Goal: Communication & Community: Answer question/provide support

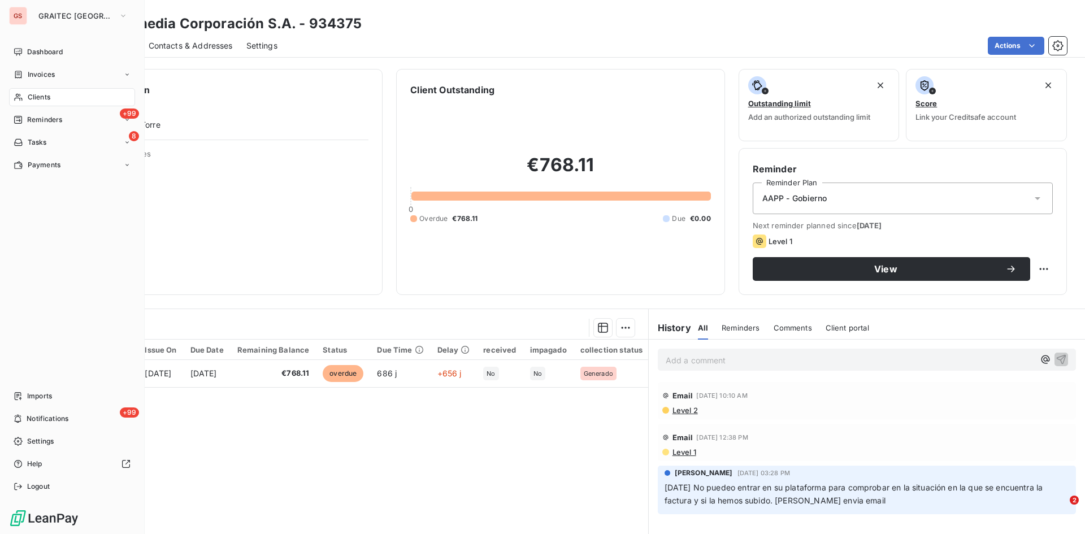
click at [57, 93] on div "Clients" at bounding box center [72, 97] width 126 height 18
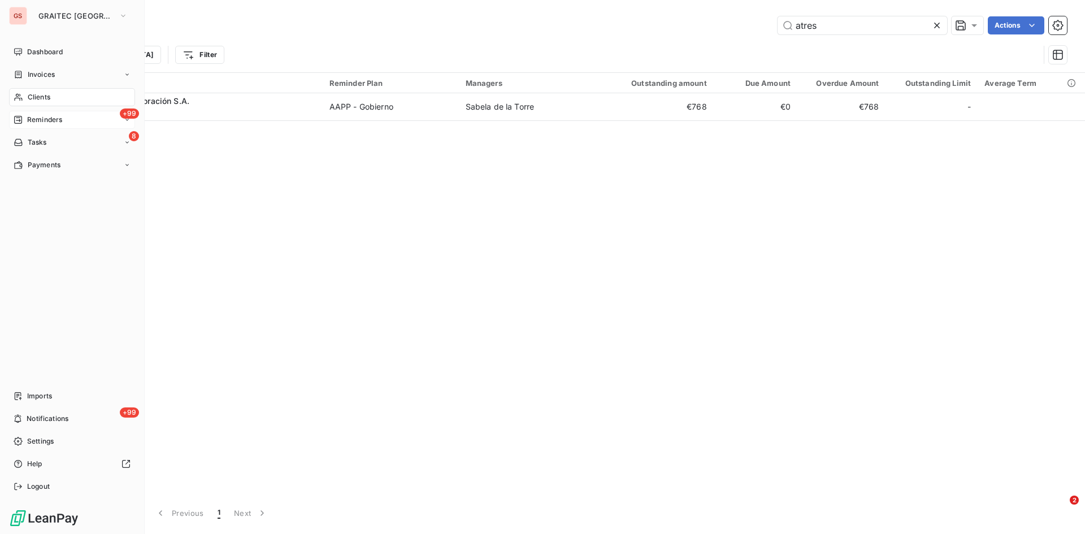
click at [67, 116] on div "+99 Reminders" at bounding box center [72, 120] width 126 height 18
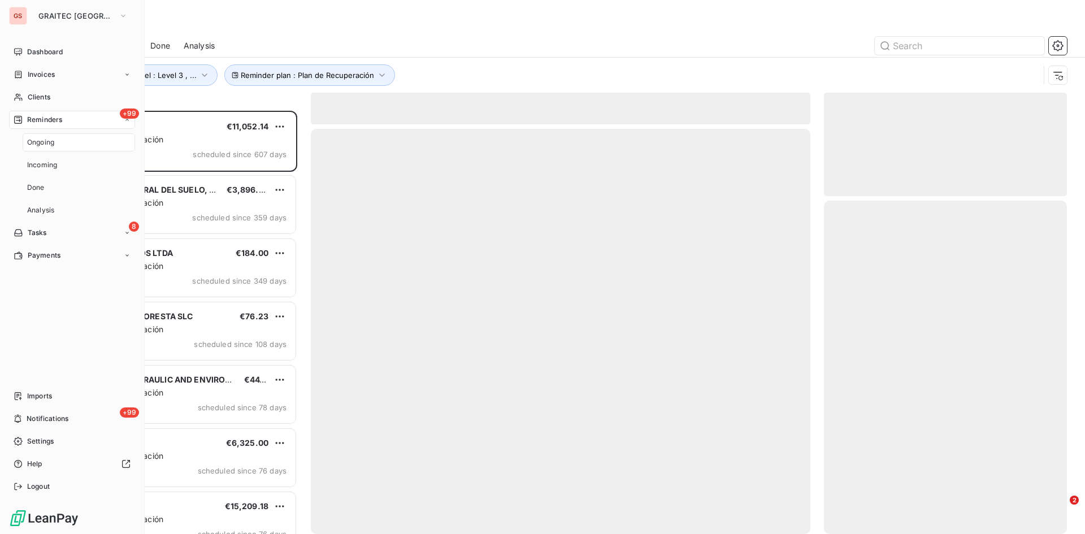
scroll to position [415, 234]
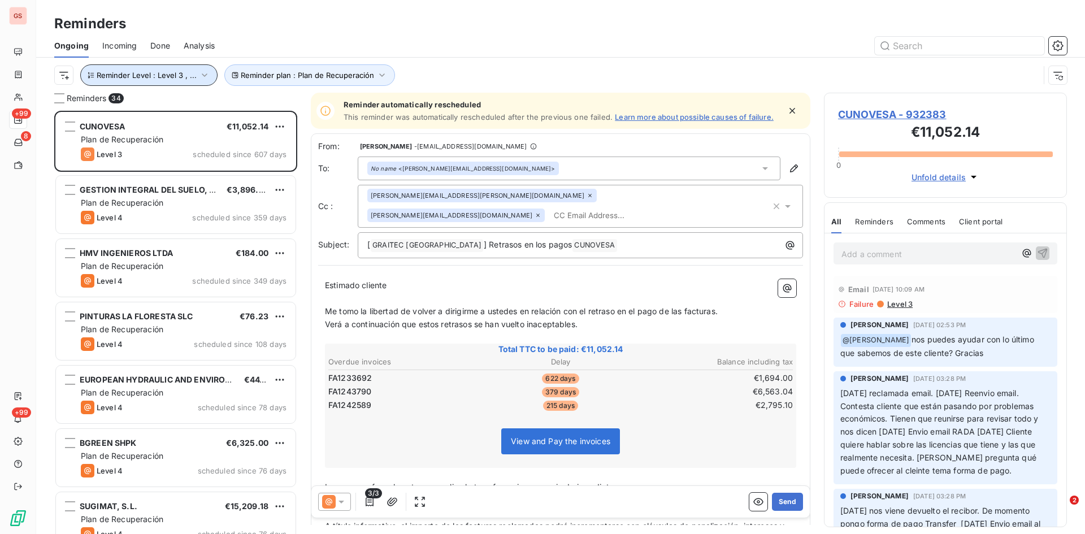
click at [203, 72] on icon "button" at bounding box center [204, 74] width 11 height 11
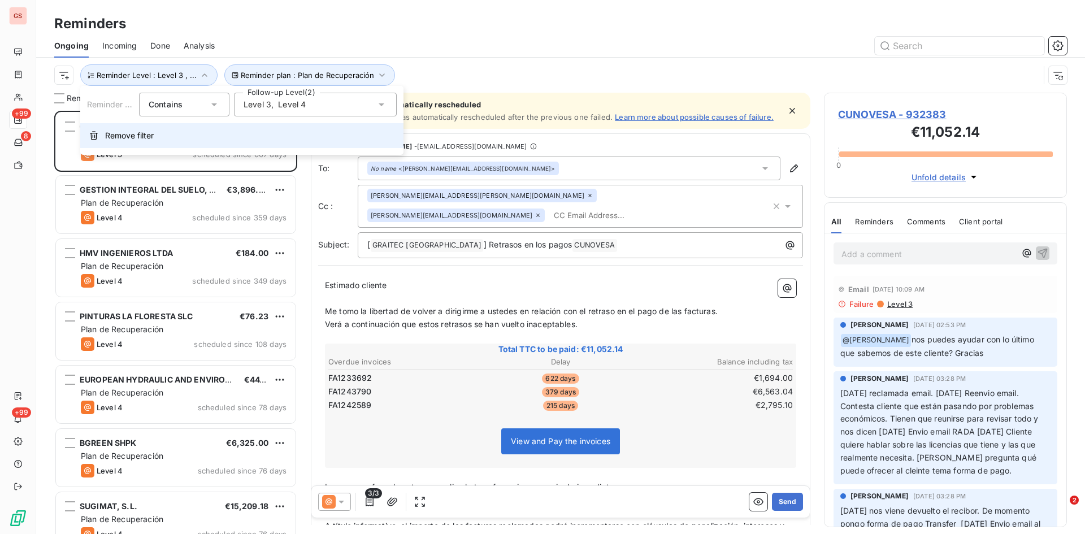
click at [128, 133] on span "Remove filter" at bounding box center [129, 135] width 49 height 11
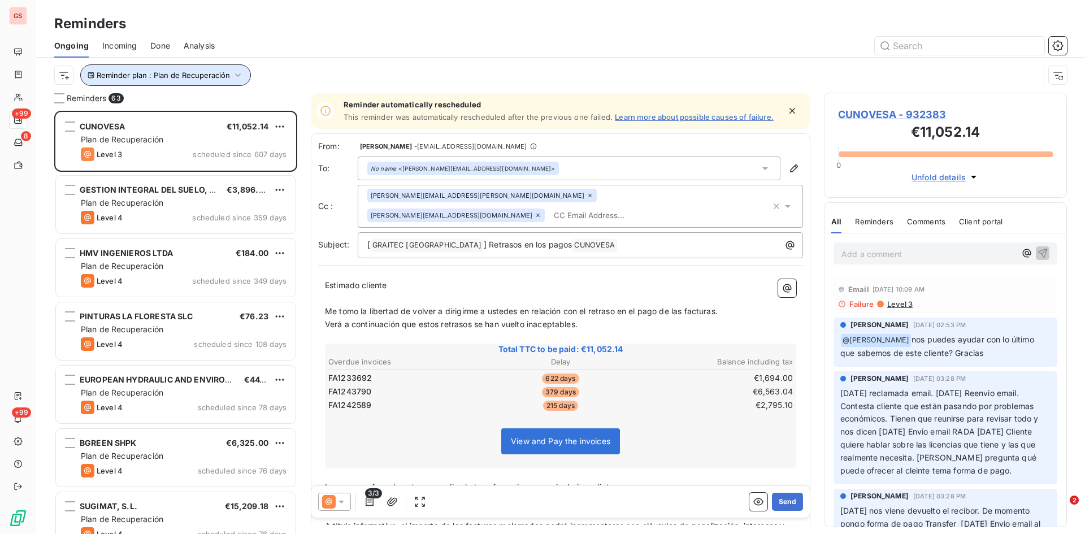
click at [241, 75] on icon "button" at bounding box center [237, 74] width 11 height 11
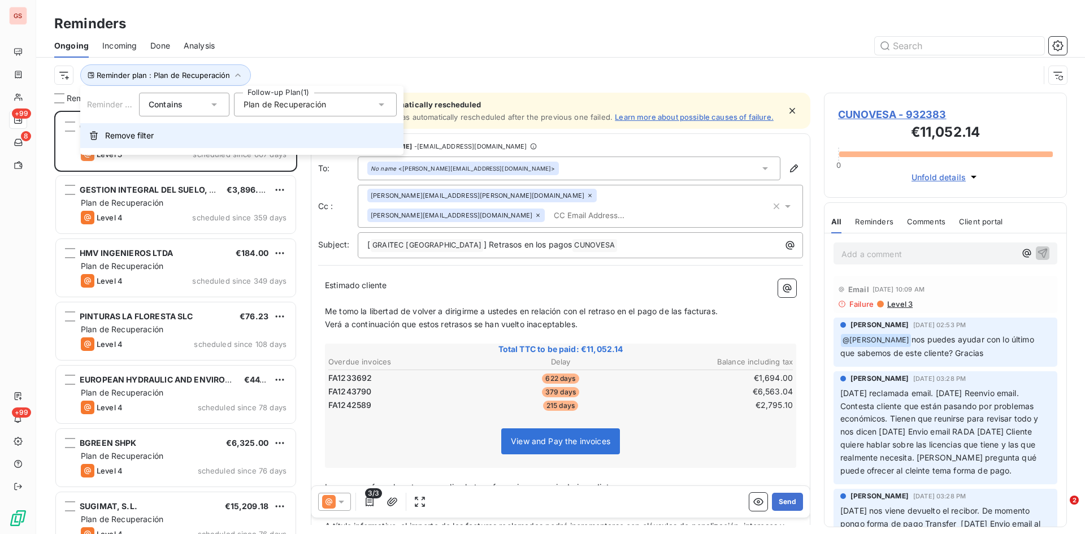
click at [141, 132] on span "Remove filter" at bounding box center [129, 135] width 49 height 11
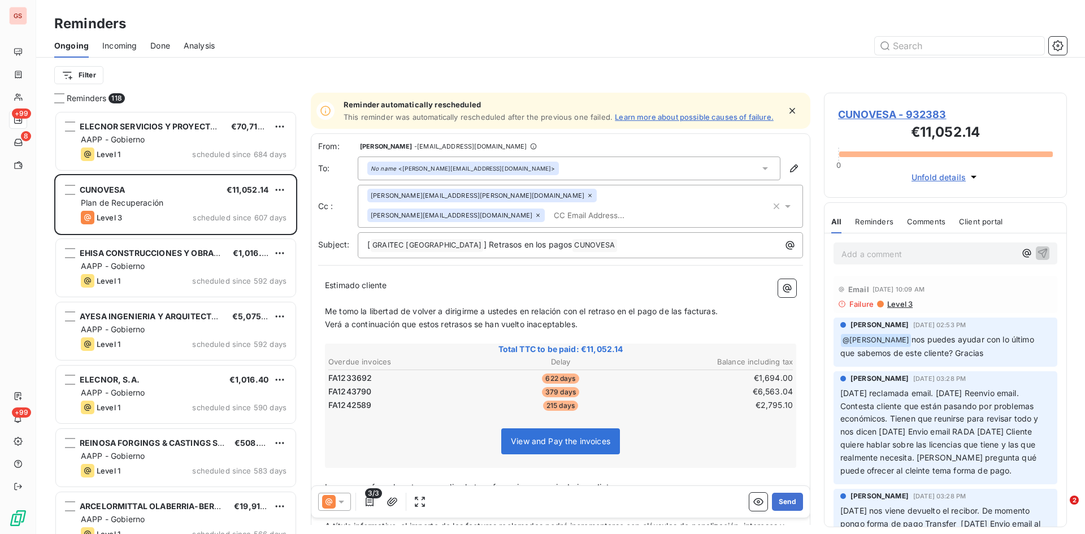
click at [158, 44] on span "Done" at bounding box center [160, 45] width 20 height 11
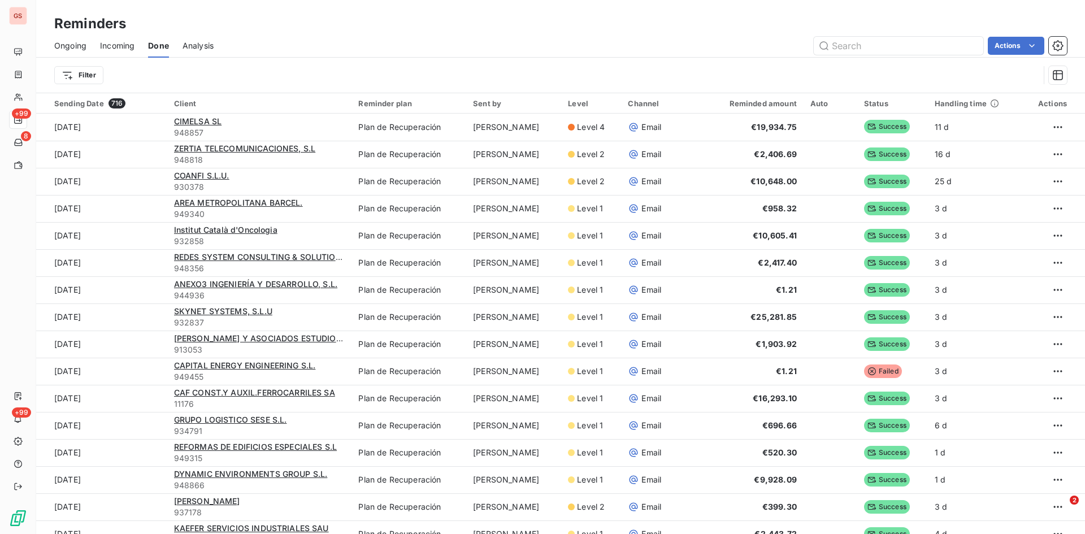
click at [79, 45] on span "Ongoing" at bounding box center [70, 45] width 32 height 11
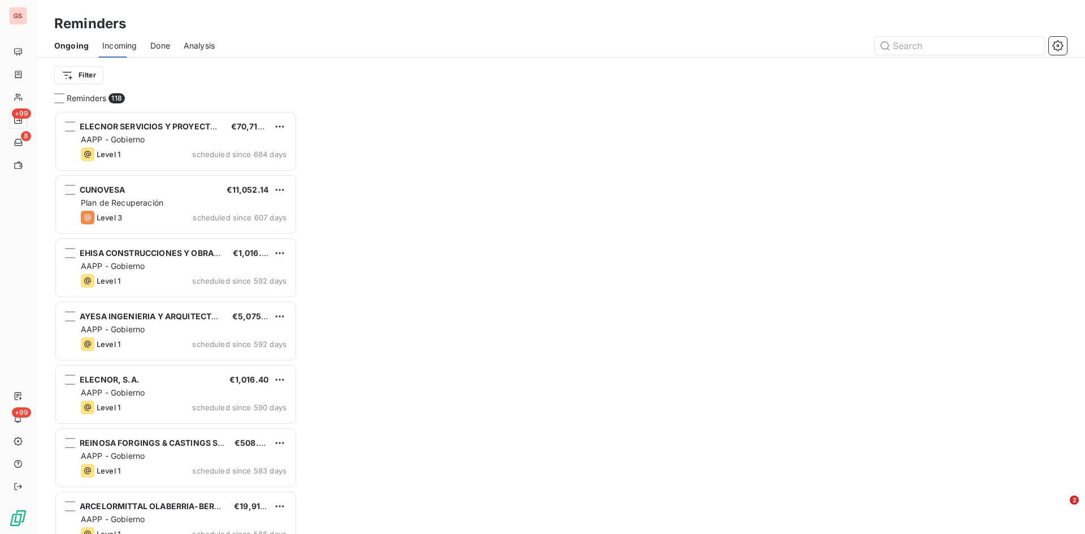
scroll to position [415, 234]
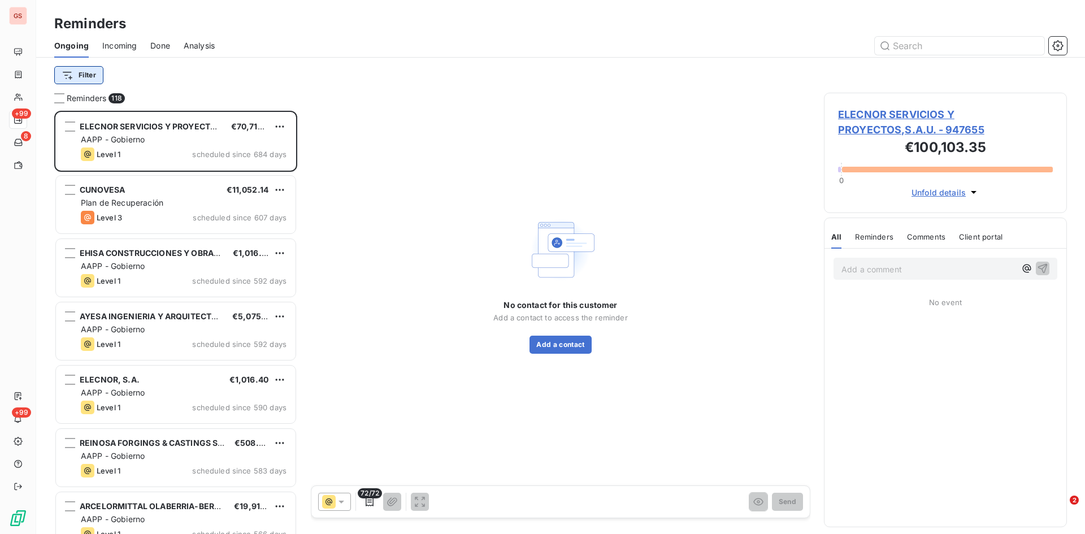
click at [87, 69] on html "GS +99 8 +99 Reminders Ongoing Incoming Done Analysis Filter Reminders 118 ELEC…" at bounding box center [542, 267] width 1085 height 534
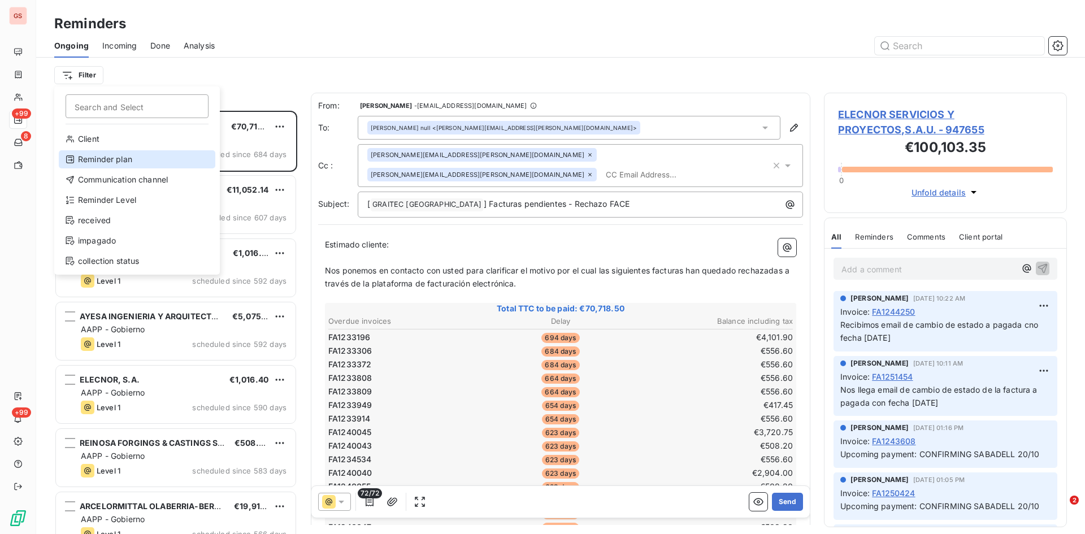
click at [116, 158] on div "Reminder plan" at bounding box center [137, 159] width 157 height 18
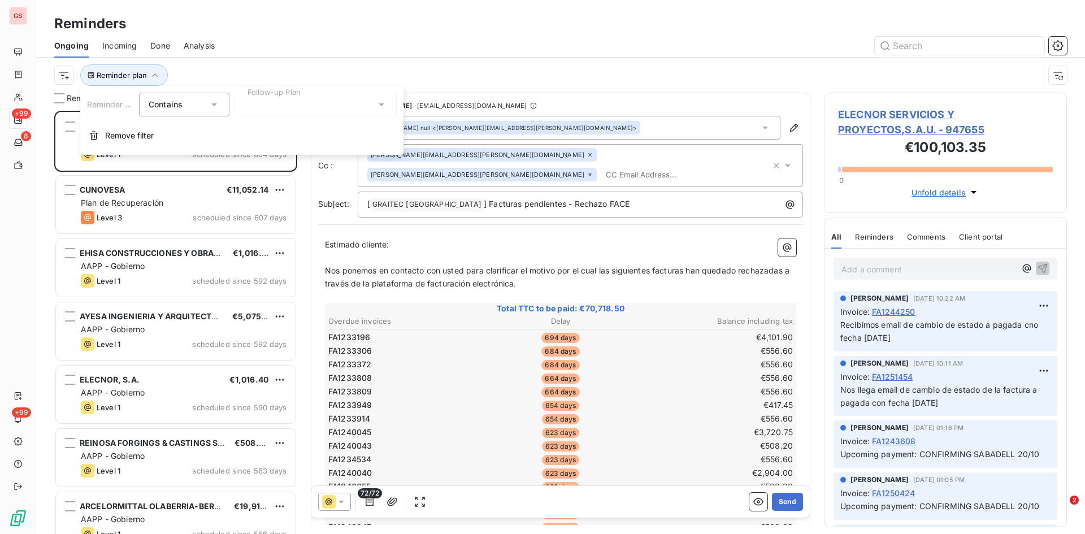
click at [263, 108] on div at bounding box center [315, 105] width 163 height 24
click at [270, 128] on span "Plan de Recuperación" at bounding box center [296, 128] width 82 height 11
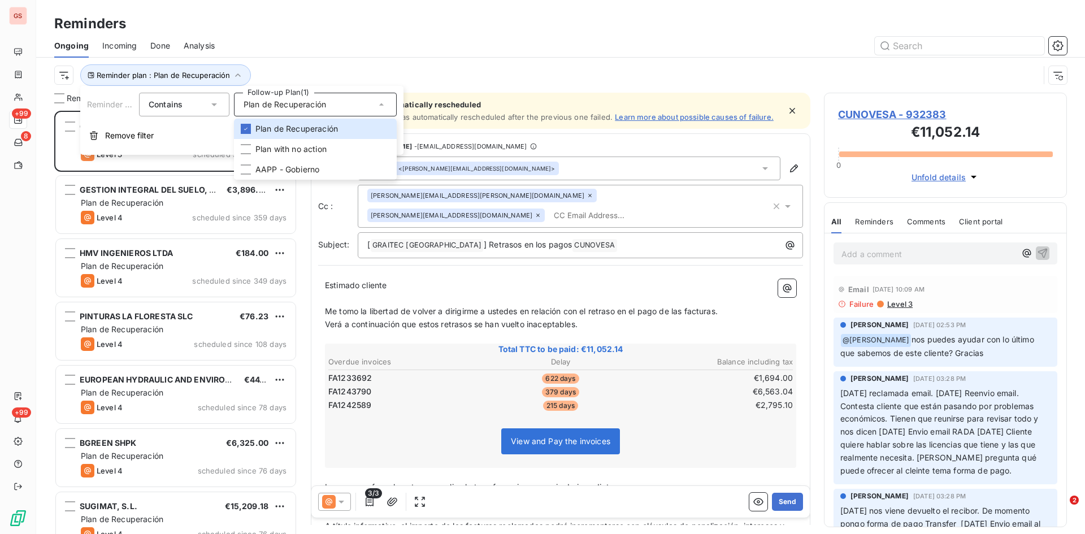
click at [402, 34] on div "Ongoing Incoming Done Analysis" at bounding box center [560, 46] width 1049 height 24
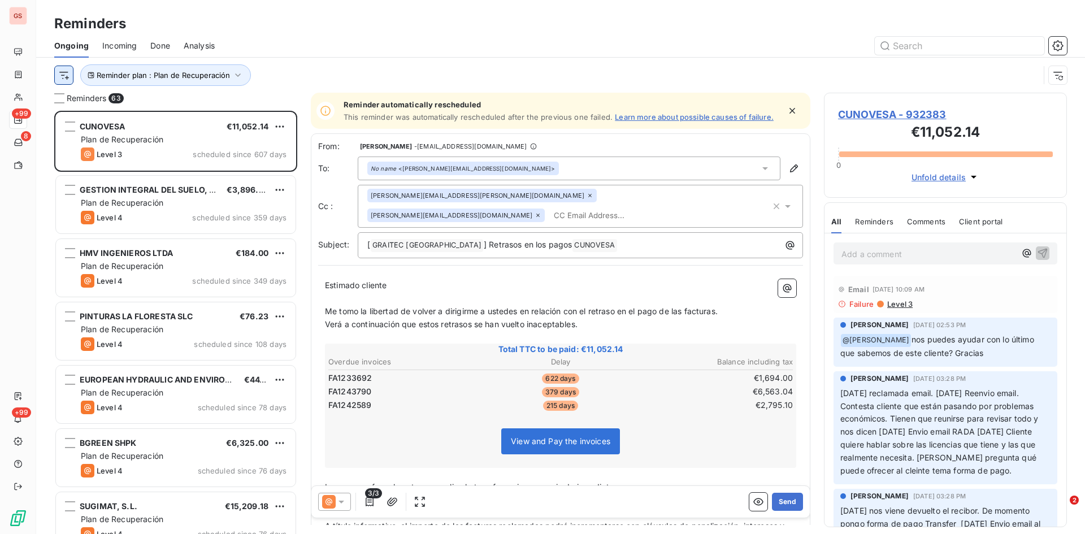
click at [60, 72] on html "GS +99 8 +99 Reminders Ongoing Incoming Done Analysis Reminder plan : Plan de R…" at bounding box center [542, 267] width 1085 height 534
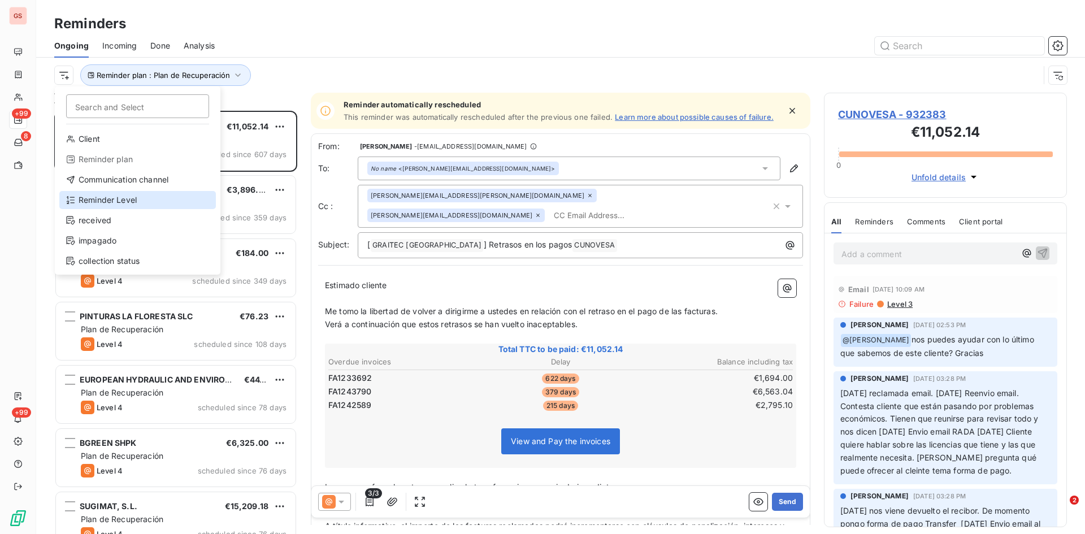
click at [124, 198] on div "Reminder Level" at bounding box center [137, 200] width 157 height 18
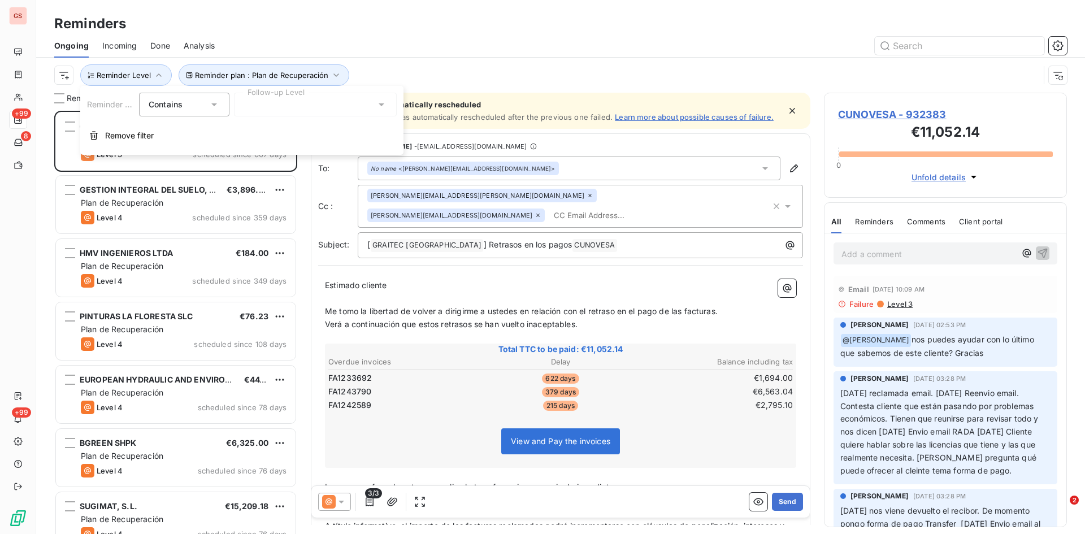
click at [292, 101] on div at bounding box center [315, 105] width 163 height 24
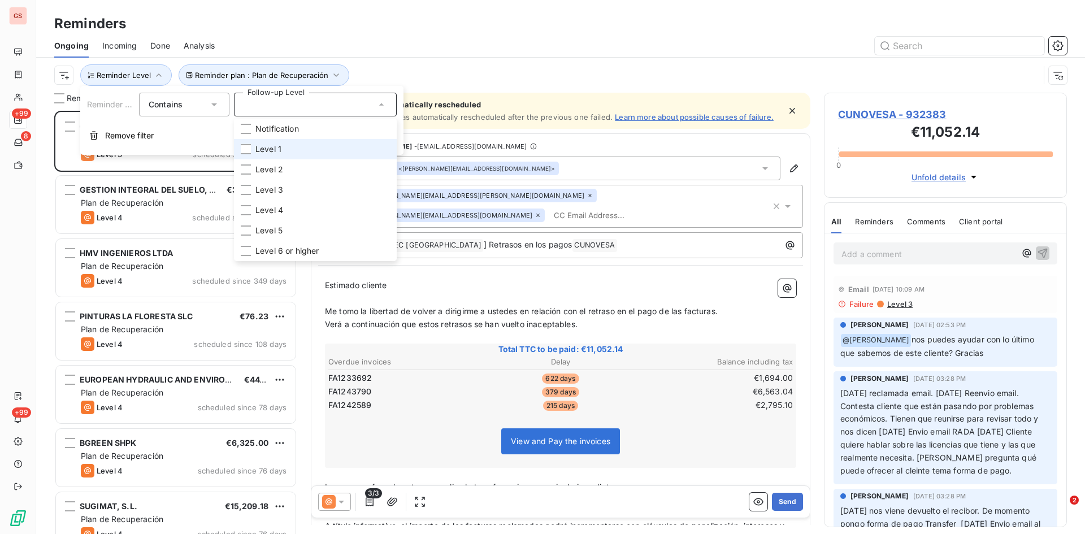
click at [269, 149] on span "Level 1" at bounding box center [268, 149] width 26 height 11
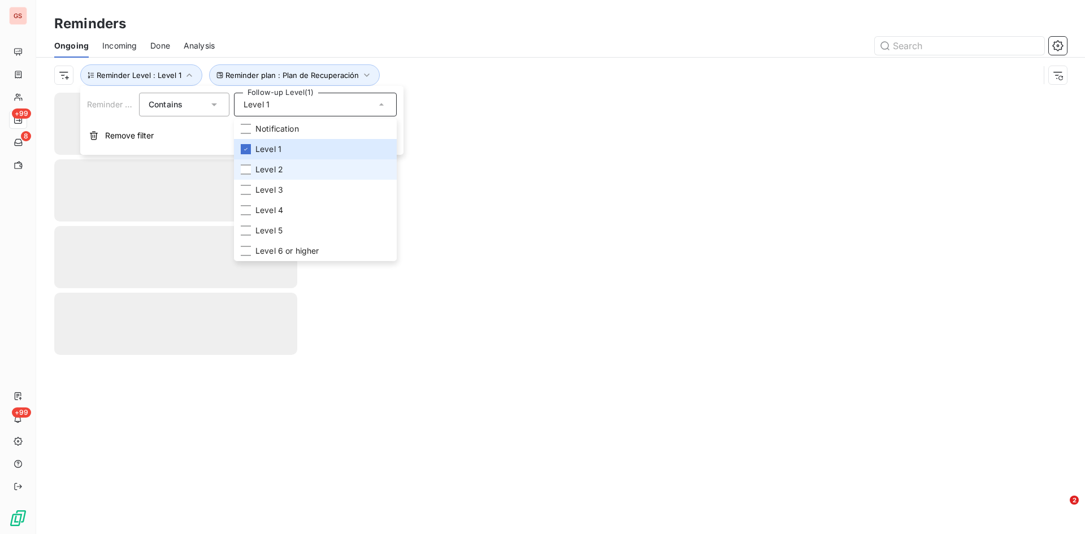
click at [261, 163] on li "Level 2" at bounding box center [315, 169] width 163 height 20
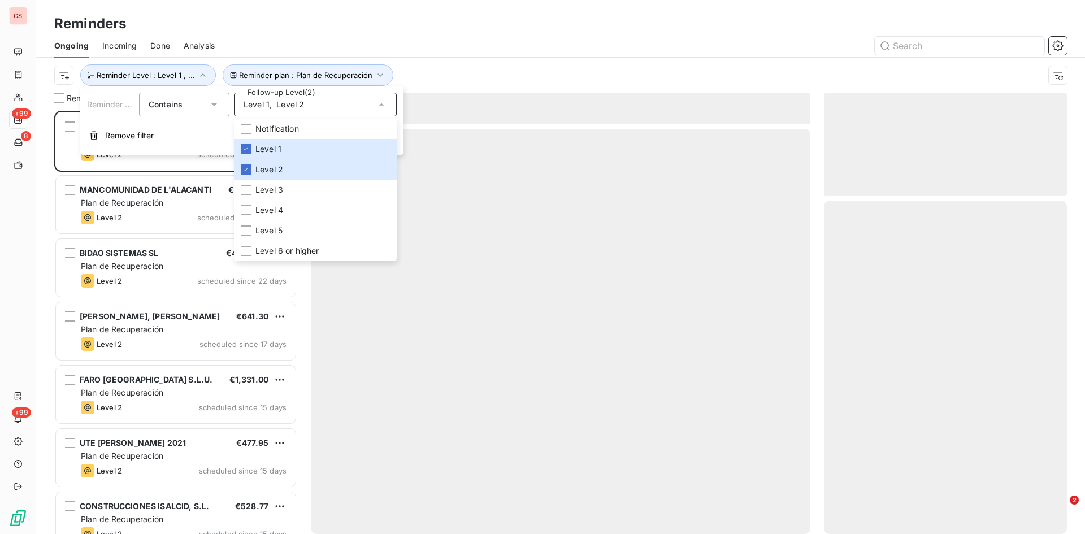
scroll to position [415, 234]
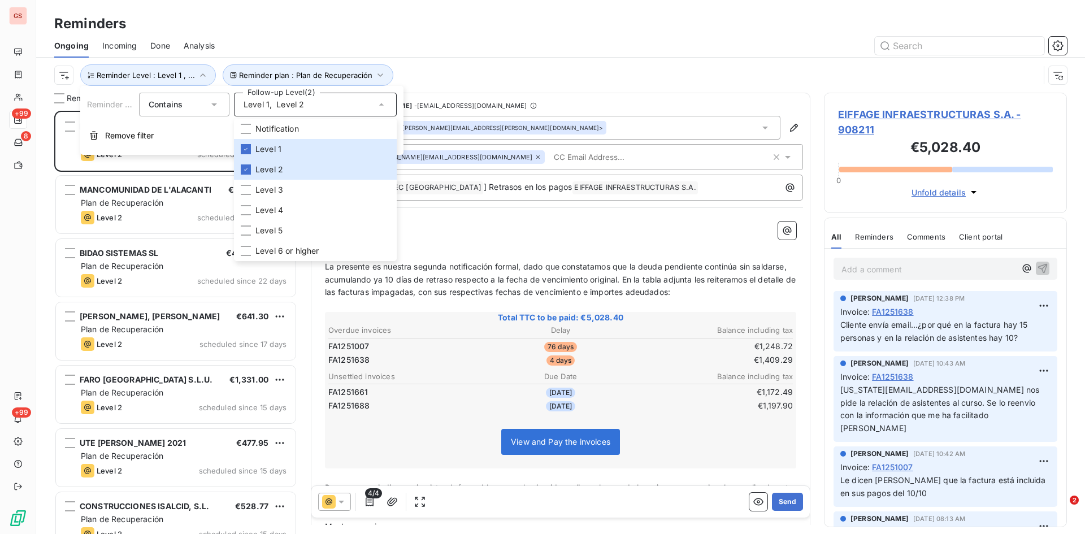
click at [471, 21] on div "Reminders" at bounding box center [560, 24] width 1049 height 20
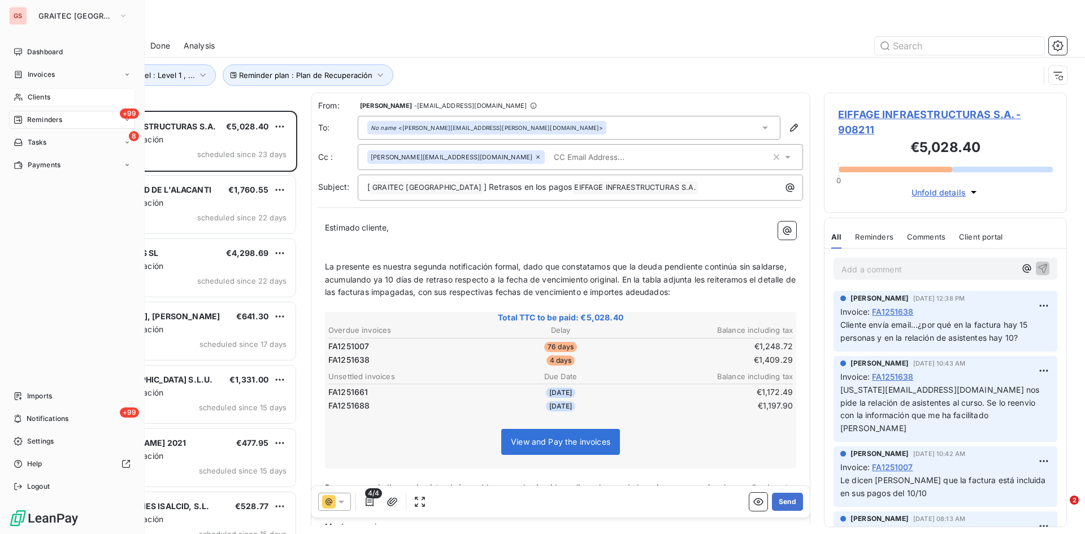
click at [33, 97] on span "Clients" at bounding box center [39, 97] width 23 height 10
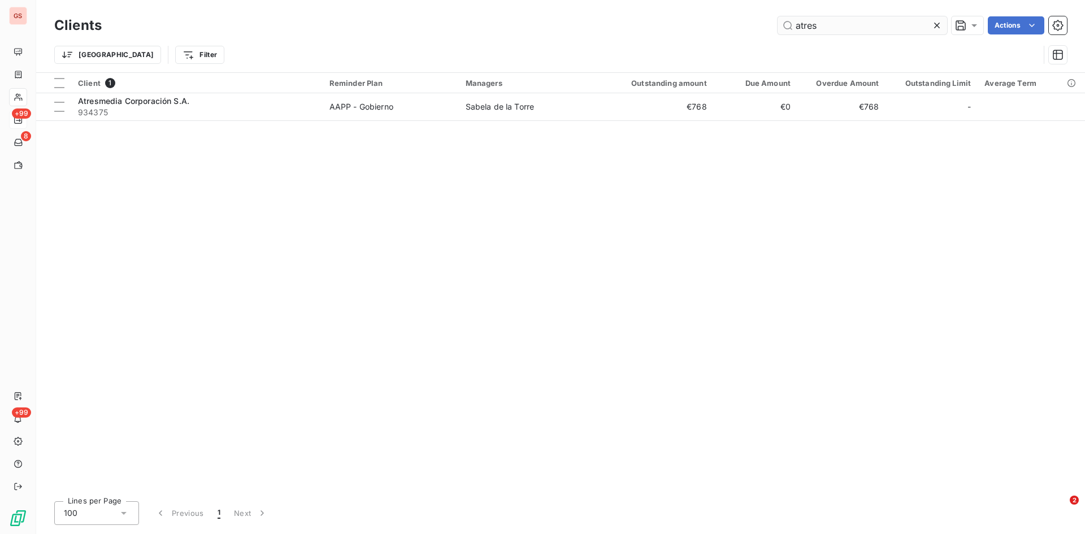
drag, startPoint x: 822, startPoint y: 29, endPoint x: 792, endPoint y: 28, distance: 30.5
click at [792, 27] on input "atres" at bounding box center [862, 25] width 170 height 18
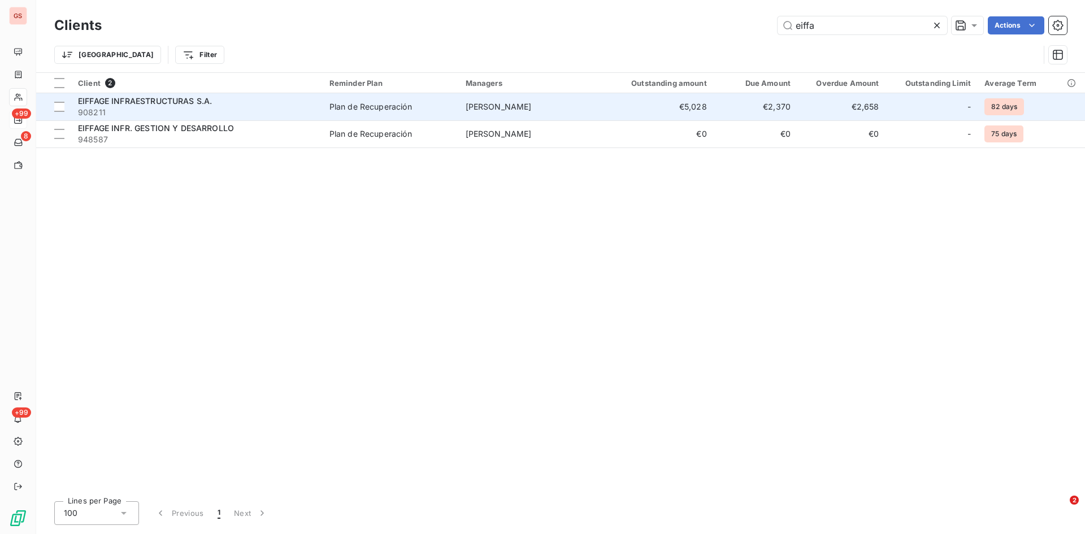
type input "eiffa"
click at [158, 97] on span "EIFFAGE INFRAESTRUCTURAS S.A." at bounding box center [145, 101] width 134 height 10
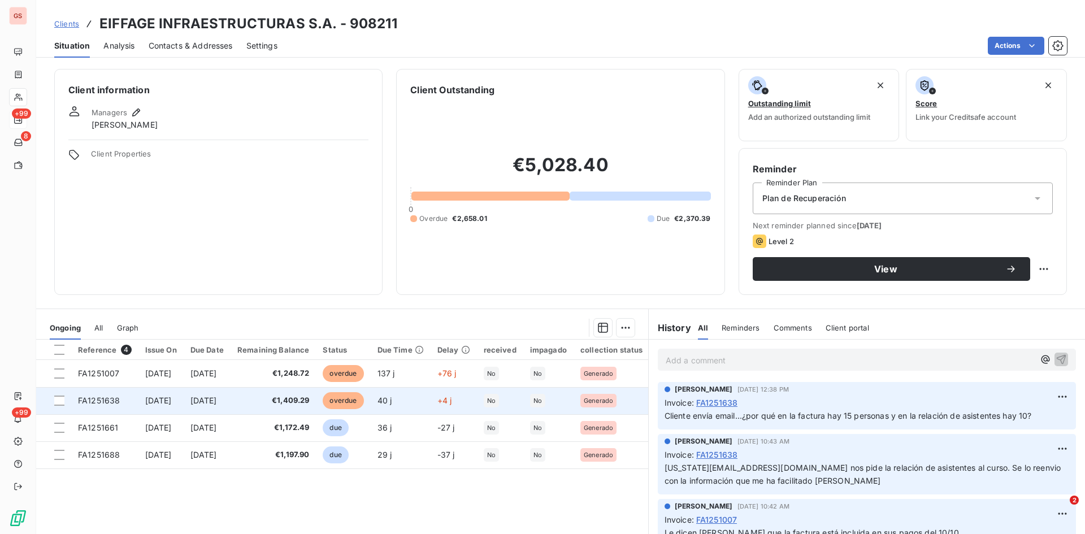
click at [106, 401] on span "FA1251638" at bounding box center [99, 401] width 42 height 10
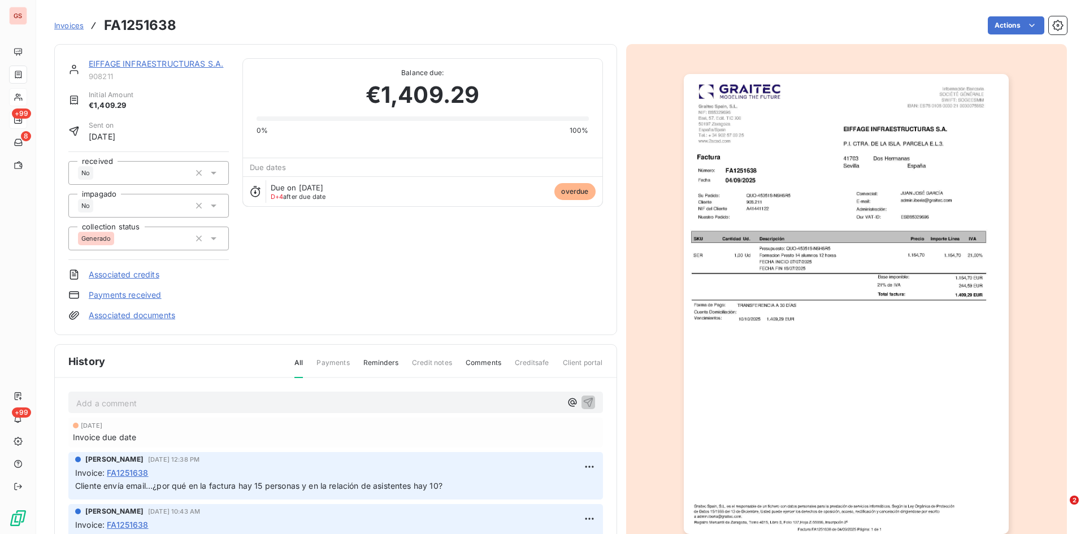
click at [119, 408] on p "Add a comment ﻿" at bounding box center [318, 403] width 485 height 14
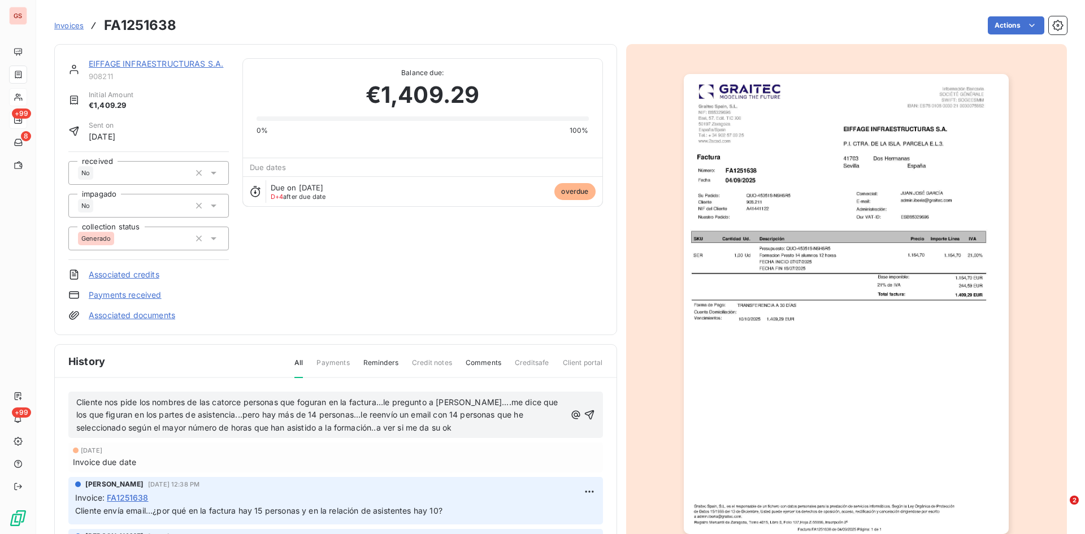
click at [306, 402] on span "Cliente nos pide los nombres de las catorce personas que foguran en la factura.…" at bounding box center [318, 415] width 484 height 36
click at [584, 416] on icon "button" at bounding box center [589, 415] width 10 height 10
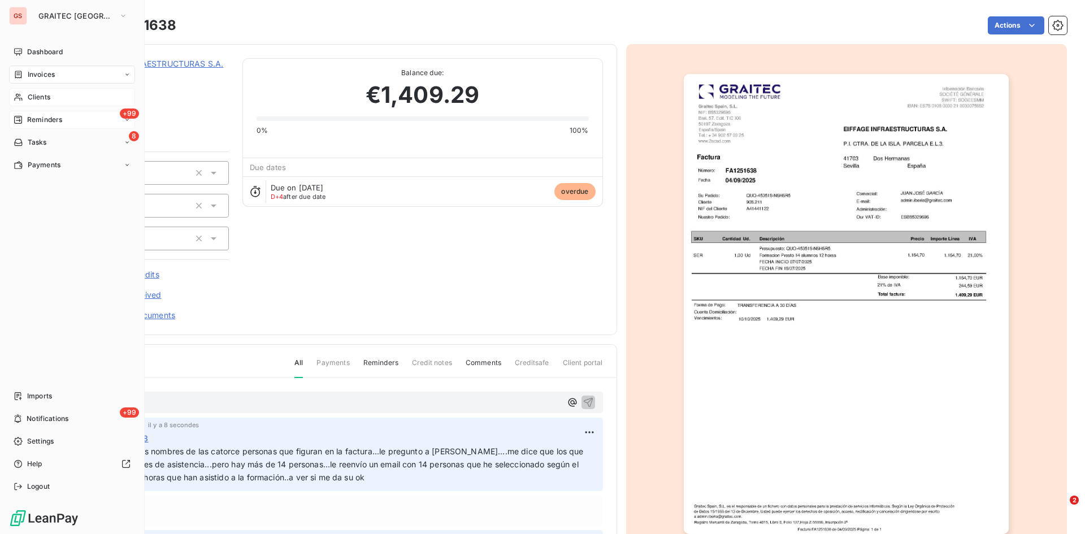
drag, startPoint x: 49, startPoint y: 118, endPoint x: 46, endPoint y: 123, distance: 6.3
click at [49, 118] on span "Reminders" at bounding box center [44, 120] width 35 height 10
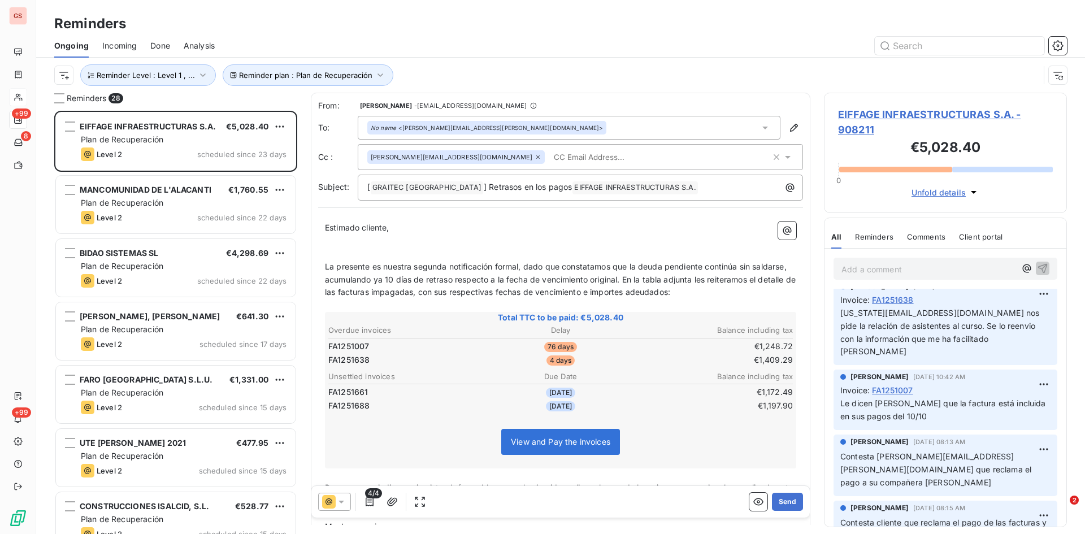
scroll to position [226, 0]
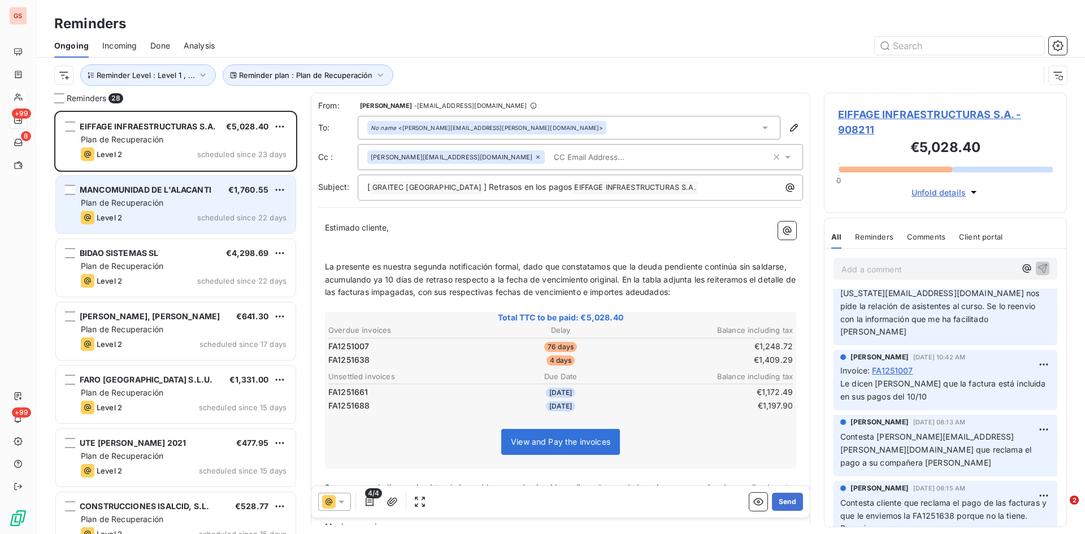
click at [164, 202] on div "Plan de Recuperación" at bounding box center [184, 202] width 206 height 11
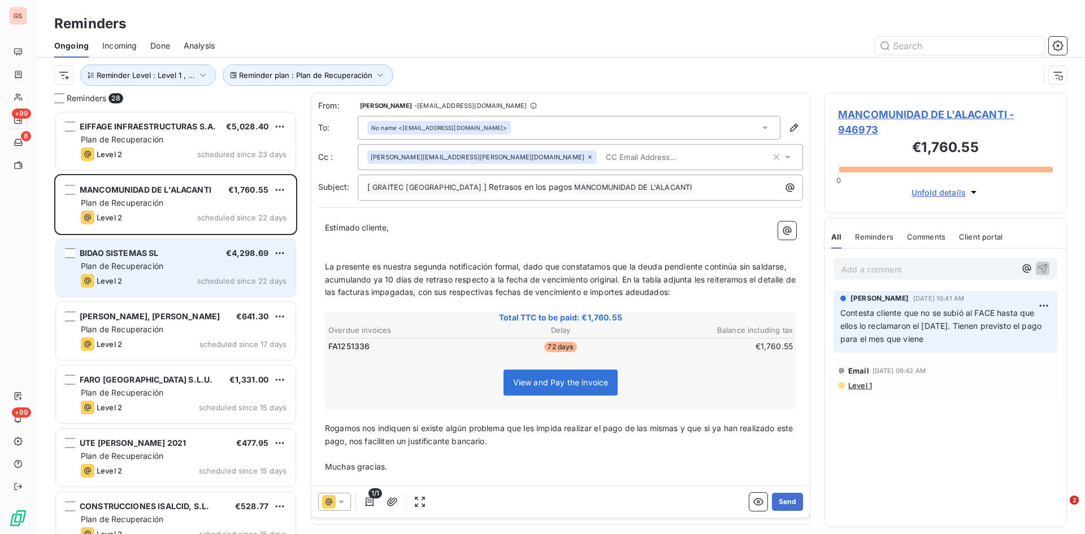
click at [141, 267] on span "Plan de Recuperación" at bounding box center [122, 266] width 82 height 10
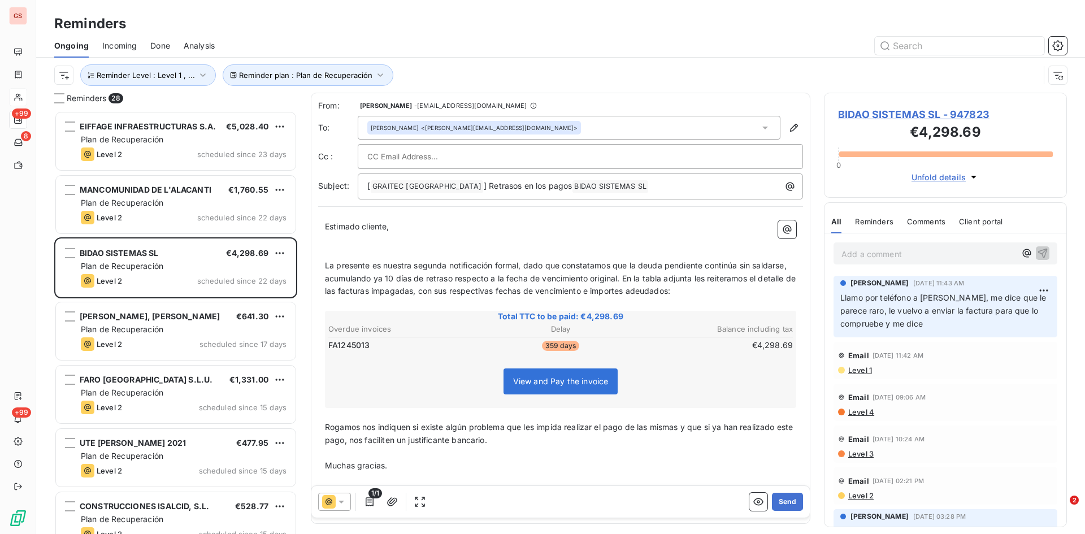
click at [340, 499] on icon at bounding box center [341, 501] width 11 height 11
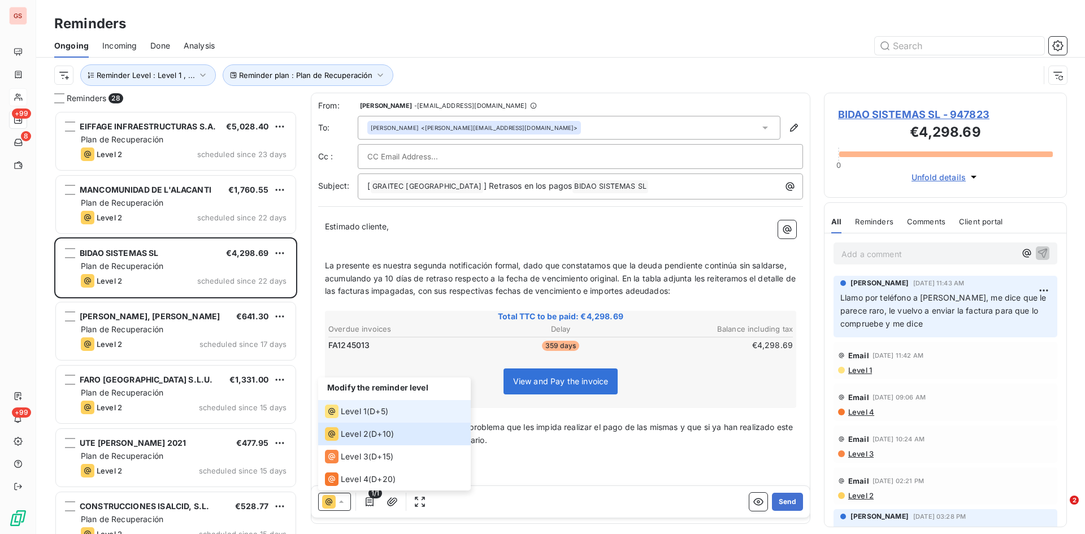
click at [364, 415] on span "Level 1" at bounding box center [354, 411] width 26 height 11
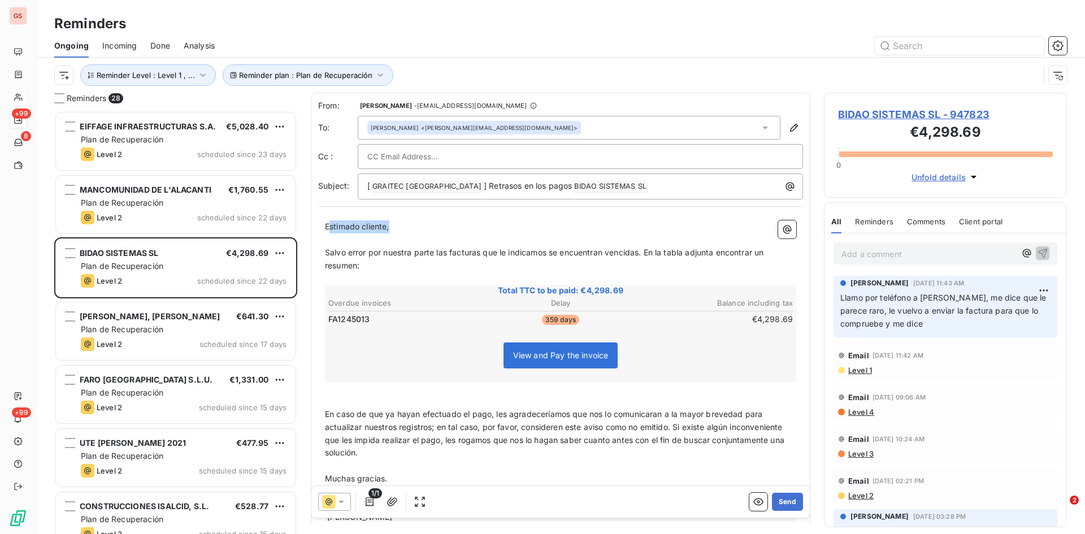
drag, startPoint x: 395, startPoint y: 227, endPoint x: 329, endPoint y: 226, distance: 66.1
click at [329, 226] on p "Estimado cliente," at bounding box center [560, 226] width 471 height 13
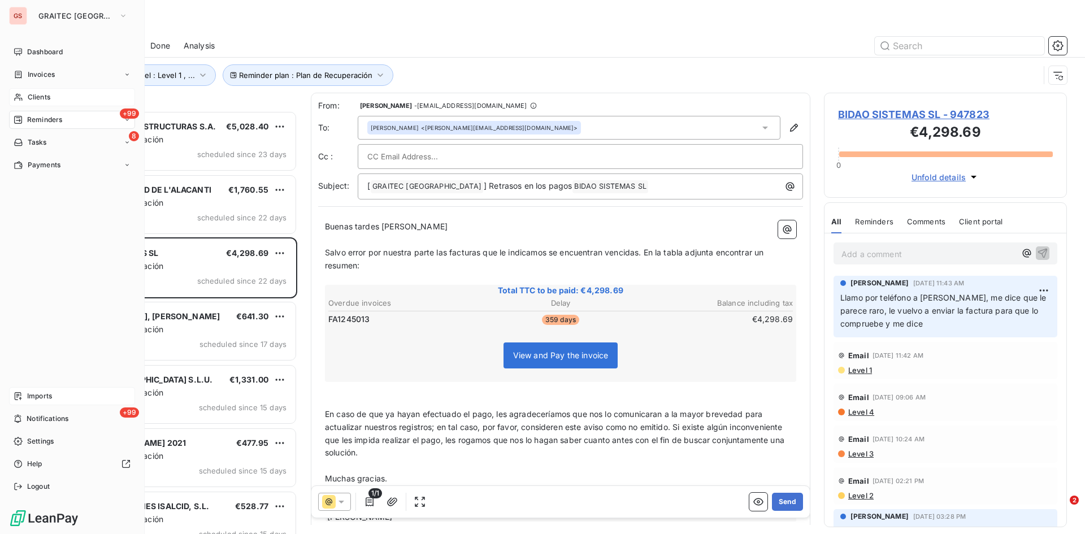
click at [34, 396] on span "Imports" at bounding box center [39, 396] width 25 height 10
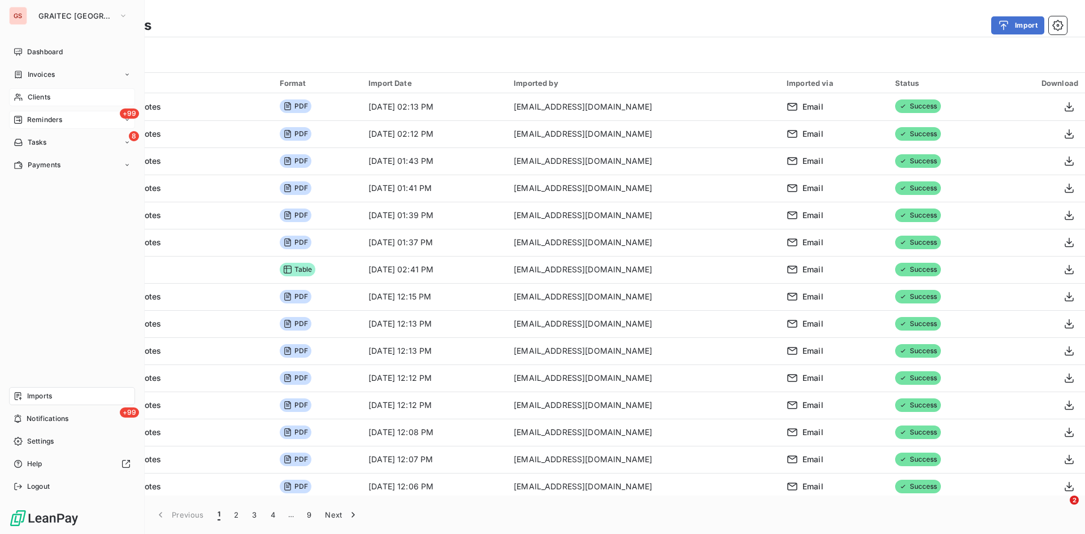
click at [35, 121] on span "Reminders" at bounding box center [44, 120] width 35 height 10
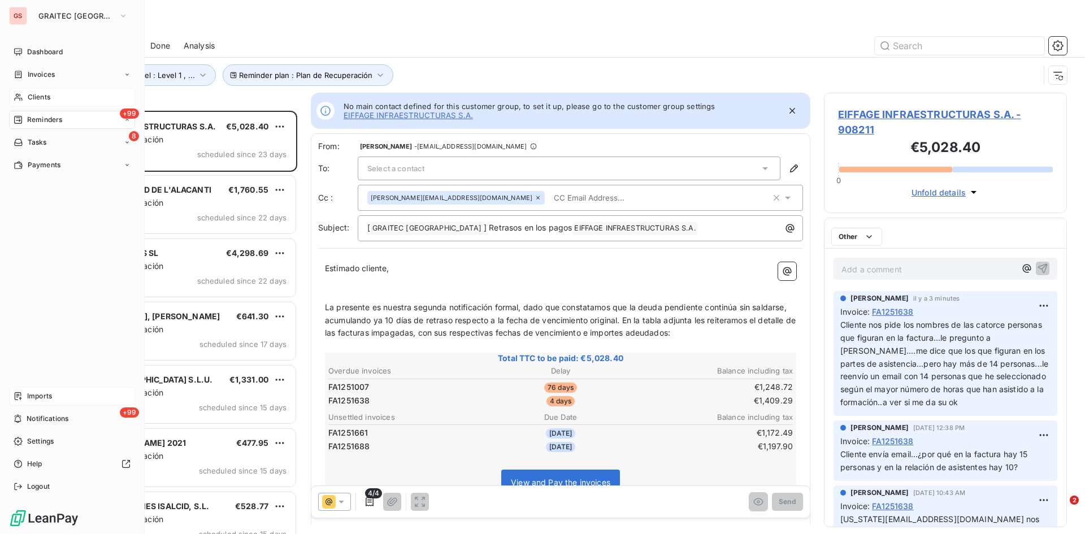
scroll to position [415, 234]
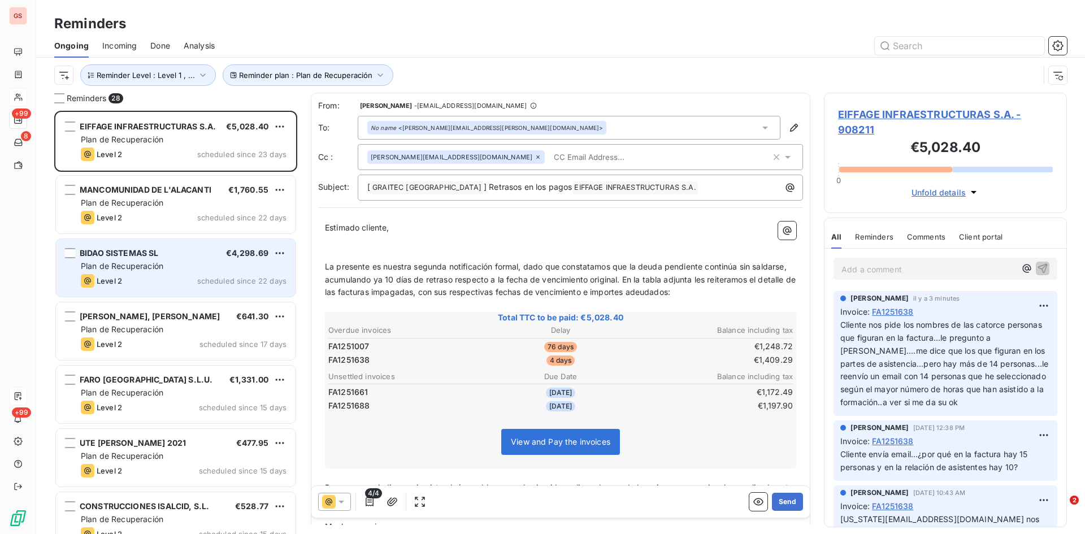
click at [123, 267] on span "Plan de Recuperación" at bounding box center [122, 266] width 82 height 10
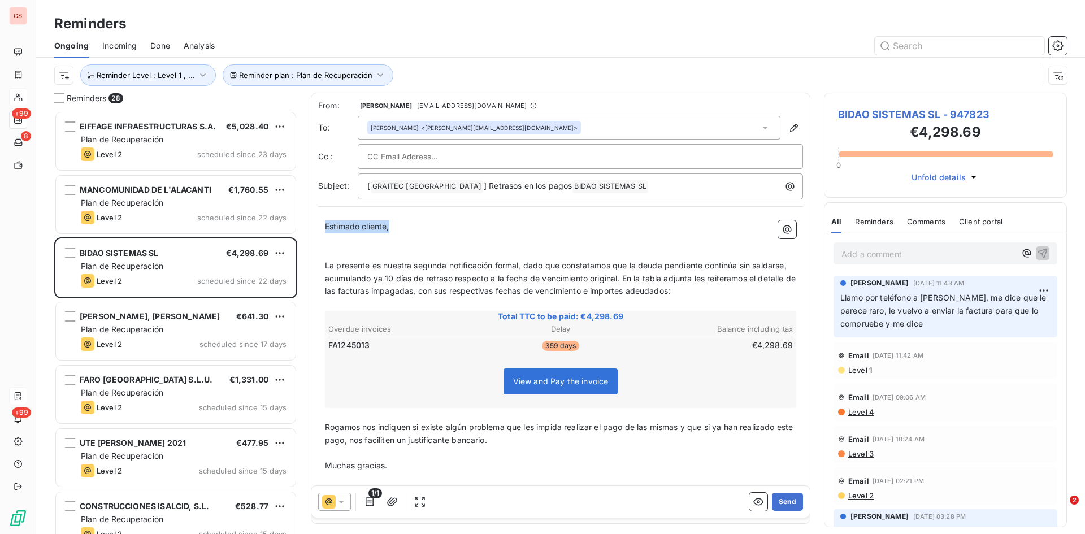
drag, startPoint x: 394, startPoint y: 221, endPoint x: 350, endPoint y: 349, distance: 135.1
click at [321, 230] on div "Estimado cliente, ﻿ ﻿ La presente es nuestra segunda notificación formal, dado …" at bounding box center [560, 365] width 485 height 303
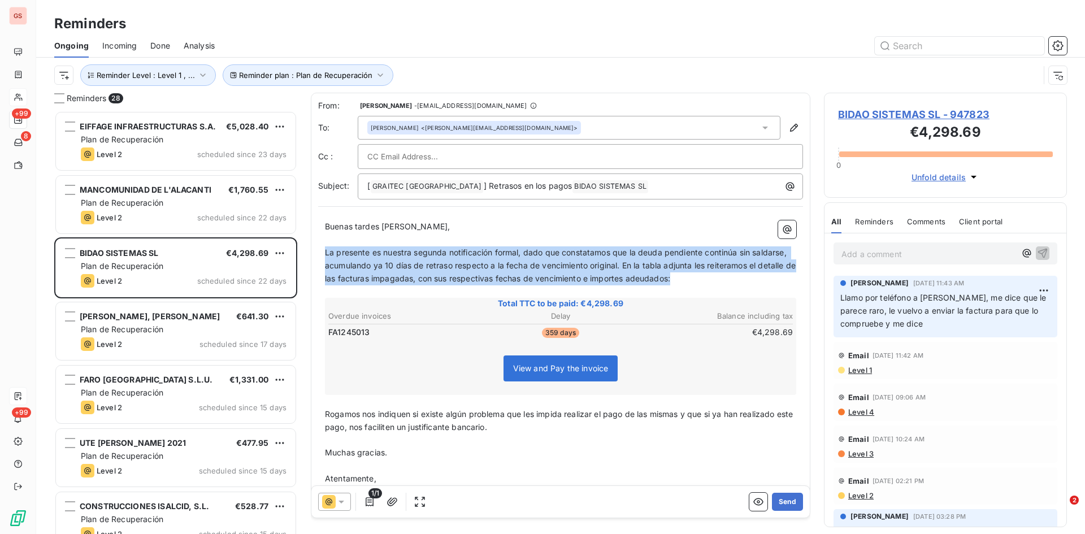
drag, startPoint x: 731, startPoint y: 279, endPoint x: 327, endPoint y: 251, distance: 405.5
click at [327, 251] on p "La presente es nuestra segunda notificación formal, dado que constatamos que la…" at bounding box center [560, 265] width 471 height 39
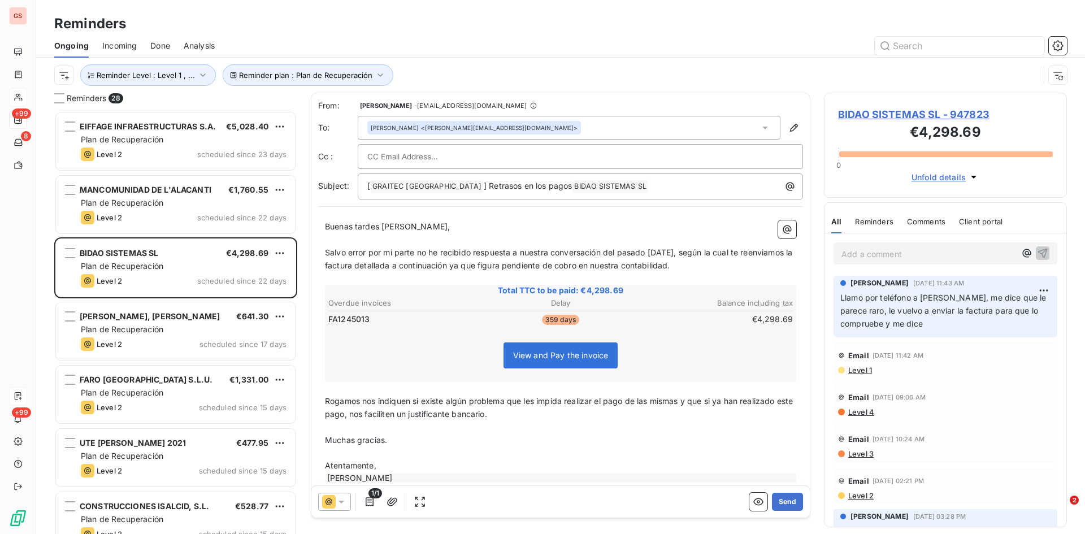
click at [376, 250] on span "Salvo error por mi parte no he recibido respuesta a nuestra conversación del pa…" at bounding box center [560, 258] width 470 height 23
click at [500, 264] on span "Salvo error por mi parte no he recibido respuesta a nuestra conversación del pa…" at bounding box center [552, 258] width 454 height 23
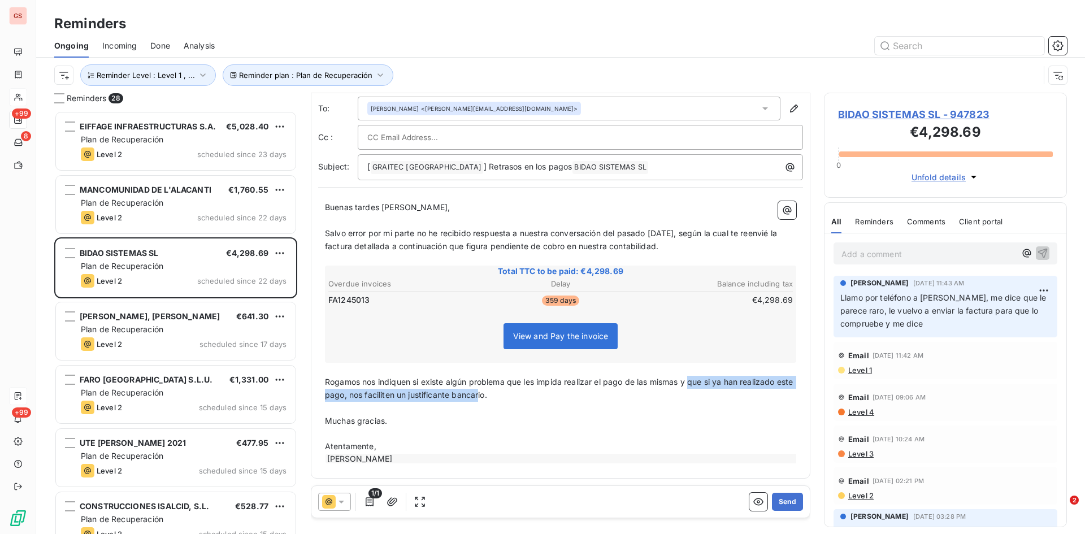
drag, startPoint x: 491, startPoint y: 393, endPoint x: 706, endPoint y: 402, distance: 215.5
click at [693, 383] on span "Rogamos nos indiquen si existe algún problema que les impida realizar el pago d…" at bounding box center [560, 388] width 470 height 23
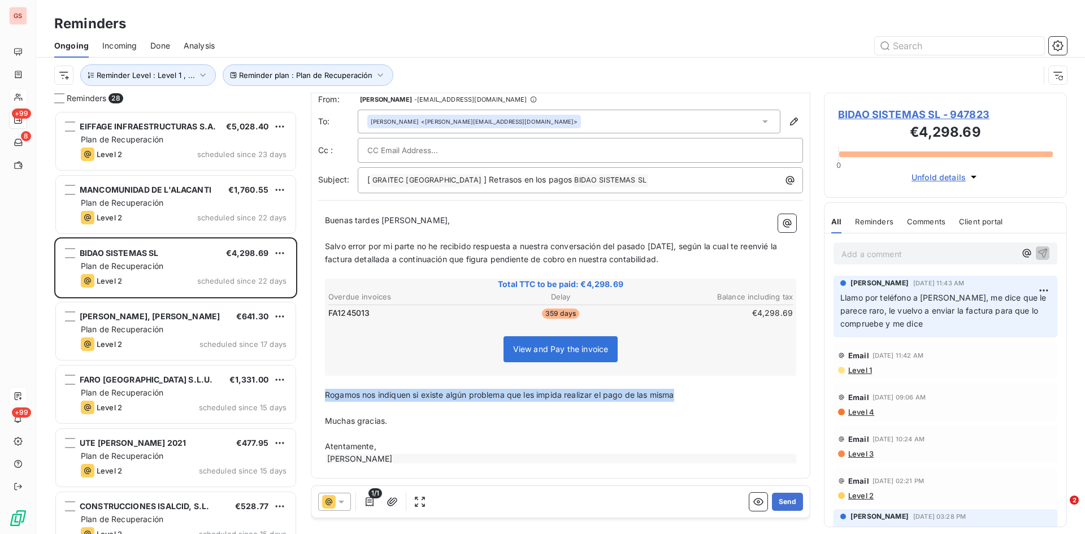
drag, startPoint x: 680, startPoint y: 394, endPoint x: 318, endPoint y: 394, distance: 362.2
click at [318, 392] on div "Buenas tardes [PERSON_NAME], ﻿ Salvo error por mi parte no he recibido respuest…" at bounding box center [560, 339] width 485 height 264
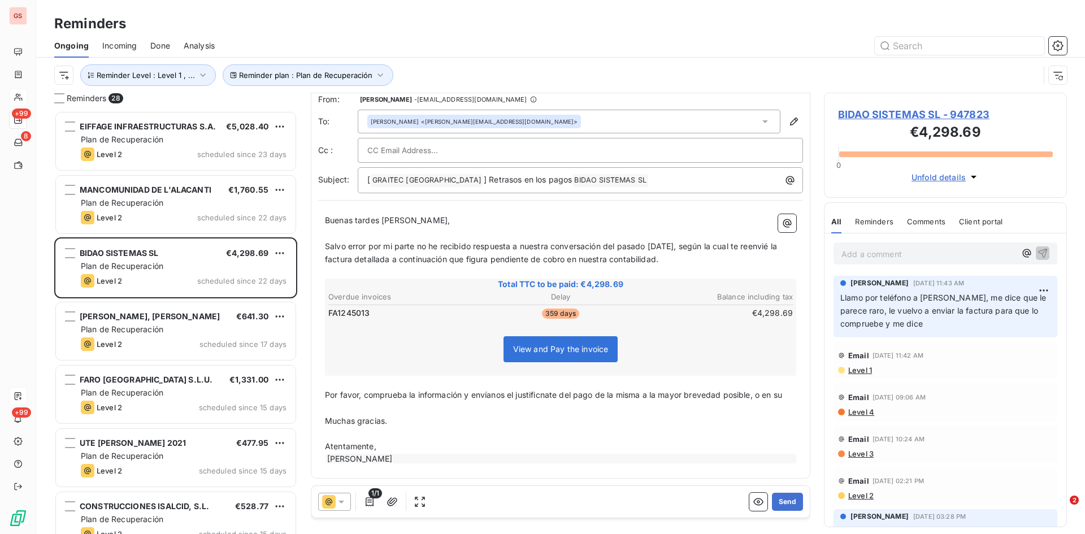
scroll to position [20, 0]
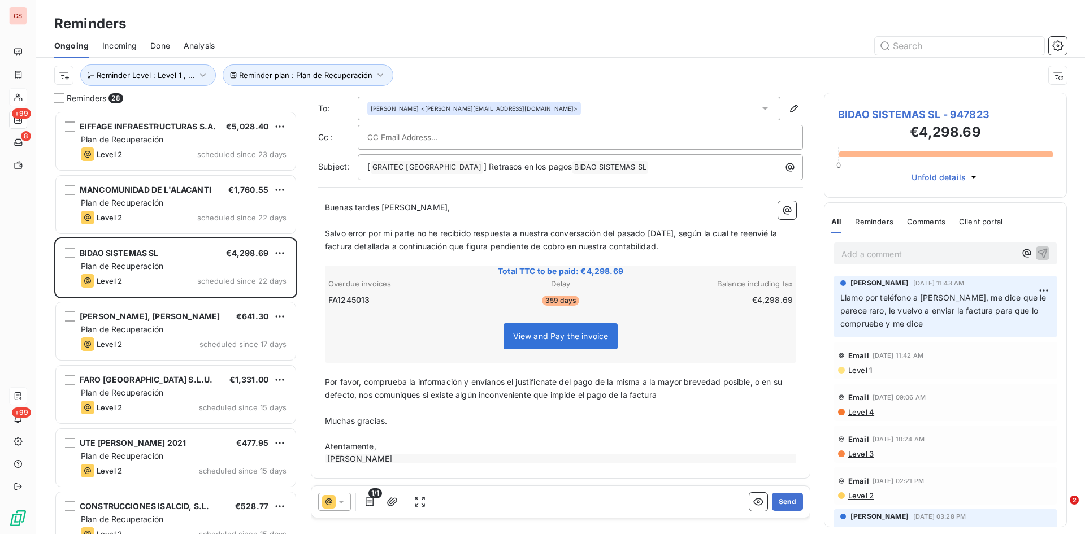
click at [554, 383] on span "Por favor, comprueba la información y envíanos el justificnate del pago de la m…" at bounding box center [554, 388] width 459 height 23
click at [384, 138] on input "text" at bounding box center [427, 137] width 121 height 17
paste input "[EMAIL_ADDRESS][PERSON_NAME][DOMAIN_NAME]"
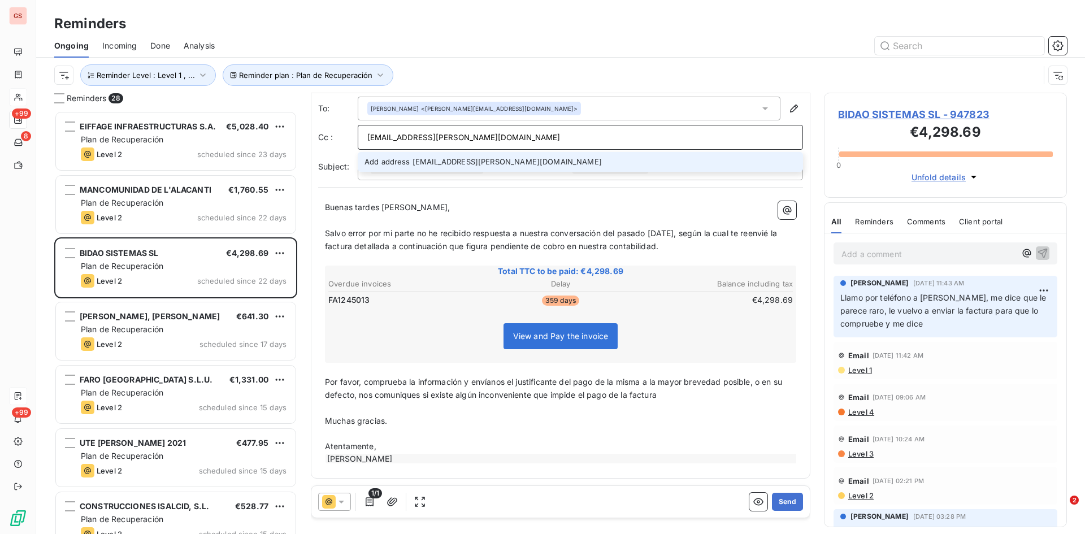
type input "[EMAIL_ADDRESS][PERSON_NAME][DOMAIN_NAME]"
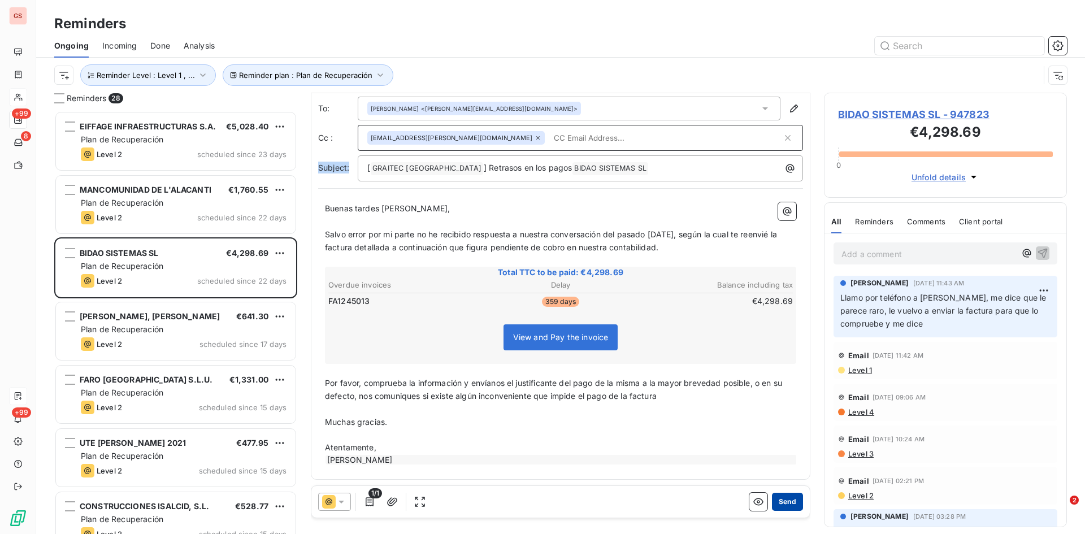
click at [785, 502] on button "Send" at bounding box center [787, 502] width 31 height 18
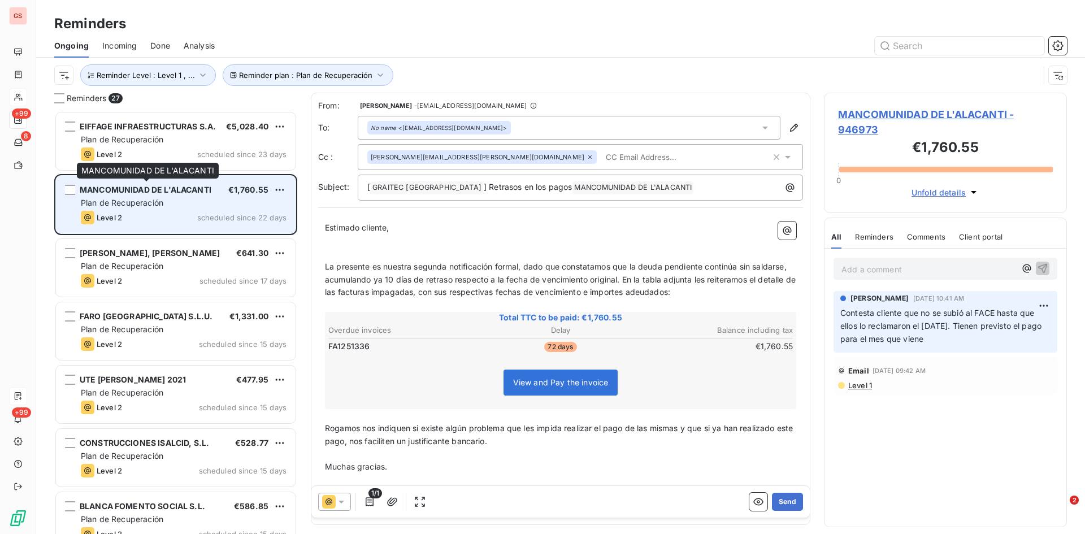
click at [140, 190] on span "MANCOMUNIDAD DE L'ALACANTI" at bounding box center [146, 190] width 132 height 10
click at [141, 184] on div "MANCOMUNIDAD DE L'ALACANTI" at bounding box center [146, 189] width 132 height 11
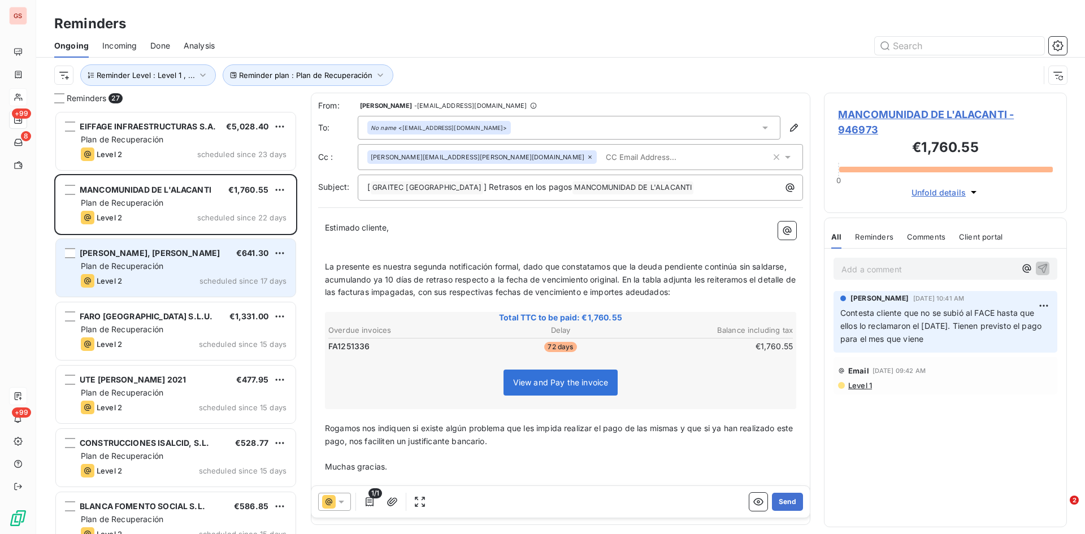
click at [153, 258] on div "[PERSON_NAME], [PERSON_NAME]" at bounding box center [150, 252] width 140 height 11
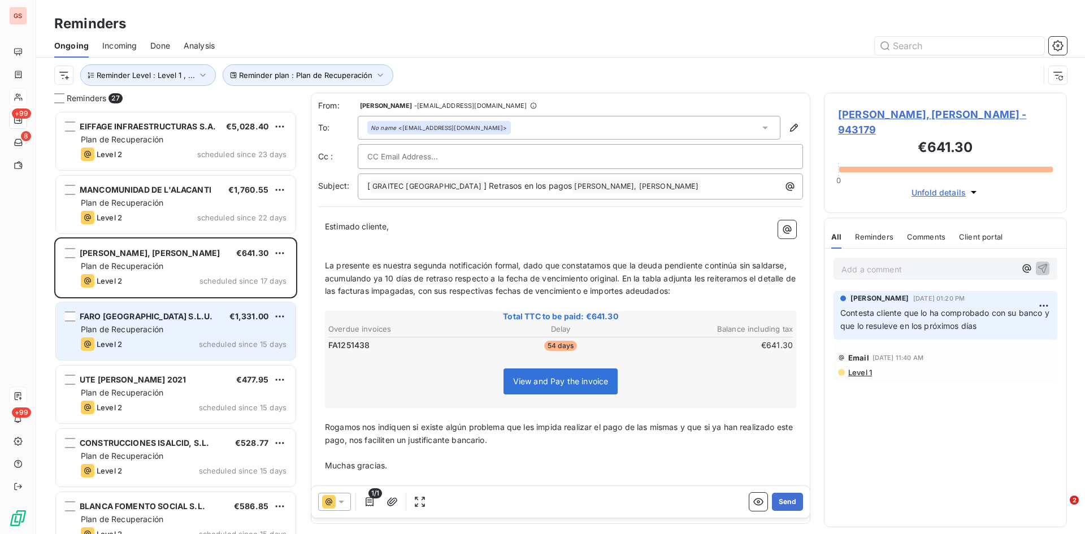
click at [119, 318] on span "FARO [GEOGRAPHIC_DATA] S.L.U." at bounding box center [146, 316] width 133 height 10
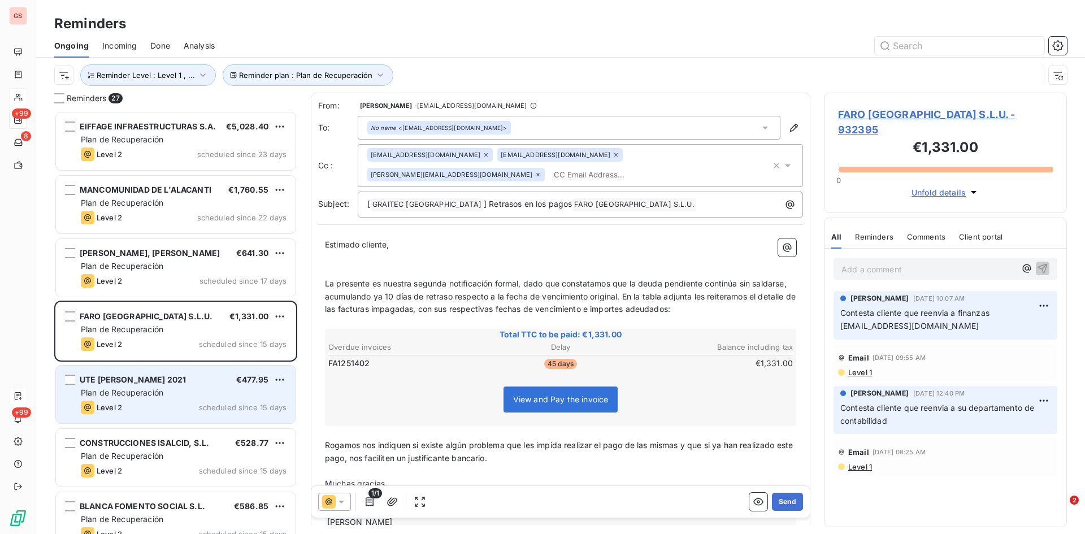
click at [127, 400] on div "UTE [PERSON_NAME] 2021 €477.95 Plan de Recuperación Level 2 scheduled since 15 …" at bounding box center [176, 395] width 240 height 58
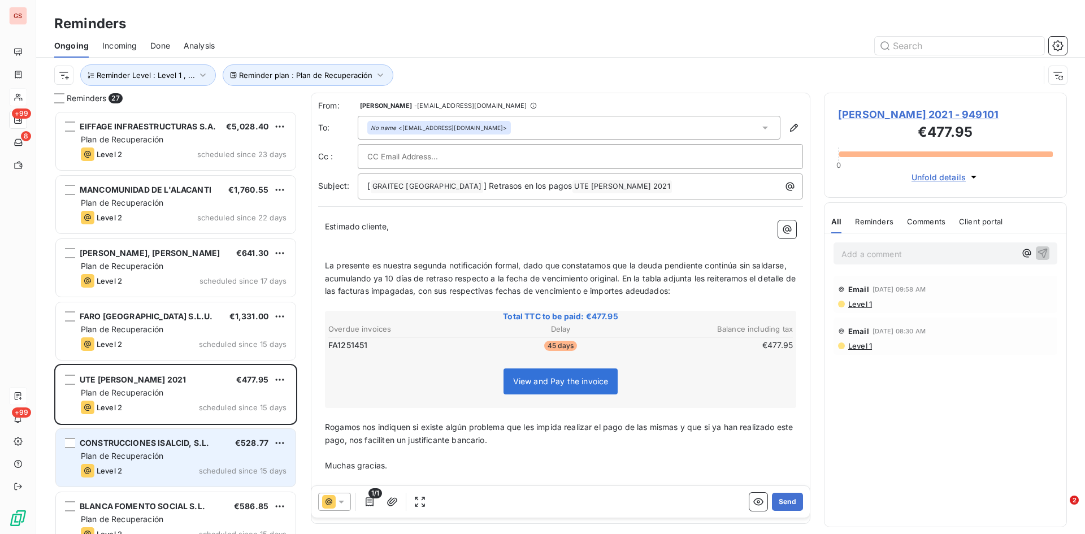
click at [141, 462] on div "CONSTRUCCIONES ISALCID, S.L. €528.77 Plan de Recuperación Level 2 scheduled sin…" at bounding box center [176, 458] width 240 height 58
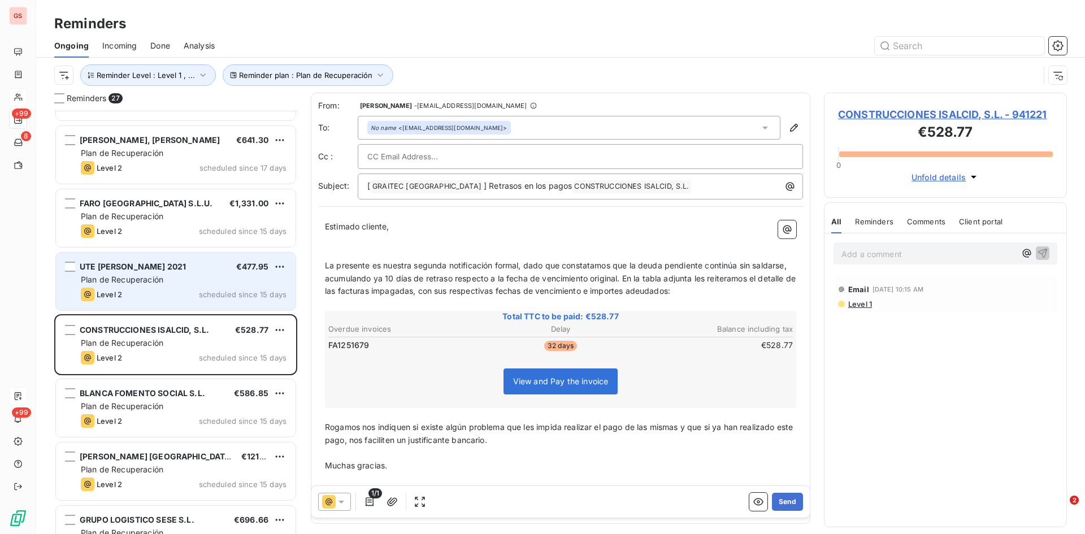
scroll to position [170, 0]
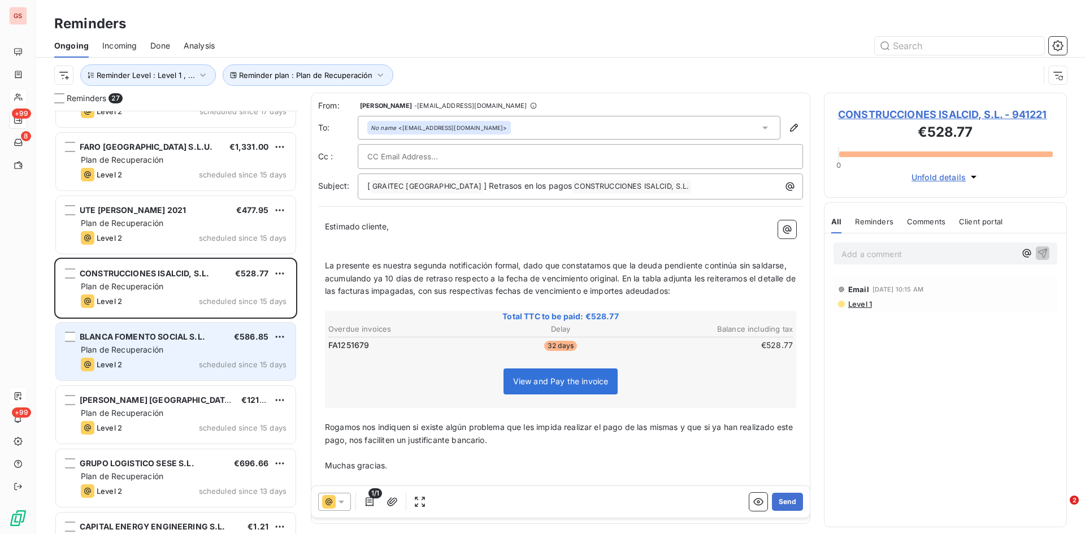
click at [157, 353] on span "Plan de Recuperación" at bounding box center [122, 350] width 82 height 10
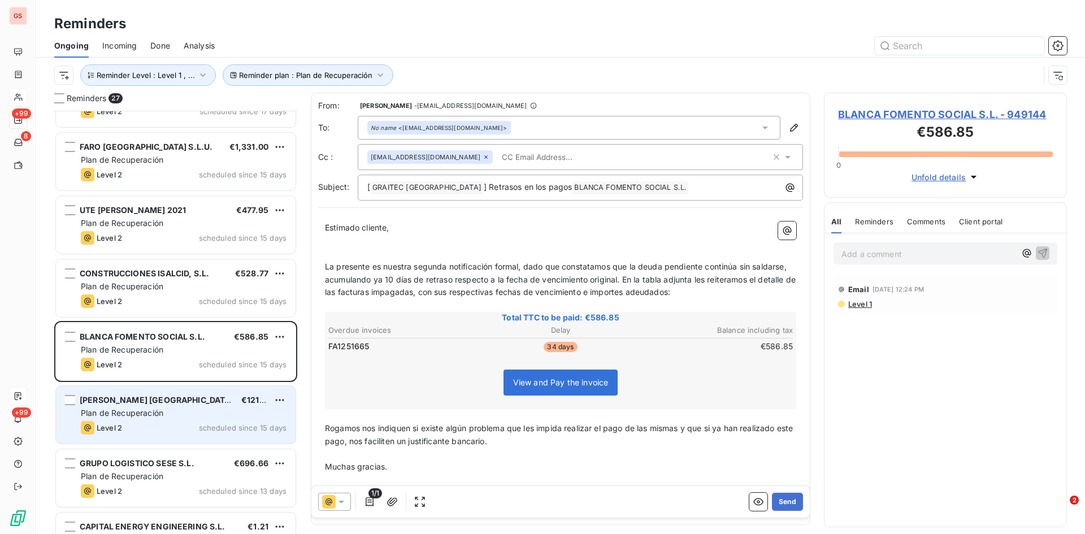
click at [129, 424] on div "Level 2 scheduled since 15 days" at bounding box center [184, 428] width 206 height 14
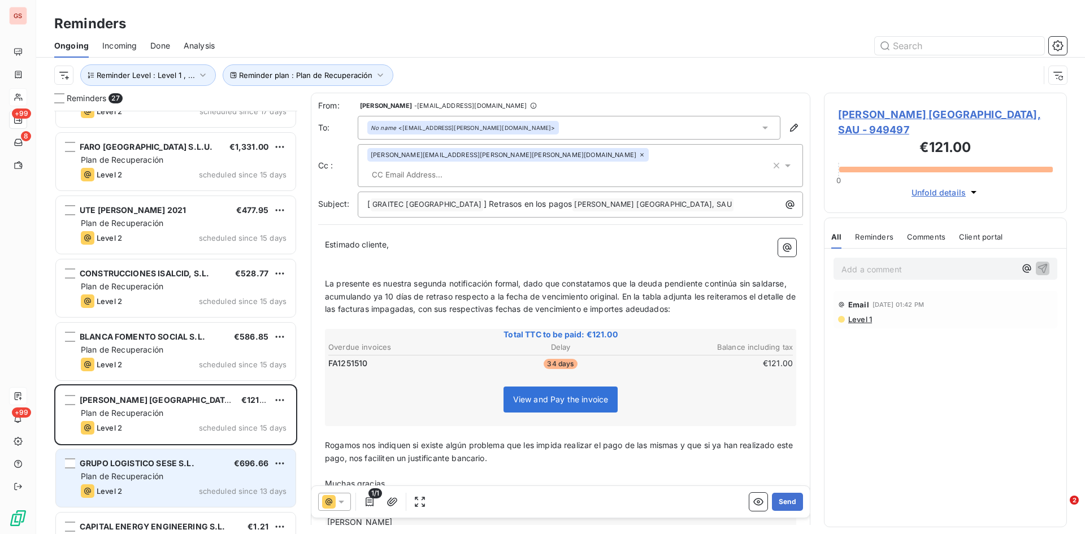
click at [127, 489] on div "Level 2 scheduled since 13 days" at bounding box center [184, 491] width 206 height 14
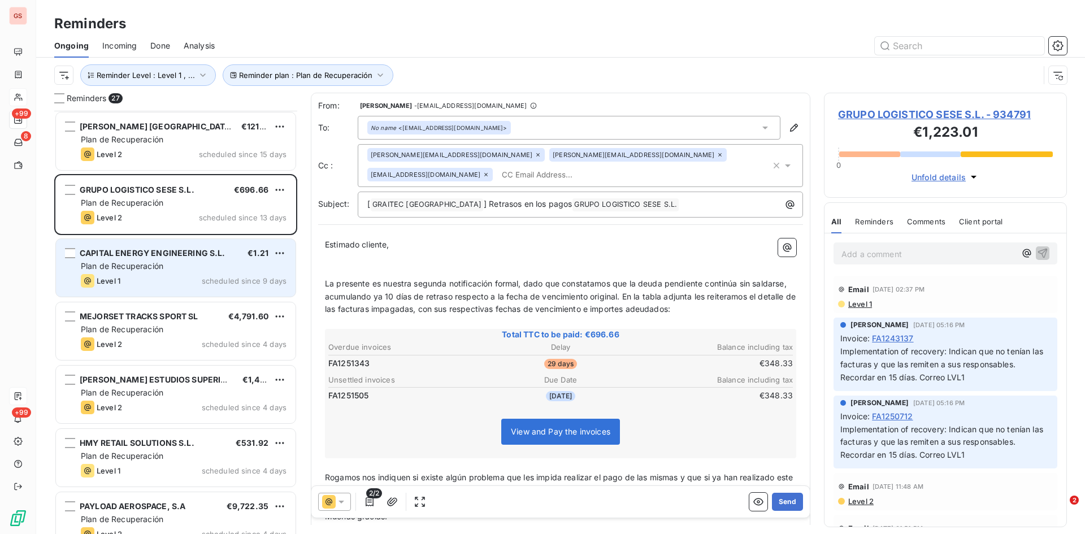
scroll to position [453, 0]
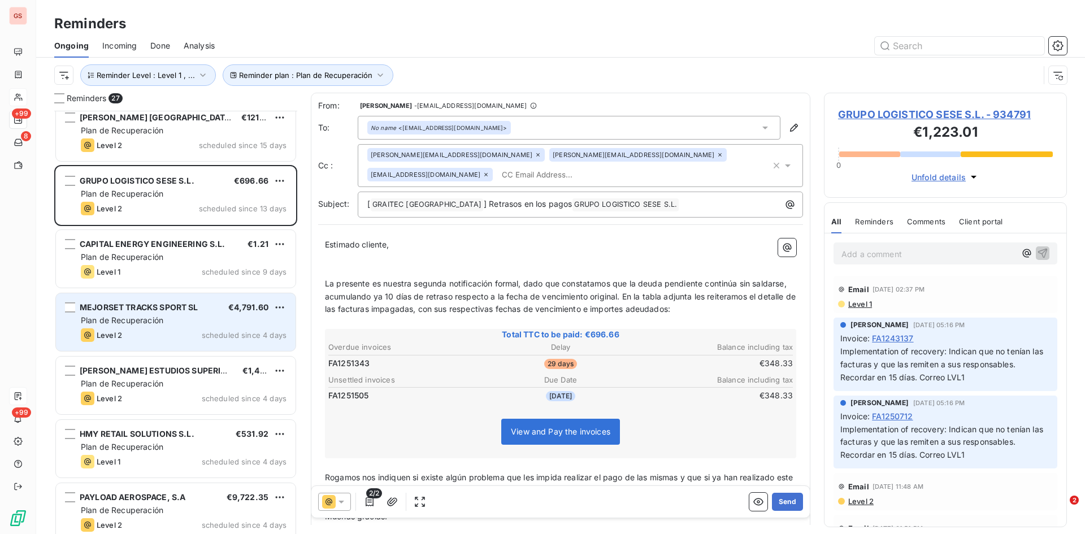
click at [167, 322] on div "Plan de Recuperación" at bounding box center [184, 320] width 206 height 11
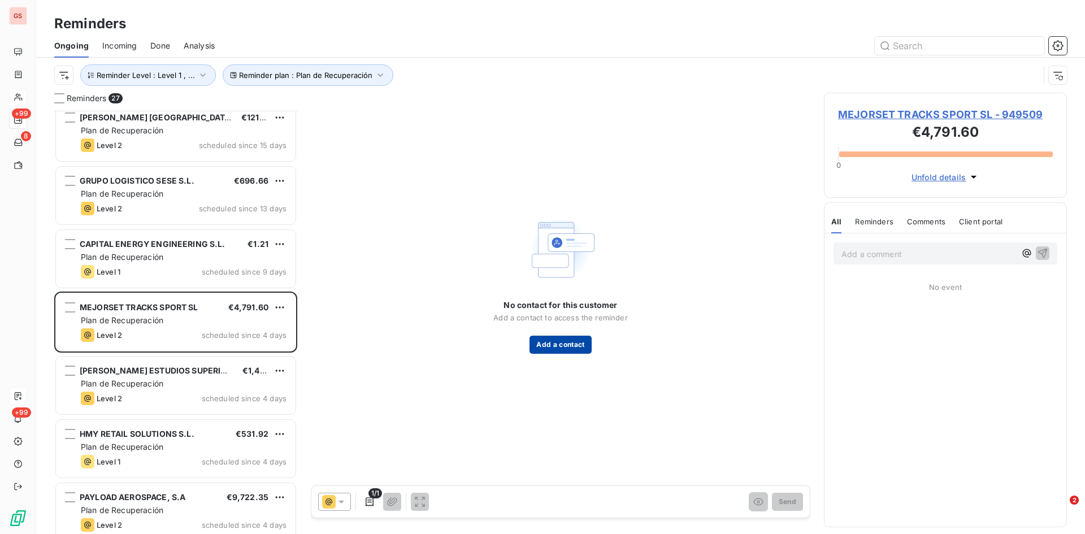
click at [550, 350] on button "Add a contact" at bounding box center [560, 345] width 62 height 18
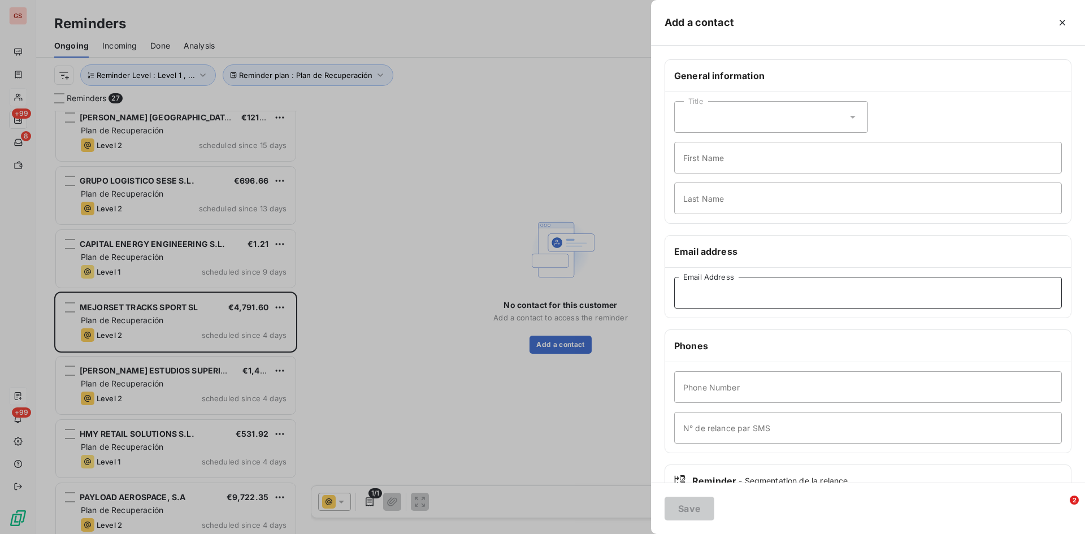
click at [722, 291] on input "Email Address" at bounding box center [868, 293] width 388 height 32
paste input "[EMAIL_ADDRESS][DOMAIN_NAME]"
click at [681, 290] on input "[EMAIL_ADDRESS][DOMAIN_NAME]" at bounding box center [868, 293] width 388 height 32
type input "[EMAIL_ADDRESS][DOMAIN_NAME]"
click at [688, 498] on button "Save" at bounding box center [689, 509] width 50 height 24
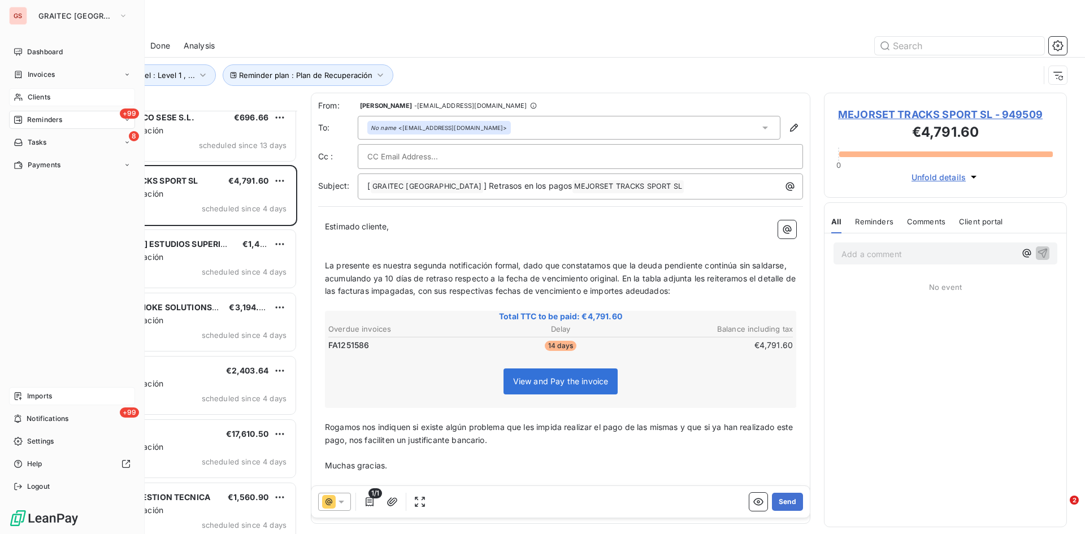
click at [41, 95] on span "Clients" at bounding box center [39, 97] width 23 height 10
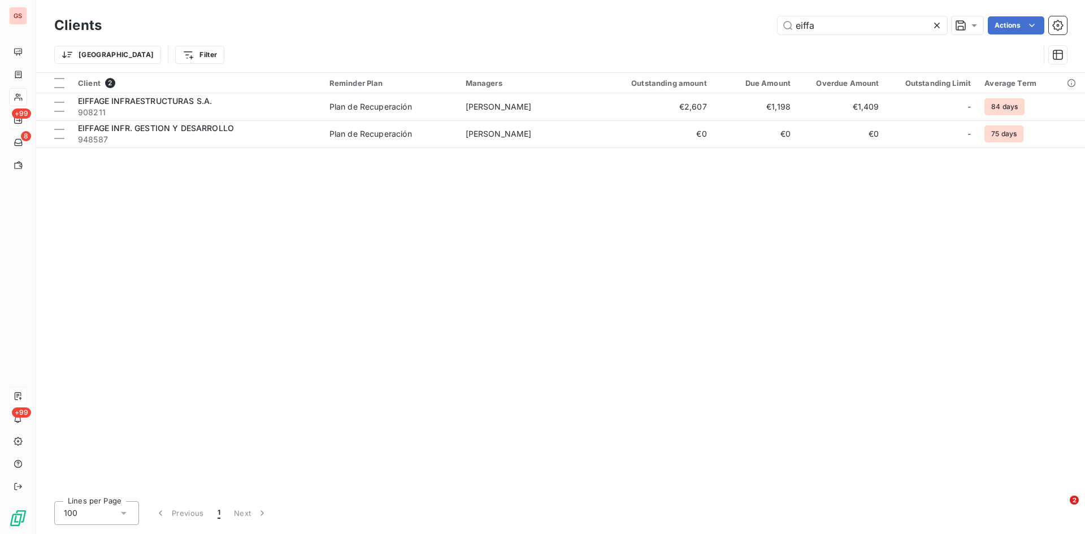
drag, startPoint x: 841, startPoint y: 26, endPoint x: 753, endPoint y: 28, distance: 87.6
click at [753, 28] on div "eiffa Actions" at bounding box center [591, 25] width 952 height 18
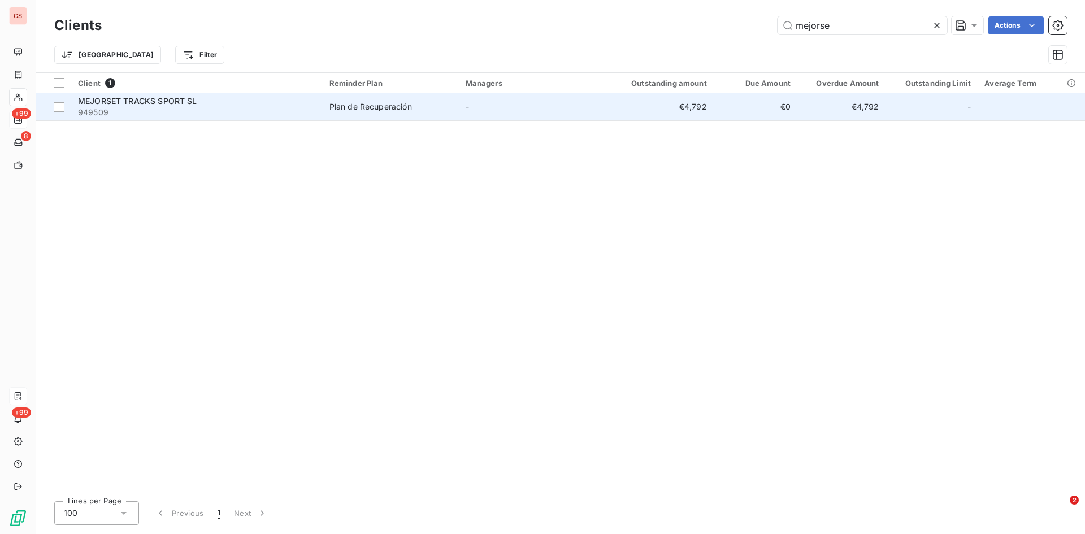
type input "mejorse"
click at [127, 102] on span "MEJORSET TRACKS SPORT SL" at bounding box center [137, 101] width 119 height 10
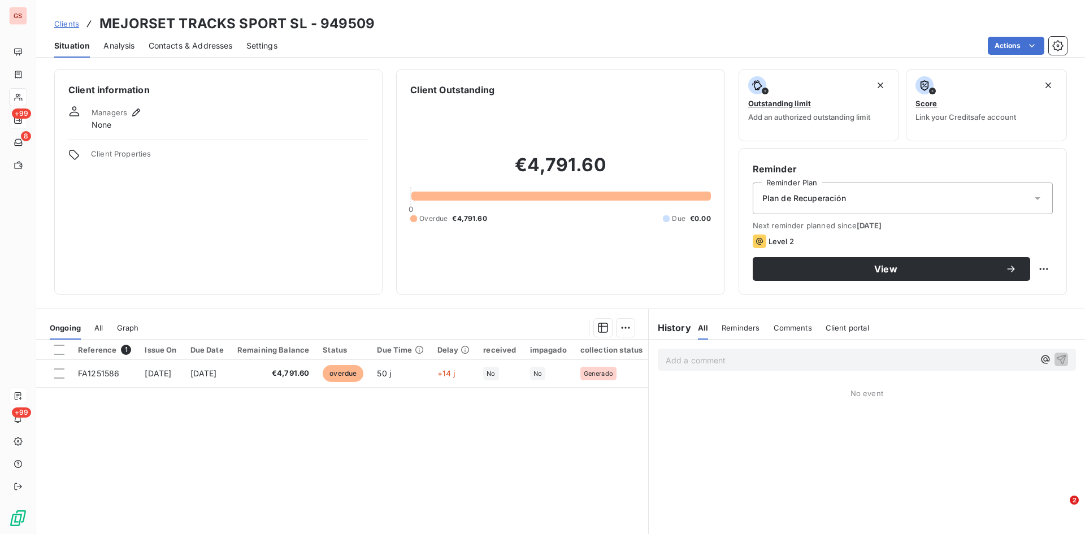
click at [193, 48] on span "Contacts & Addresses" at bounding box center [191, 45] width 84 height 11
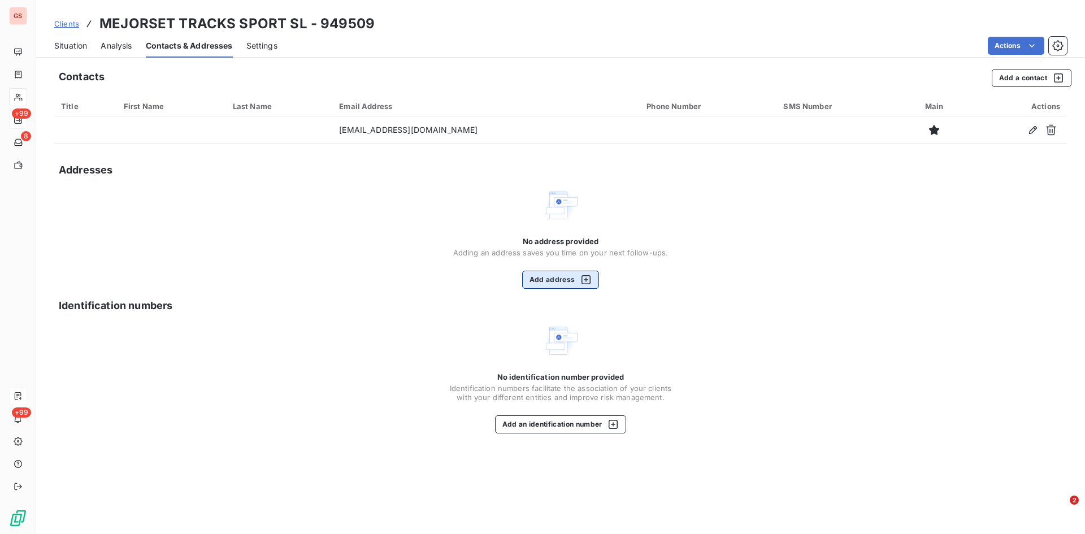
click at [567, 275] on button "Add address" at bounding box center [560, 280] width 77 height 18
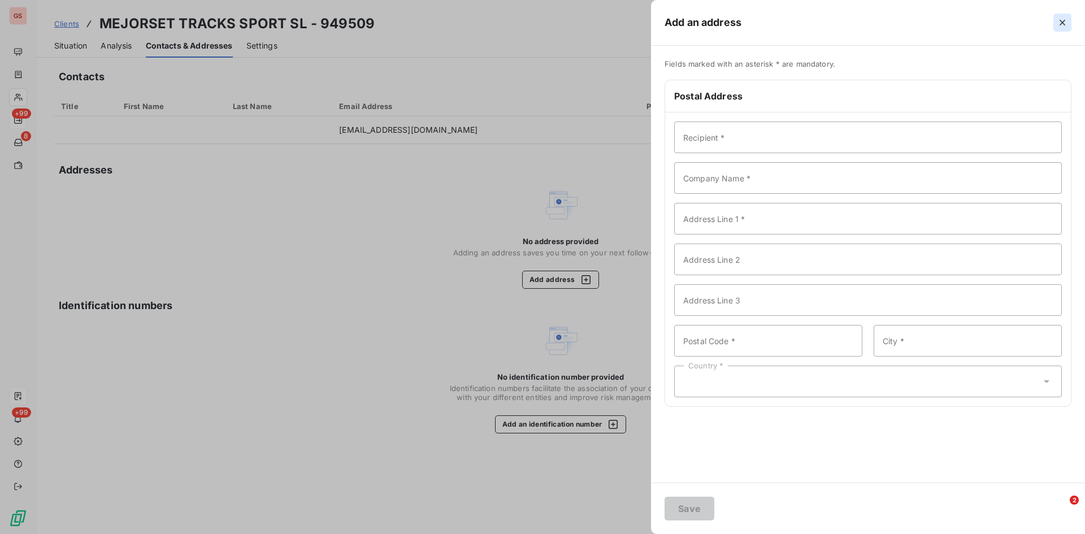
click at [1066, 22] on icon "button" at bounding box center [1062, 22] width 11 height 11
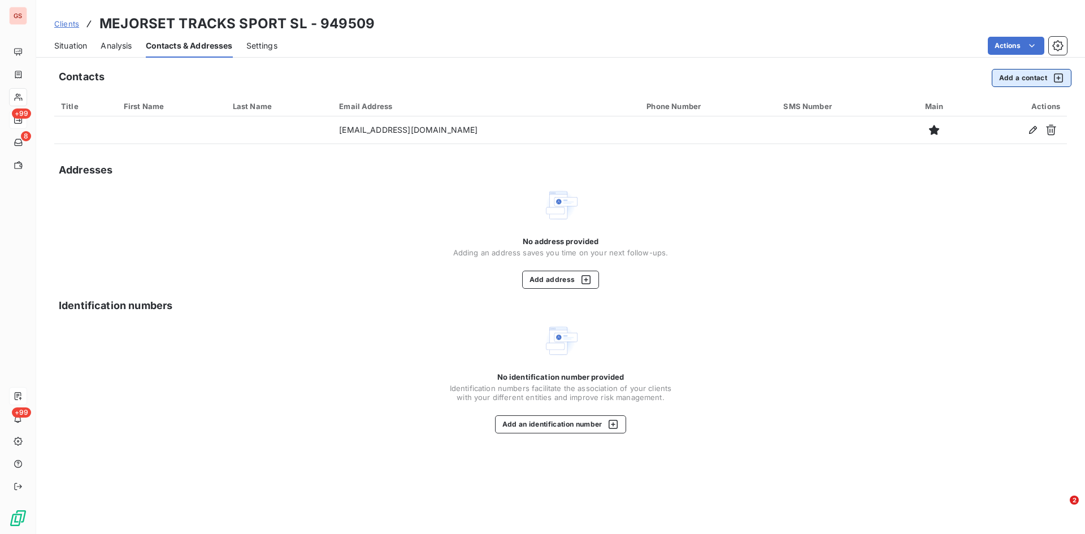
click at [1001, 77] on button "Add a contact" at bounding box center [1032, 78] width 80 height 18
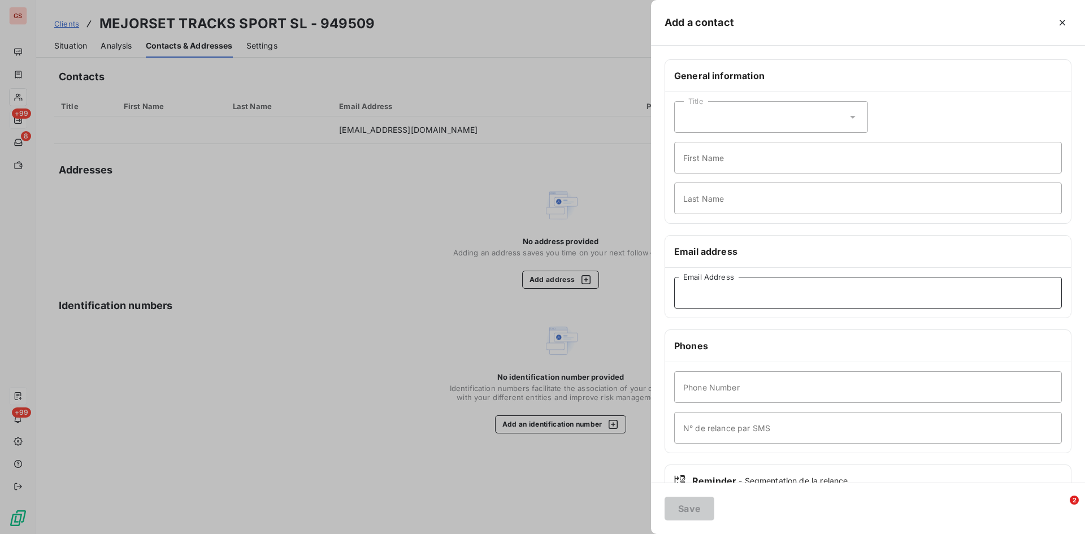
click at [730, 292] on input "Email Address" at bounding box center [868, 293] width 388 height 32
paste input "[DOMAIN_NAME][EMAIL_ADDRESS][DOMAIN_NAME]"
type input "[DOMAIN_NAME][EMAIL_ADDRESS][DOMAIN_NAME]"
click at [694, 503] on button "Save" at bounding box center [689, 509] width 50 height 24
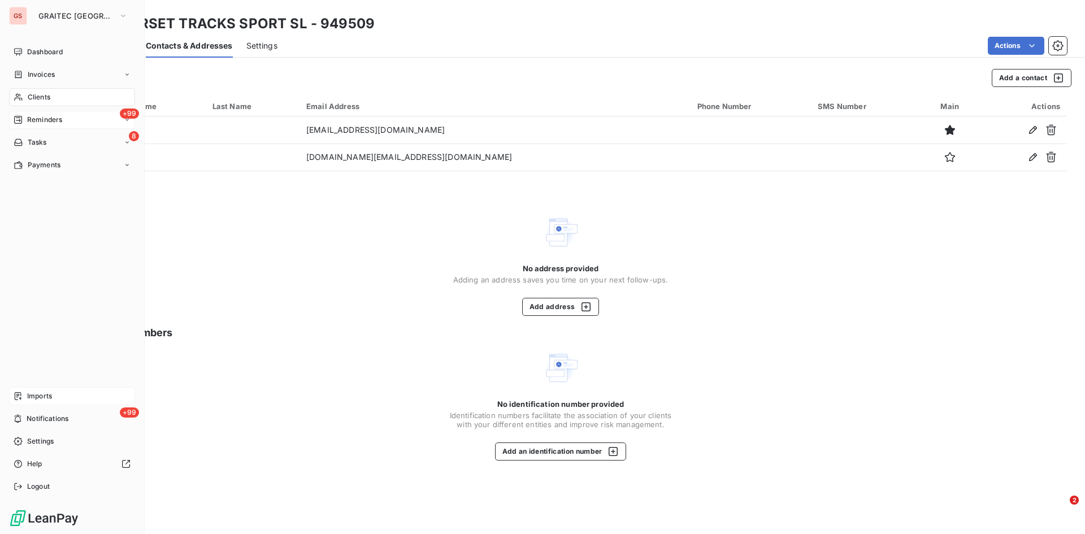
click at [37, 99] on span "Clients" at bounding box center [39, 97] width 23 height 10
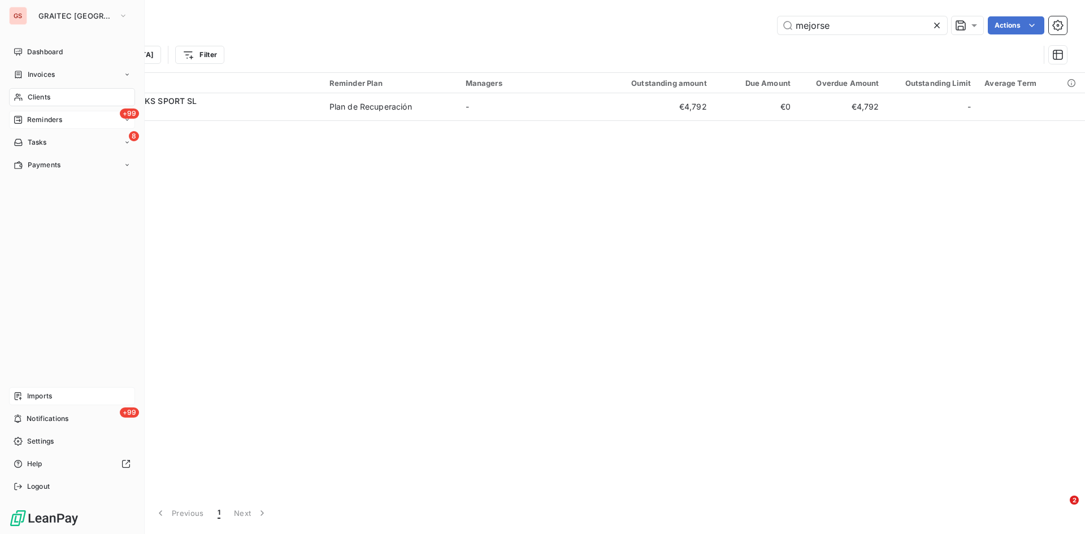
click at [35, 120] on span "Reminders" at bounding box center [44, 120] width 35 height 10
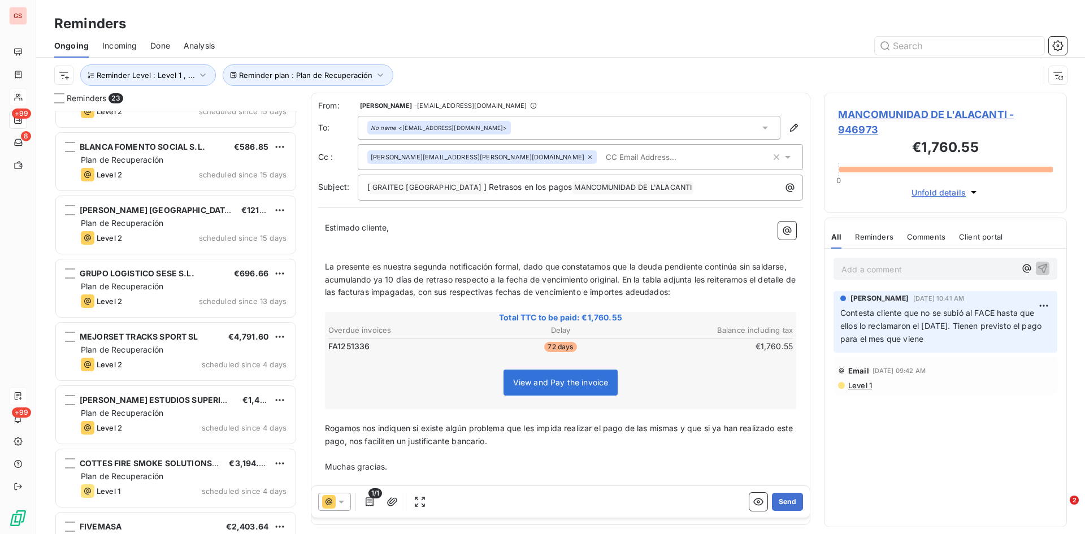
scroll to position [340, 0]
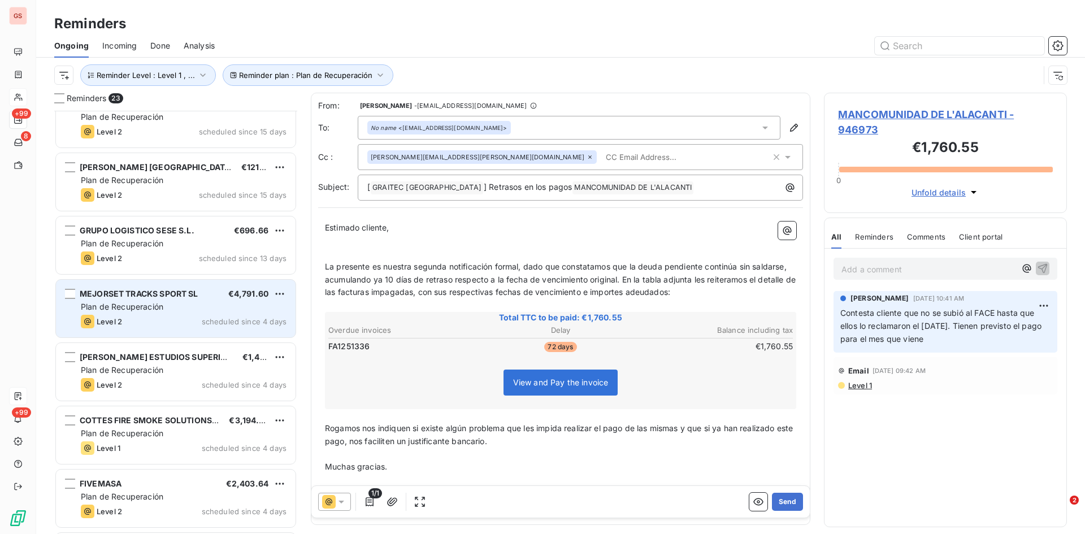
click at [153, 302] on span "Plan de Recuperación" at bounding box center [122, 307] width 82 height 10
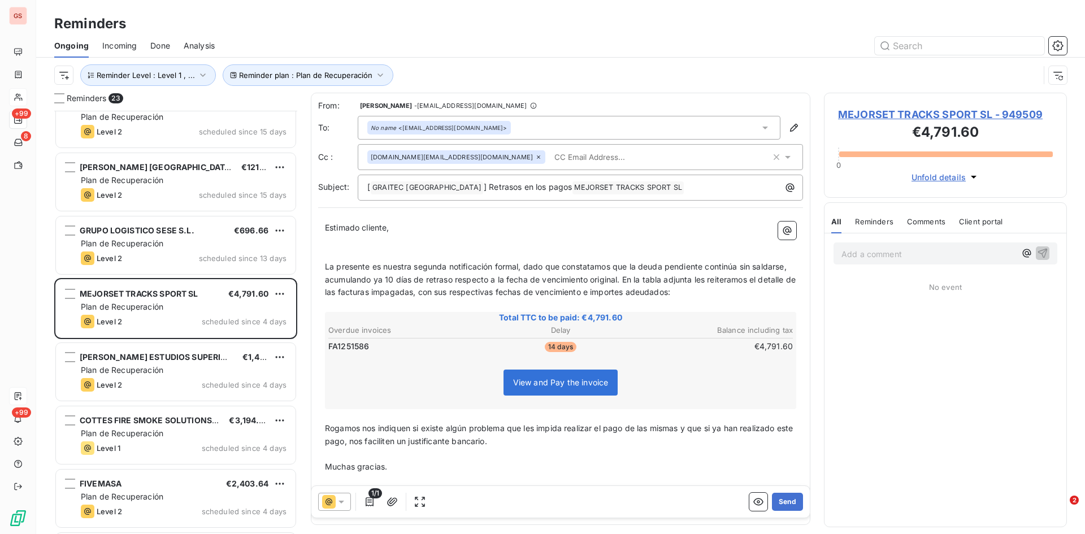
click at [550, 158] on input "text" at bounding box center [615, 157] width 131 height 17
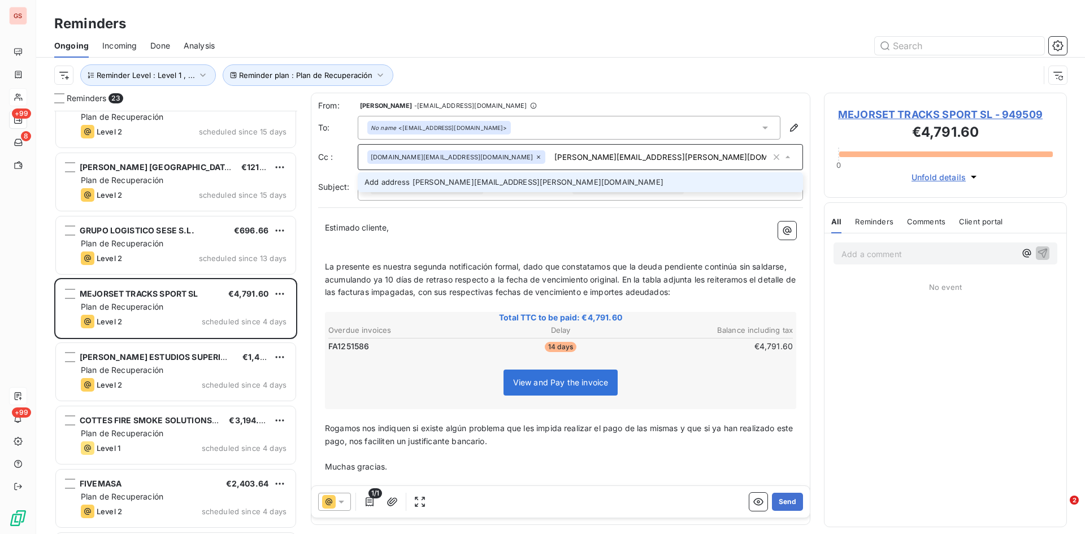
click at [594, 162] on input "[PERSON_NAME][EMAIL_ADDRESS][PERSON_NAME][DOMAIN_NAME]" at bounding box center [660, 157] width 221 height 17
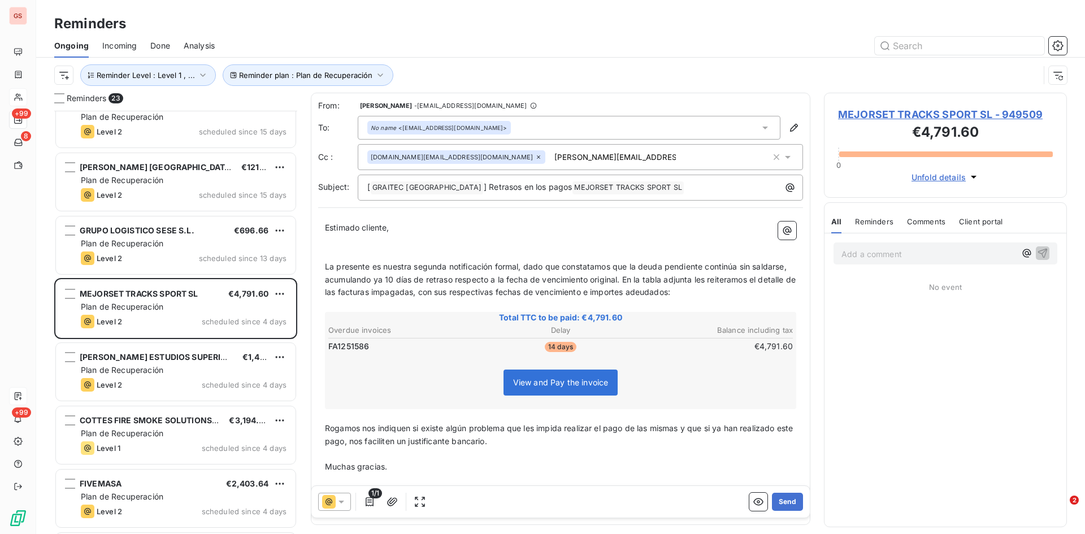
click at [551, 157] on input "[PERSON_NAME][EMAIL_ADDRESS][PERSON_NAME][DOMAIN_NAME]" at bounding box center [615, 157] width 131 height 17
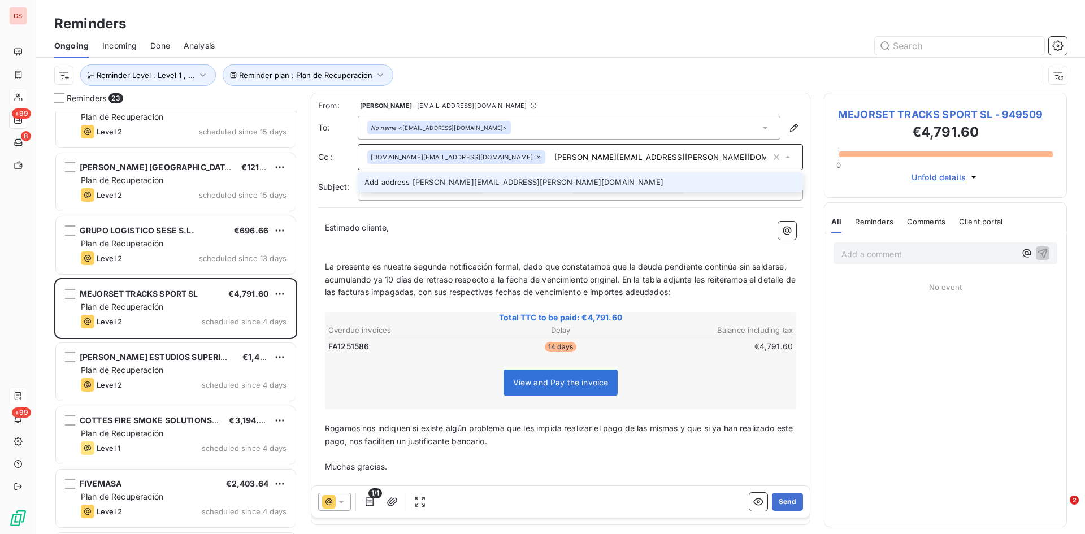
type input "[PERSON_NAME][EMAIL_ADDRESS][PERSON_NAME][DOMAIN_NAME]"
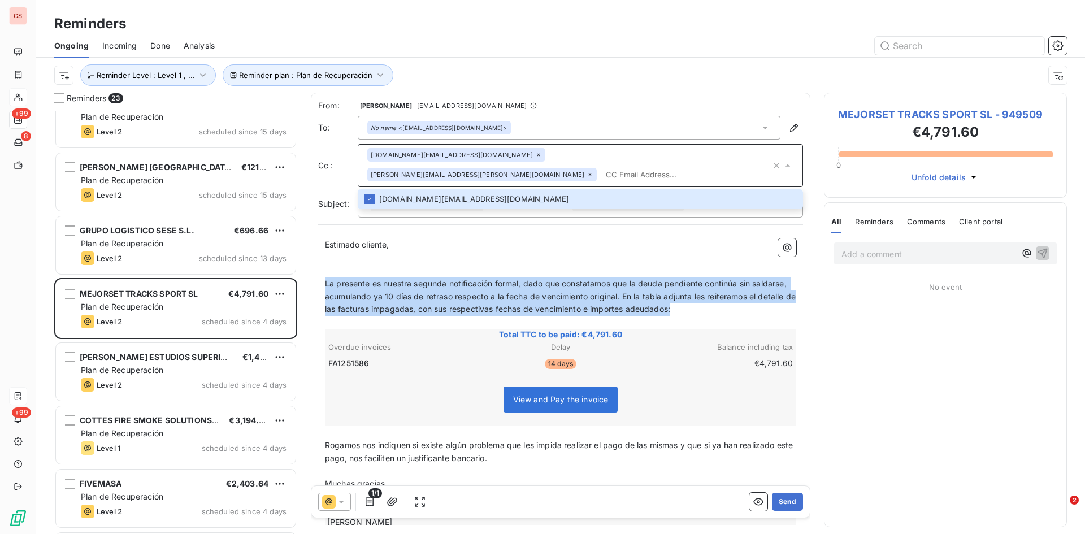
drag, startPoint x: 729, startPoint y: 293, endPoint x: 328, endPoint y: 276, distance: 401.0
click at [326, 277] on p "La presente es nuestra segunda notificación formal, dado que constatamos que la…" at bounding box center [560, 296] width 471 height 39
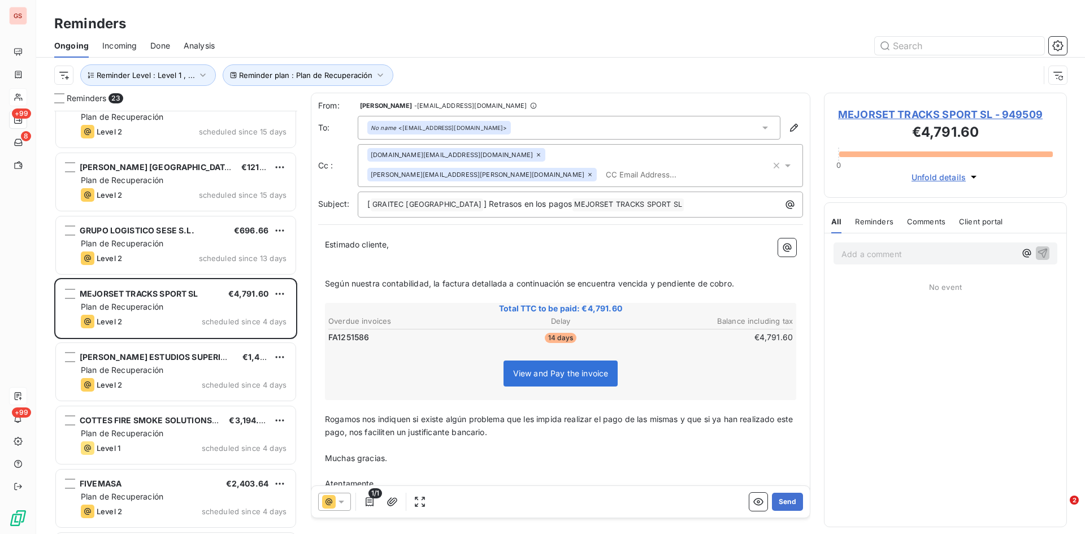
click at [360, 414] on span "Rogamos nos indiquen si existe algún problema que les impida realizar el pago d…" at bounding box center [560, 425] width 470 height 23
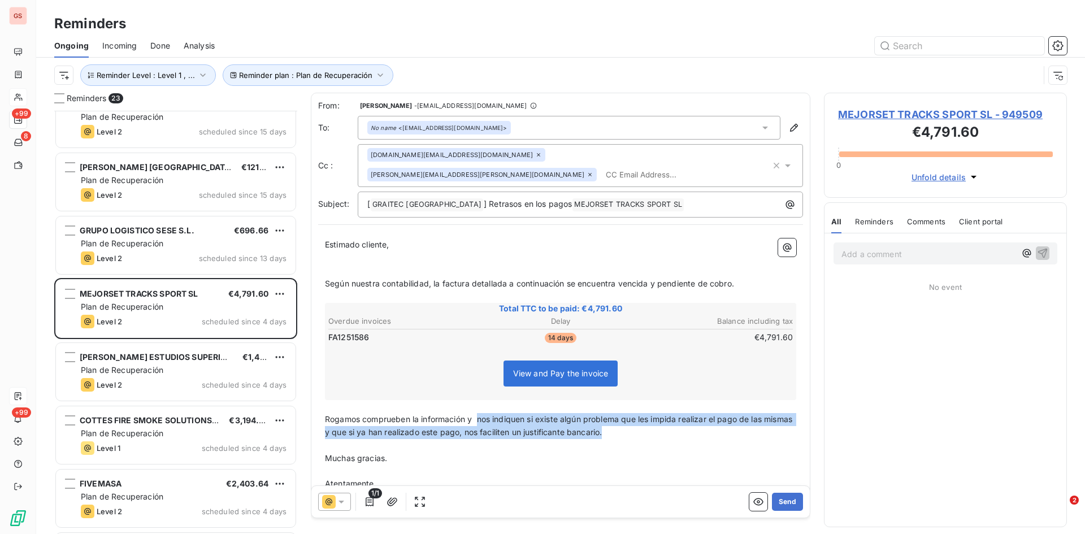
drag, startPoint x: 478, startPoint y: 403, endPoint x: 651, endPoint y: 409, distance: 173.0
click at [651, 413] on p "Rogamos comprueben la información y nos indiquen si existe algún problema que l…" at bounding box center [560, 426] width 471 height 26
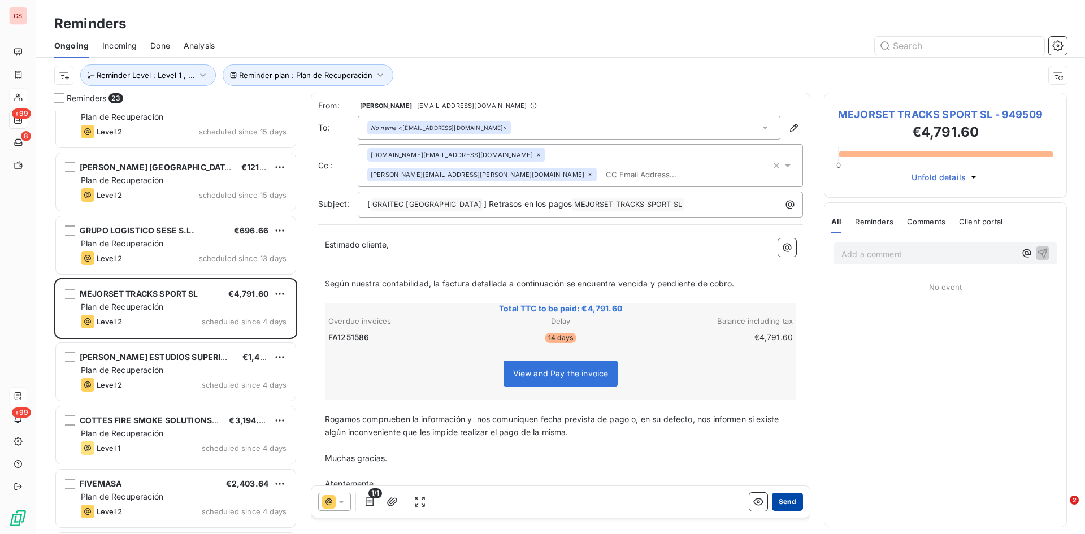
click at [784, 503] on button "Send" at bounding box center [787, 502] width 31 height 18
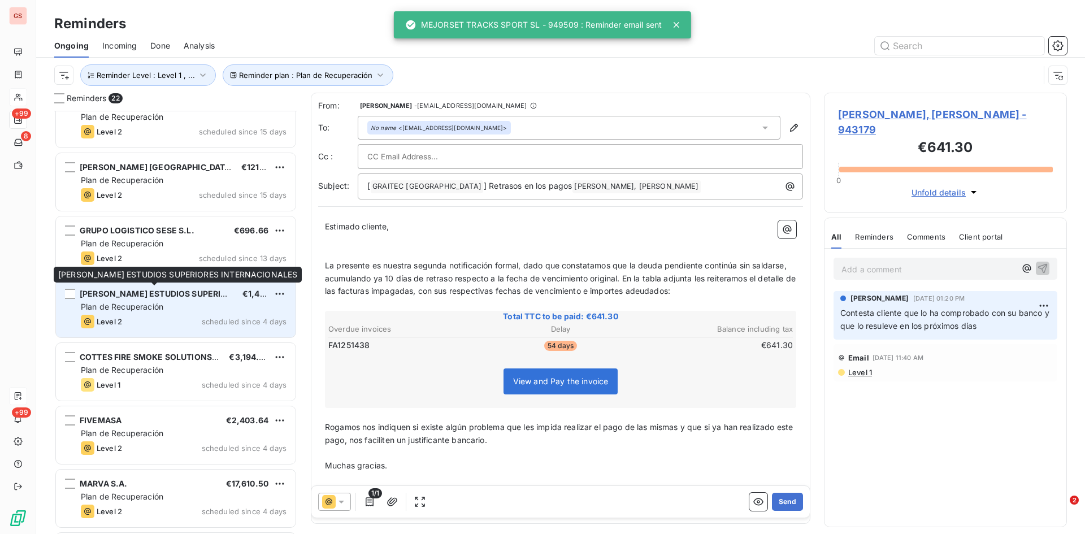
click at [146, 296] on span "[PERSON_NAME] ESTUDIOS SUPERIORES INTERNACIONALES" at bounding box center [200, 294] width 241 height 10
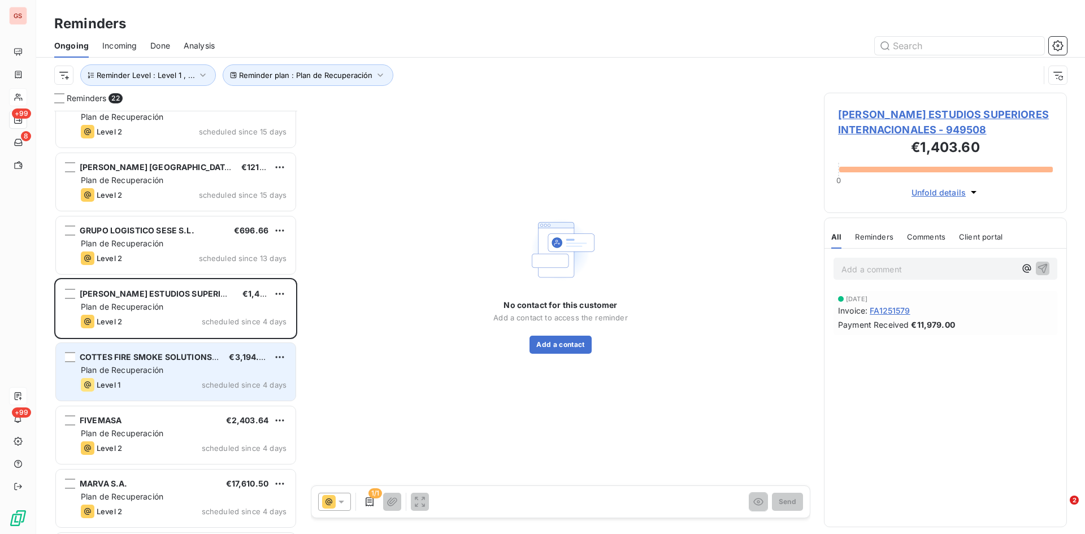
click at [145, 359] on span "COTTES FIRE SMOKE SOLUTIONS SL" at bounding box center [152, 357] width 144 height 10
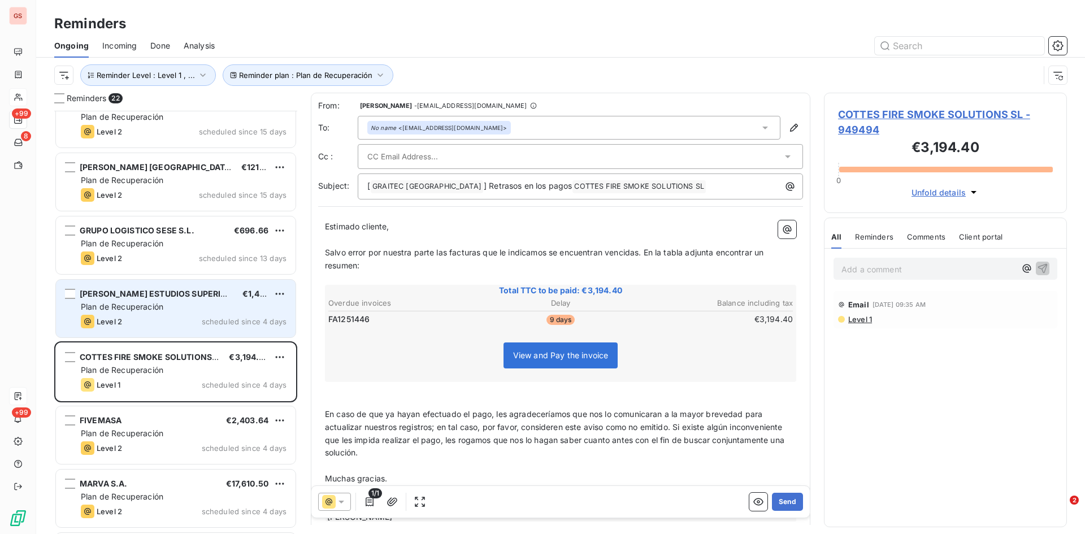
click at [144, 294] on span "[PERSON_NAME] ESTUDIOS SUPERIORES INTERNACIONALES" at bounding box center [200, 294] width 241 height 10
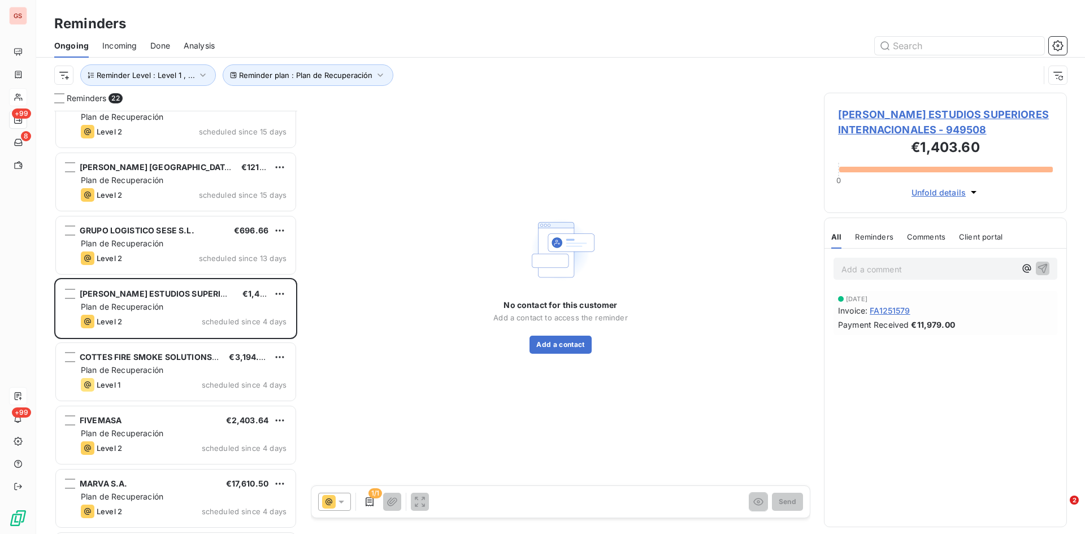
click at [164, 43] on span "Done" at bounding box center [160, 45] width 20 height 11
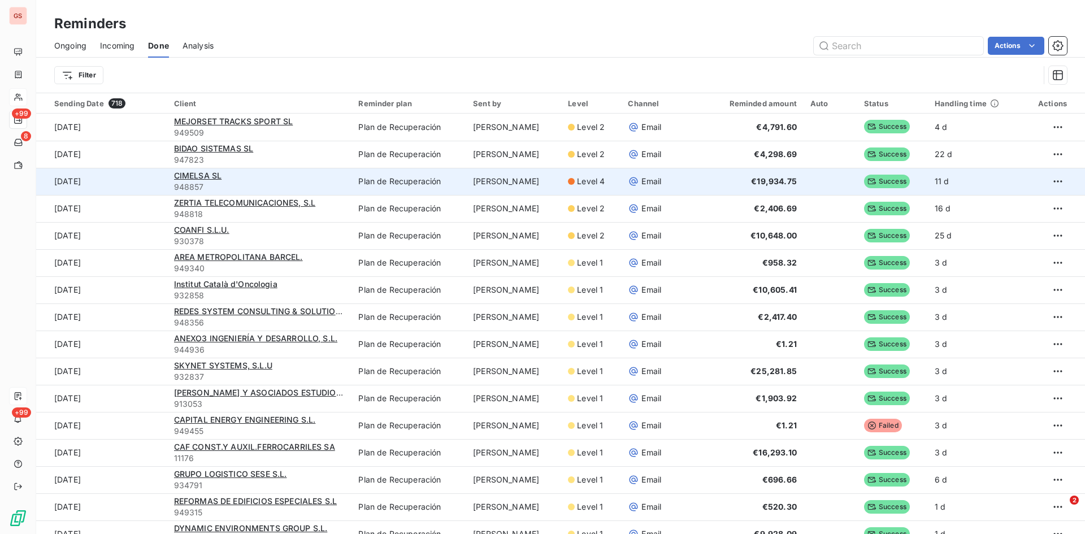
click at [639, 176] on icon at bounding box center [633, 181] width 11 height 11
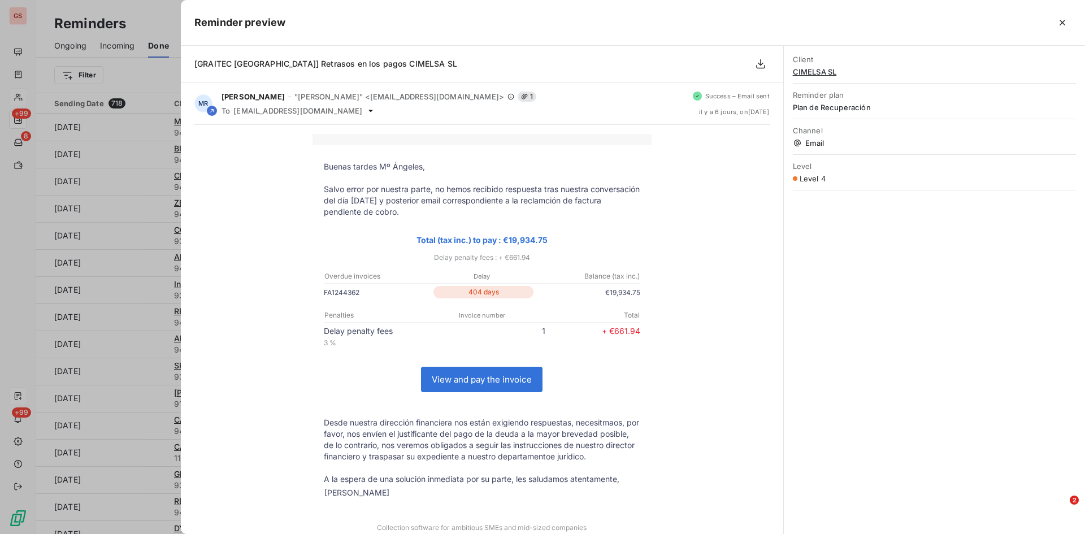
click at [1065, 20] on icon "button" at bounding box center [1062, 22] width 11 height 11
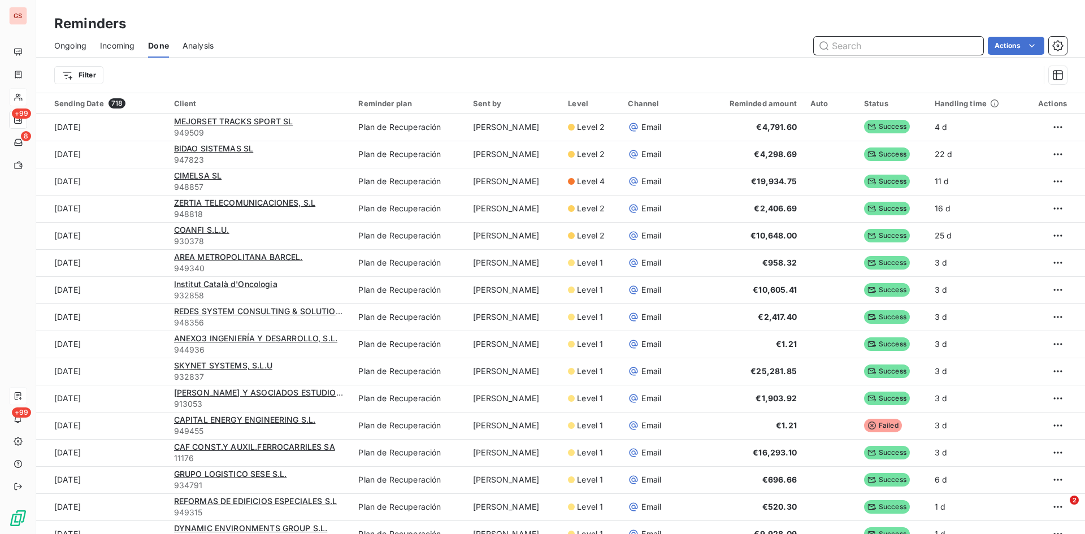
click at [75, 43] on span "Ongoing" at bounding box center [70, 45] width 32 height 11
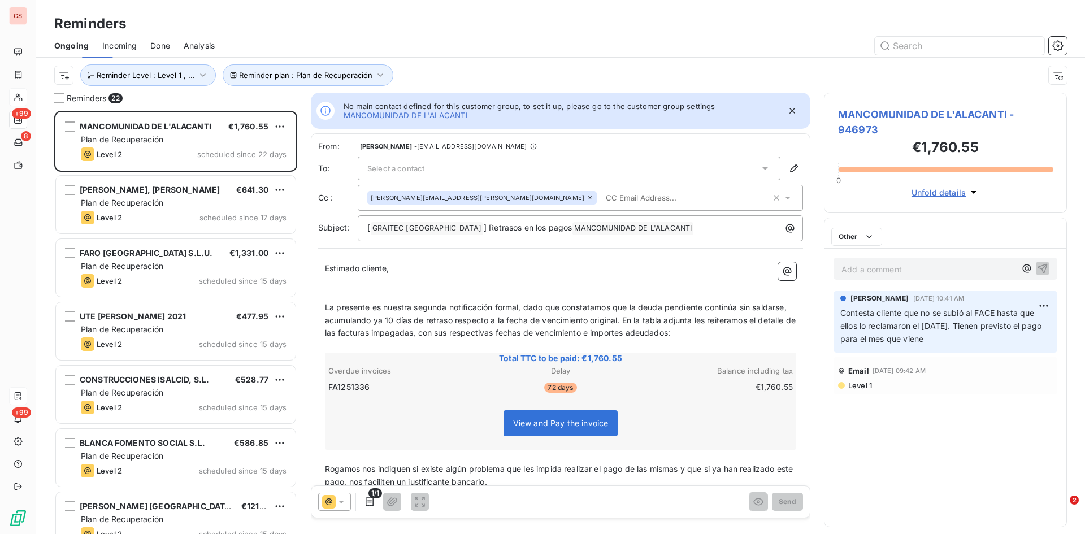
scroll to position [415, 234]
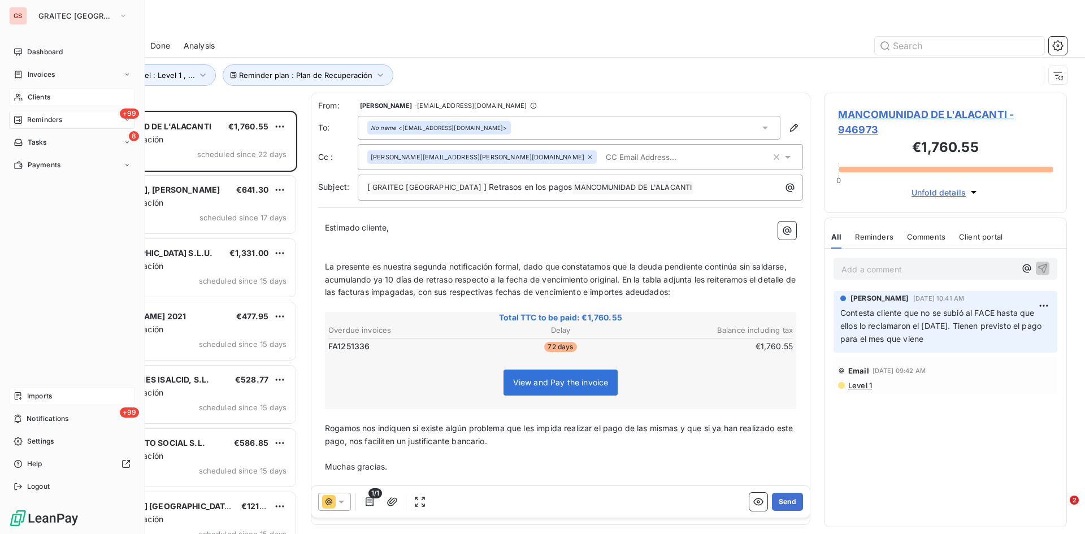
click at [38, 100] on span "Clients" at bounding box center [39, 97] width 23 height 10
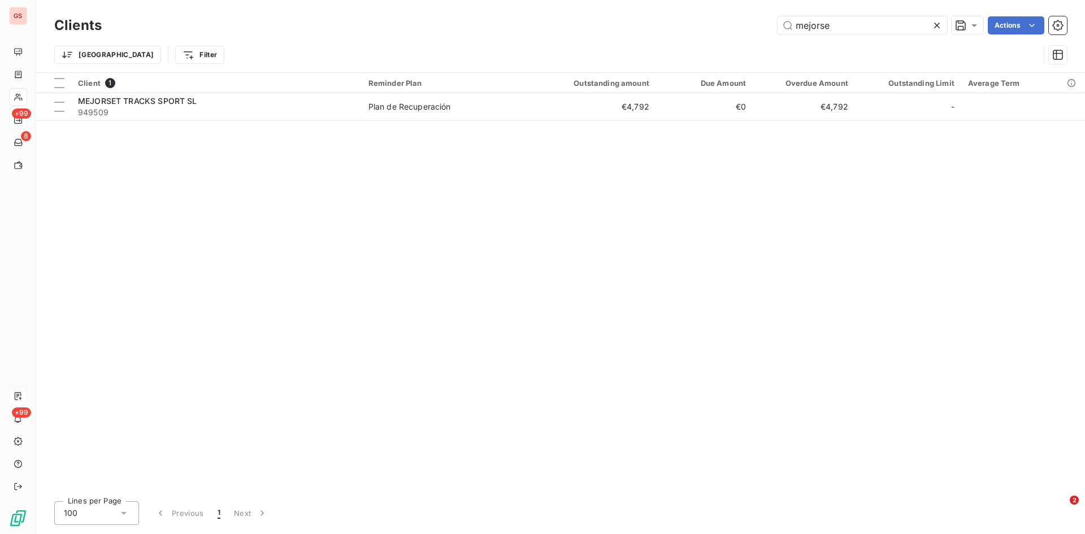
drag, startPoint x: 856, startPoint y: 23, endPoint x: 677, endPoint y: 25, distance: 179.1
click at [677, 25] on div "mejorse Actions" at bounding box center [591, 25] width 952 height 18
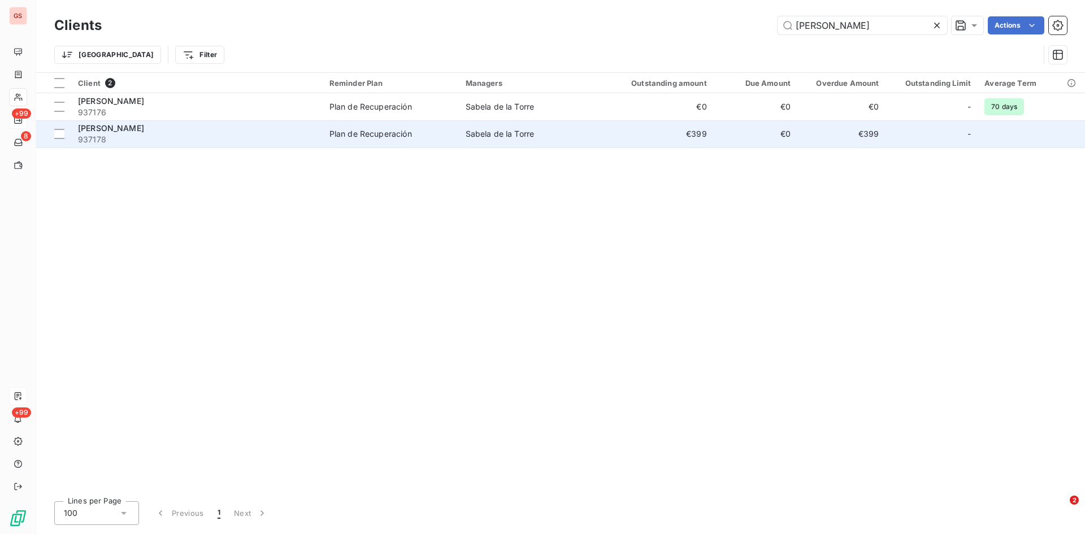
type input "[PERSON_NAME]"
click at [117, 132] on span "[PERSON_NAME]" at bounding box center [111, 128] width 66 height 10
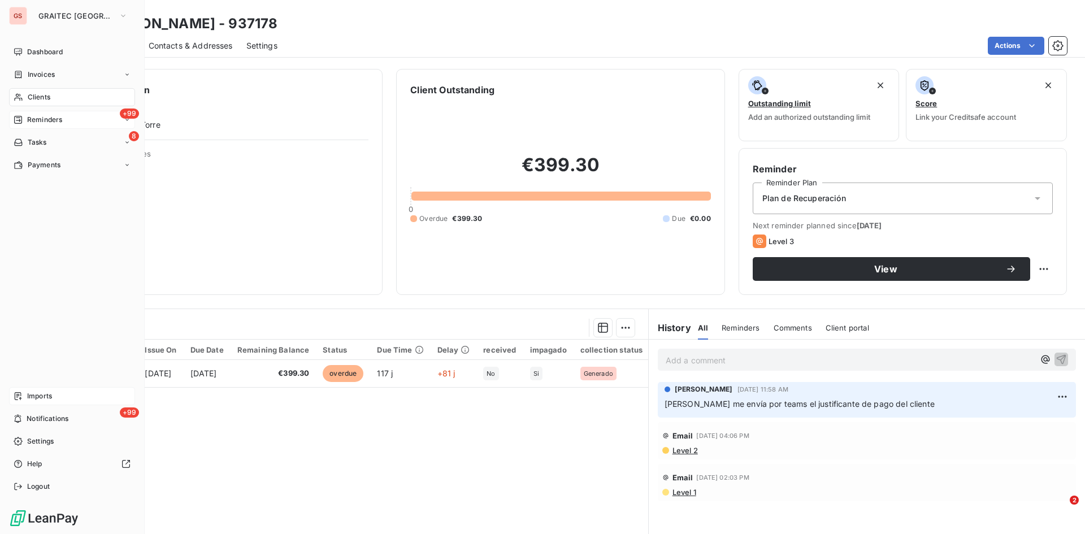
click at [40, 115] on span "Reminders" at bounding box center [44, 120] width 35 height 10
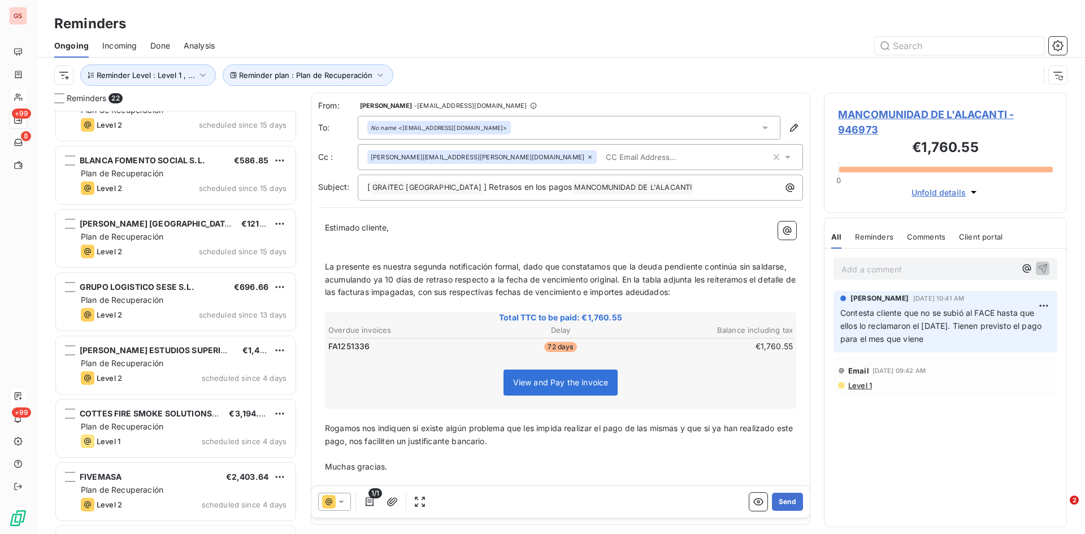
scroll to position [340, 0]
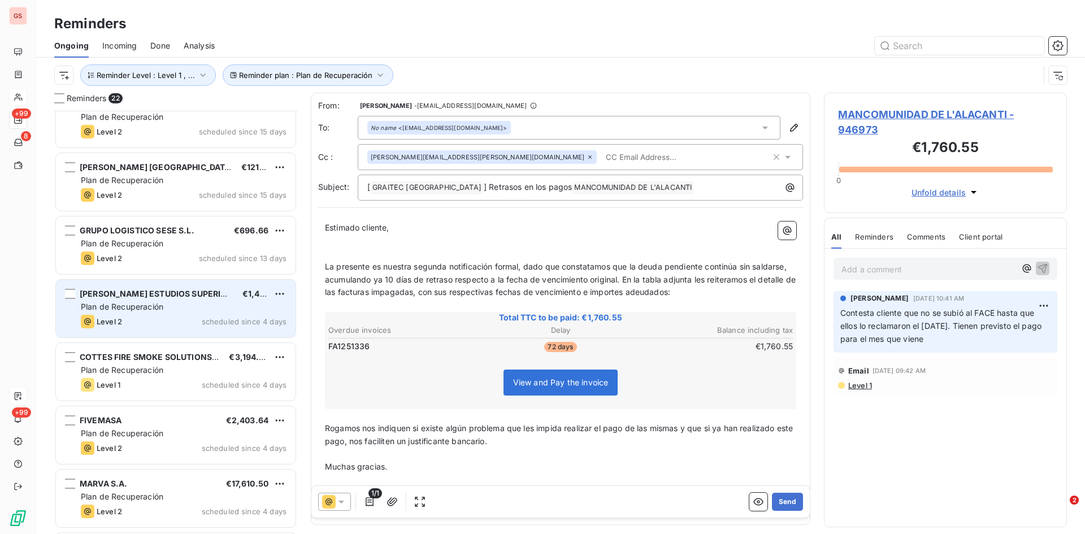
click at [147, 303] on span "Plan de Recuperación" at bounding box center [122, 307] width 82 height 10
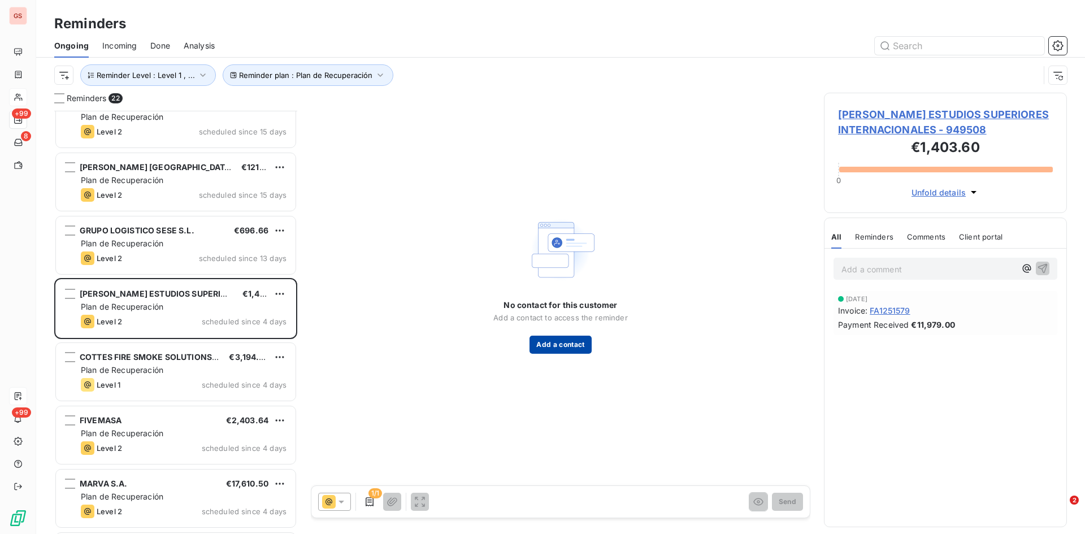
click at [559, 349] on button "Add a contact" at bounding box center [560, 345] width 62 height 18
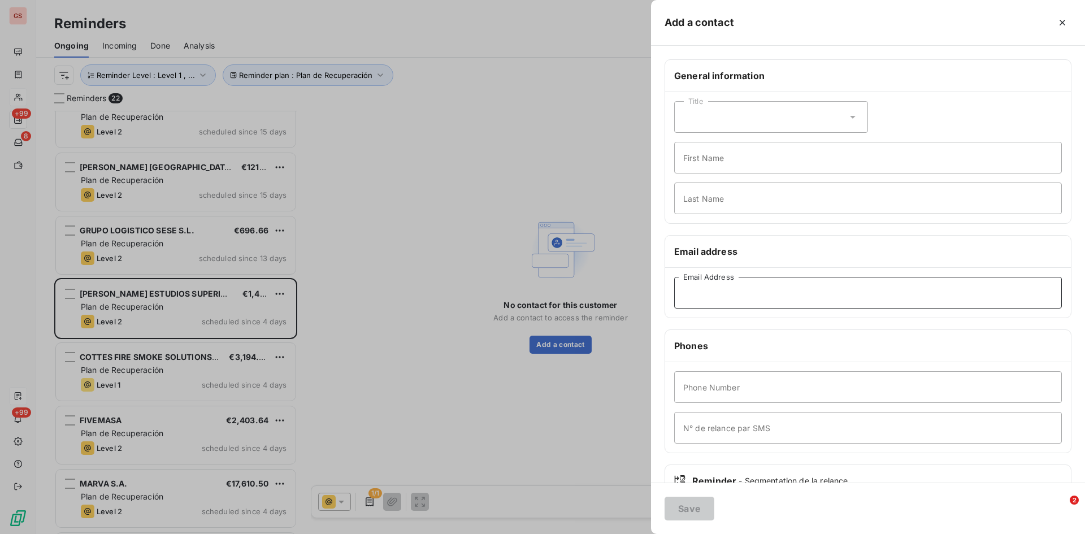
click at [720, 289] on input "Email Address" at bounding box center [868, 293] width 388 height 32
paste input "[EMAIL_ADDRESS][PERSON_NAME][DOMAIN_NAME]"
type input "[EMAIL_ADDRESS][PERSON_NAME][DOMAIN_NAME]"
click at [685, 509] on button "Save" at bounding box center [689, 509] width 50 height 24
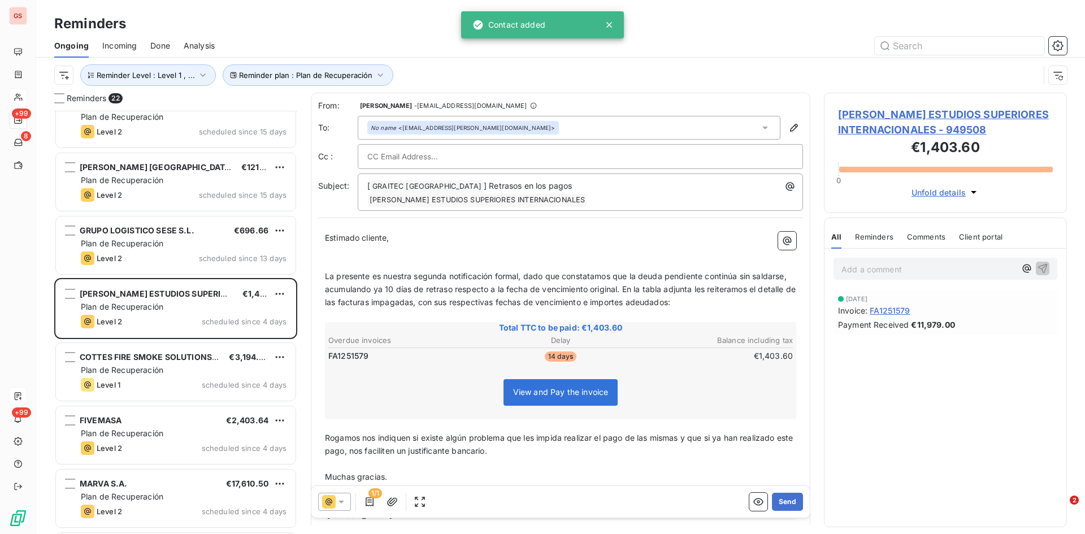
click at [398, 157] on input "text" at bounding box center [427, 156] width 121 height 17
paste input "[PERSON_NAME][EMAIL_ADDRESS][DOMAIN_NAME]"
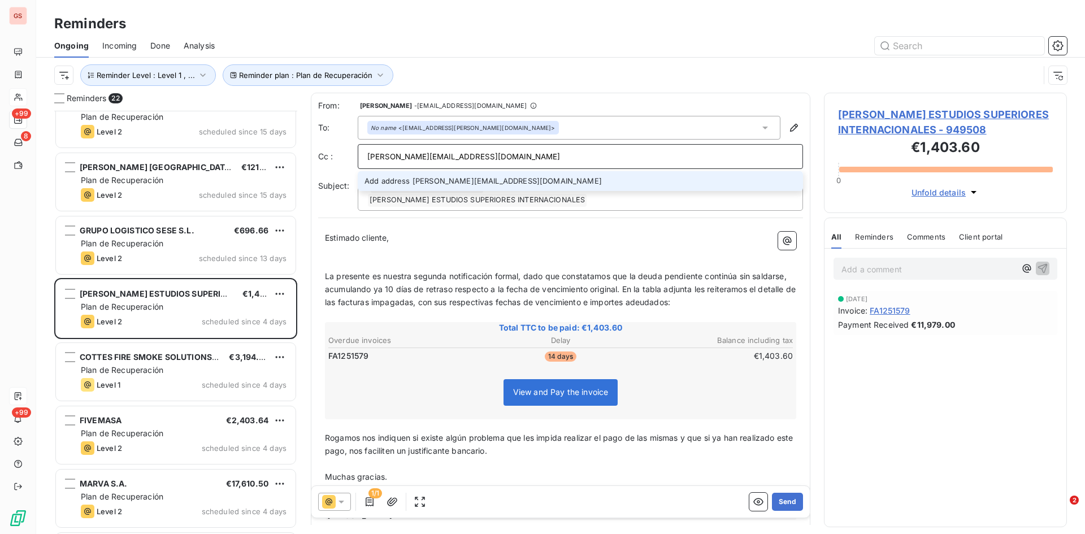
type input "[PERSON_NAME][EMAIL_ADDRESS][DOMAIN_NAME]"
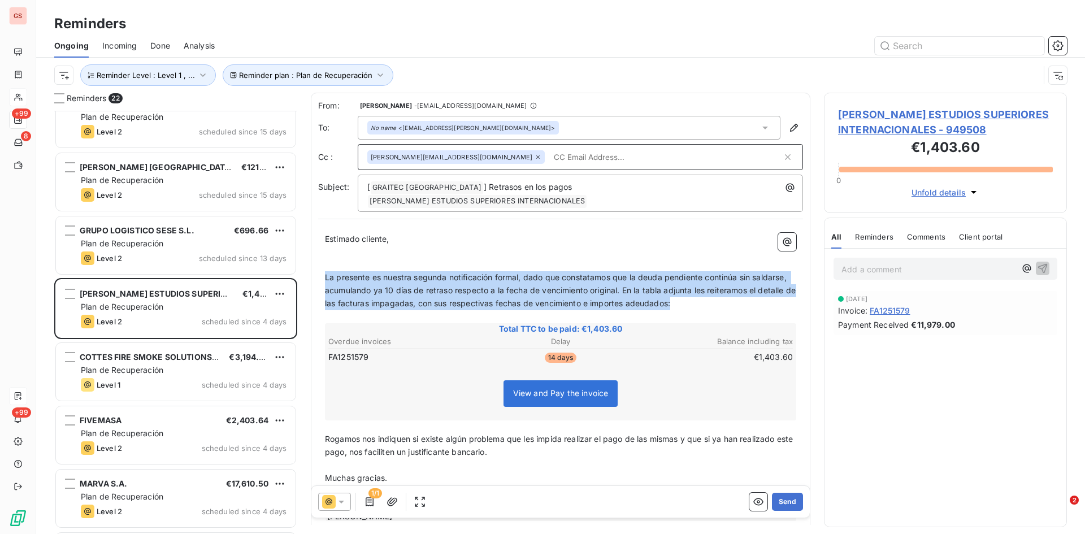
drag, startPoint x: 729, startPoint y: 297, endPoint x: 312, endPoint y: 263, distance: 418.4
click at [312, 263] on div "From: [PERSON_NAME] - [EMAIL_ADDRESS][DOMAIN_NAME] To: No name <[EMAIL_ADDRESS]…" at bounding box center [560, 315] width 499 height 444
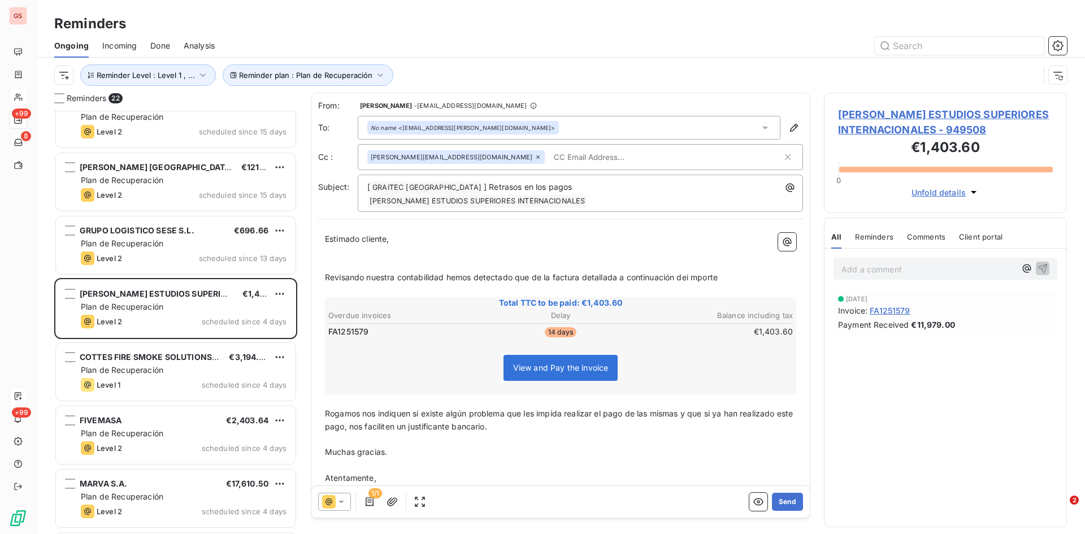
click at [694, 272] on span "Revisando nuestra contabilidad hemos detectado que de la factura detallada a co…" at bounding box center [521, 277] width 393 height 10
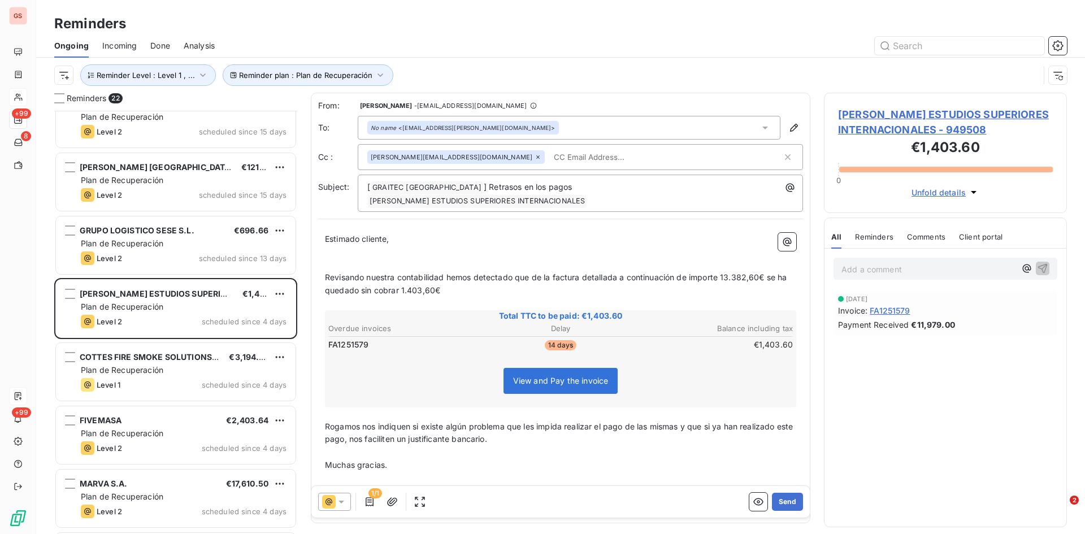
click at [765, 272] on span "Revisando nuestra contabilidad hemos detectado que de la factura detallada a co…" at bounding box center [557, 283] width 464 height 23
click at [549, 272] on span "Revisando nuestra contabilidad hemos detectado que de la factura detallada a co…" at bounding box center [554, 283] width 458 height 23
click at [751, 272] on span "Revisando nuestra contabilidad hemos detectado que la factura detallada a conti…" at bounding box center [560, 283] width 470 height 23
click at [531, 272] on span "Revisando nuestra contabilidad hemos detectado que la factura detallada a conti…" at bounding box center [560, 283] width 470 height 23
drag, startPoint x: 703, startPoint y: 277, endPoint x: 650, endPoint y: 281, distance: 53.2
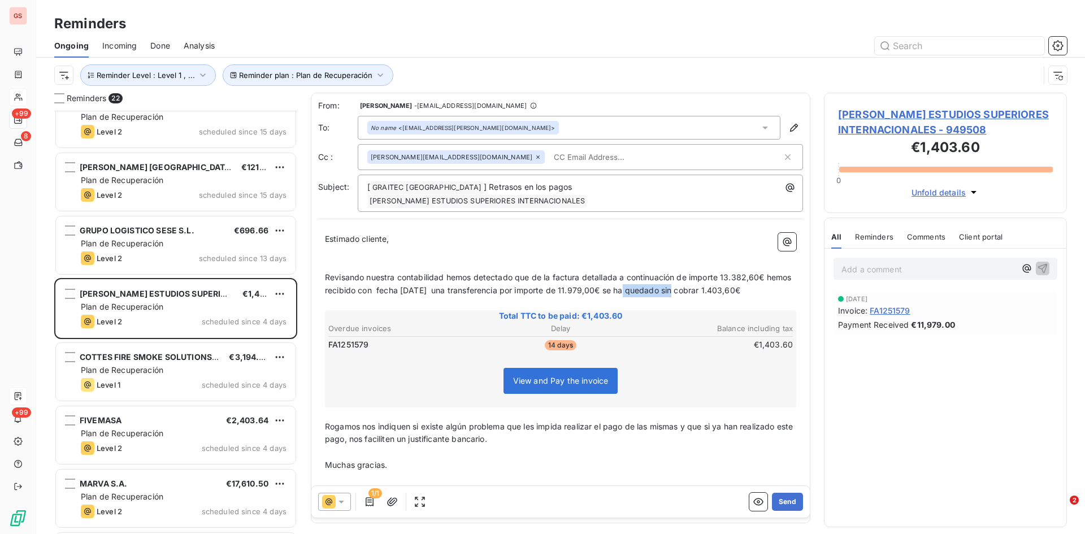
click at [650, 281] on span "Revisando nuestra contabilidad hemos detectado que de la factura detallada a co…" at bounding box center [559, 283] width 469 height 23
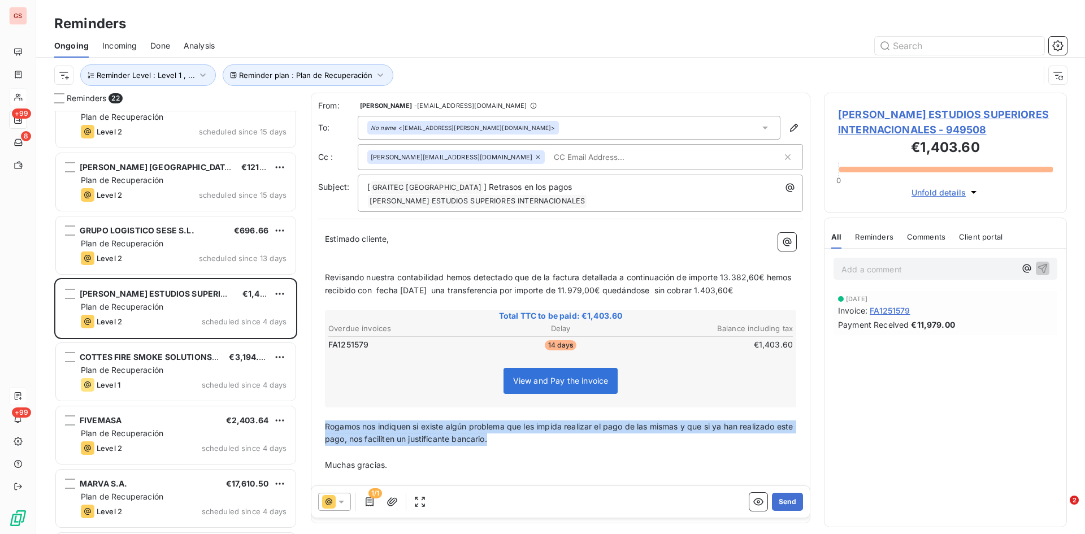
drag, startPoint x: 529, startPoint y: 428, endPoint x: 314, endPoint y: 418, distance: 215.5
click at [315, 417] on div "From: [PERSON_NAME] - [EMAIL_ADDRESS][DOMAIN_NAME] To: No name <[EMAIL_ADDRESS]…" at bounding box center [560, 308] width 499 height 431
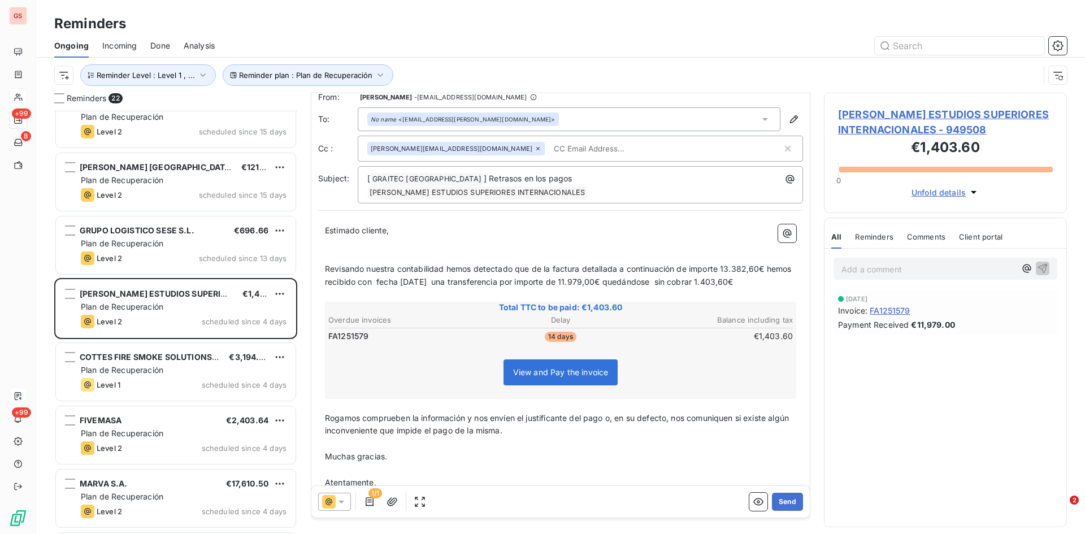
scroll to position [34, 0]
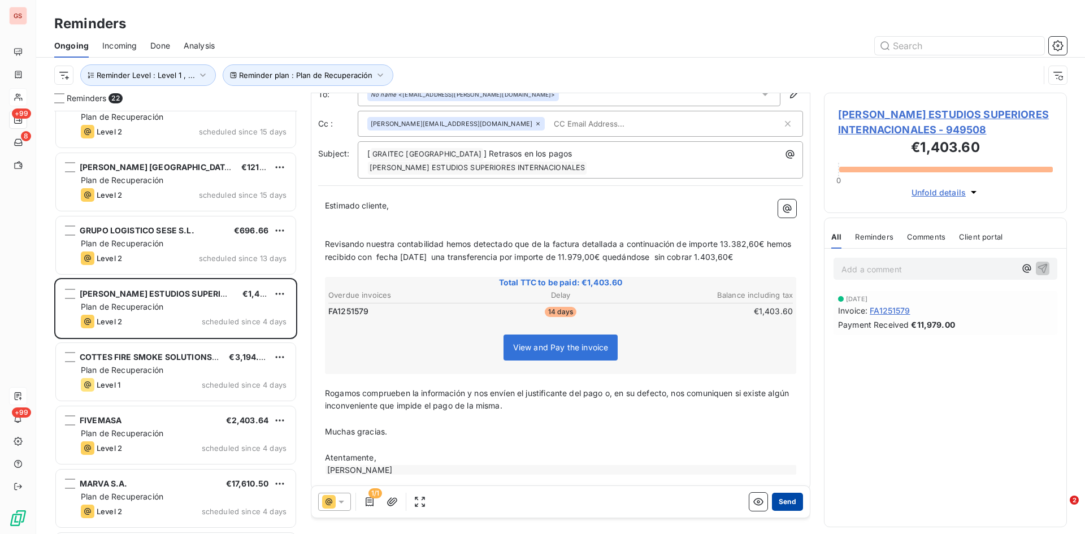
click at [783, 498] on button "Send" at bounding box center [787, 502] width 31 height 18
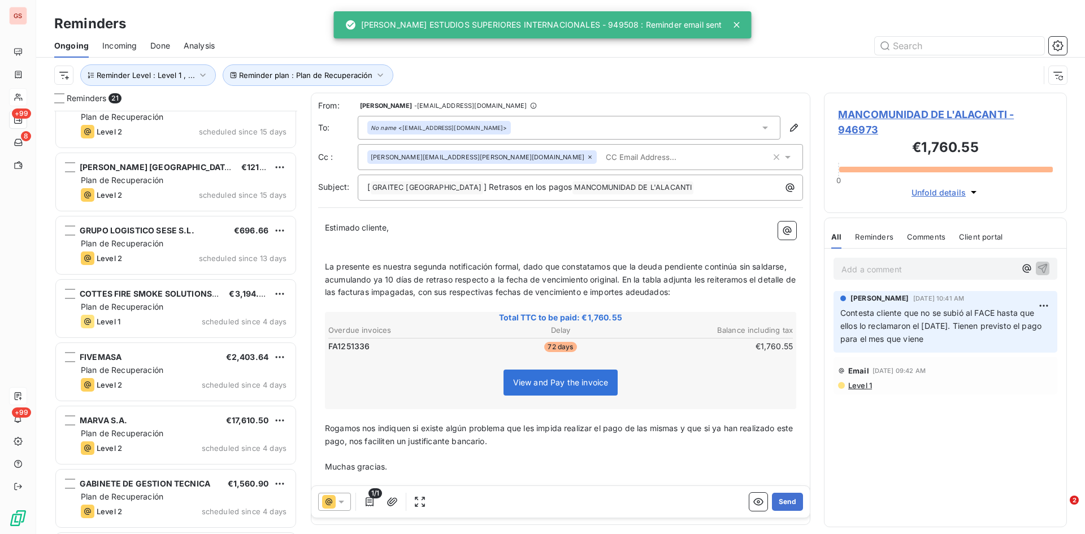
click at [167, 43] on span "Done" at bounding box center [160, 45] width 20 height 11
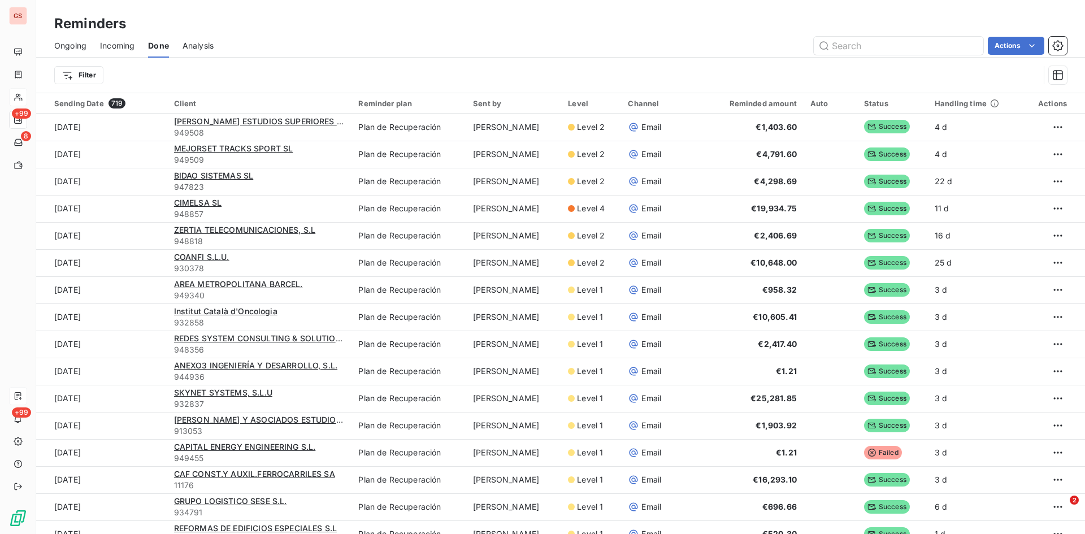
click at [62, 37] on div "Ongoing" at bounding box center [70, 46] width 32 height 24
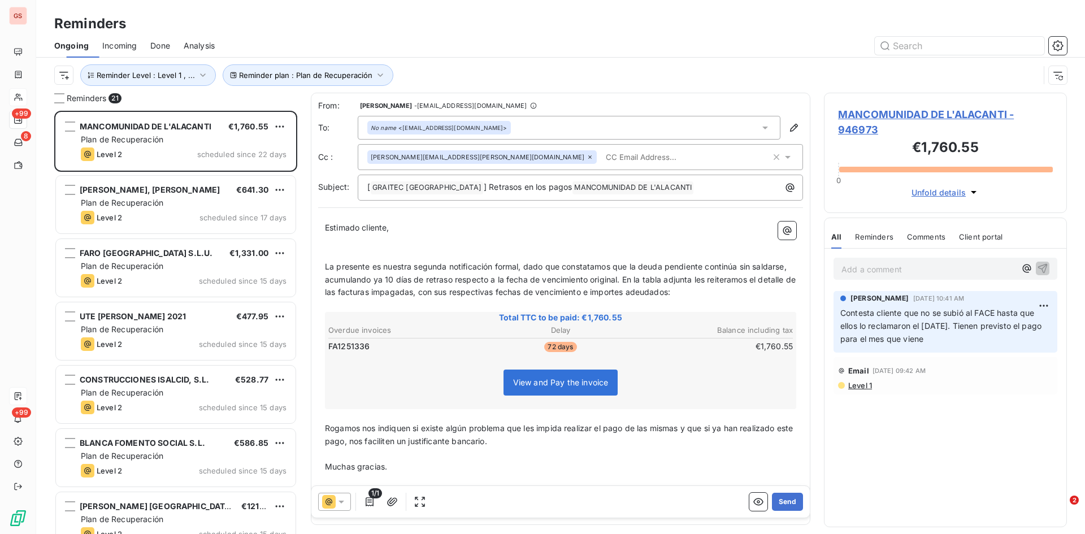
scroll to position [415, 234]
click at [155, 46] on span "Done" at bounding box center [160, 45] width 20 height 11
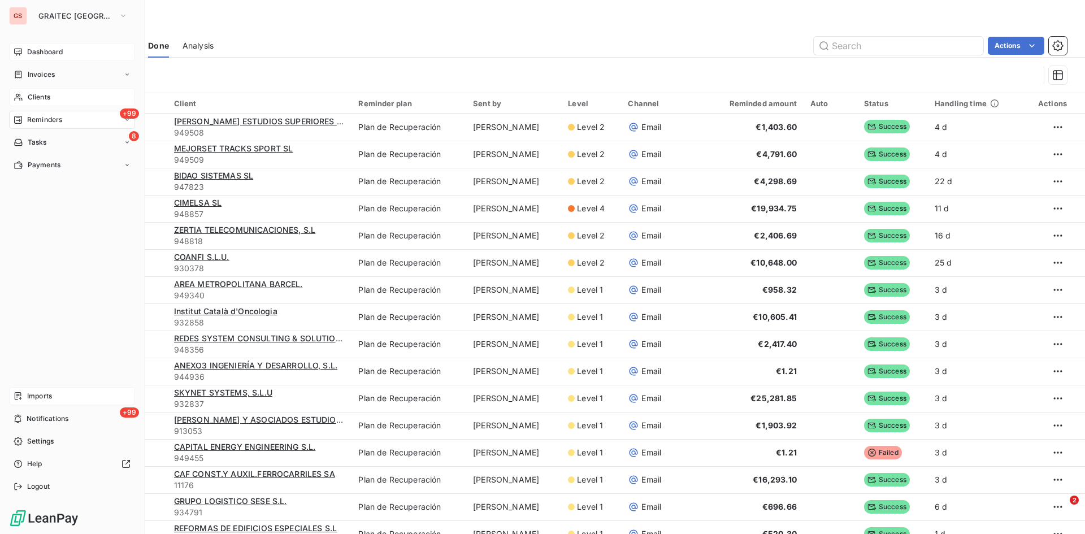
click at [38, 52] on span "Dashboard" at bounding box center [45, 52] width 36 height 10
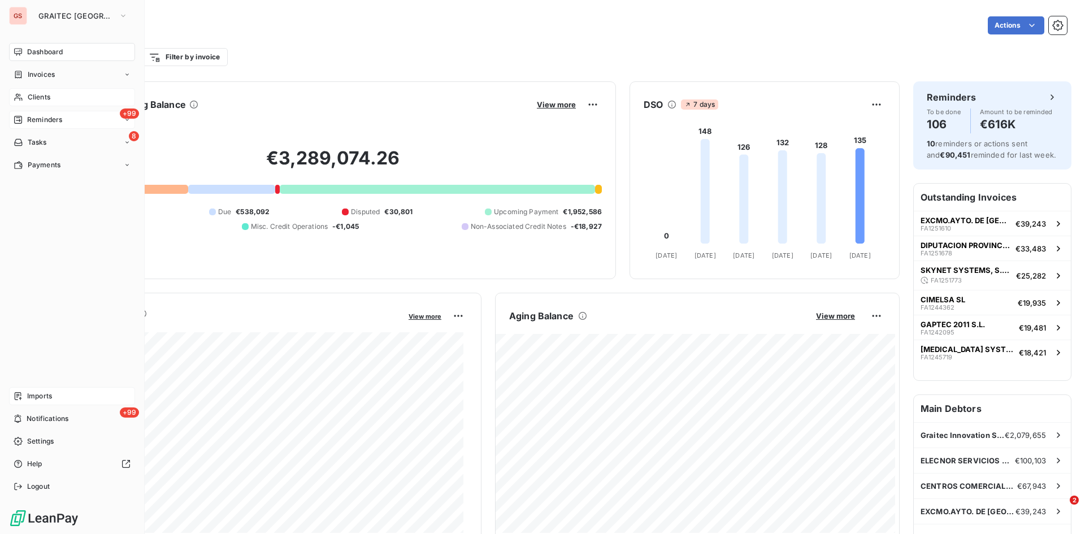
click at [54, 120] on span "Reminders" at bounding box center [44, 120] width 35 height 10
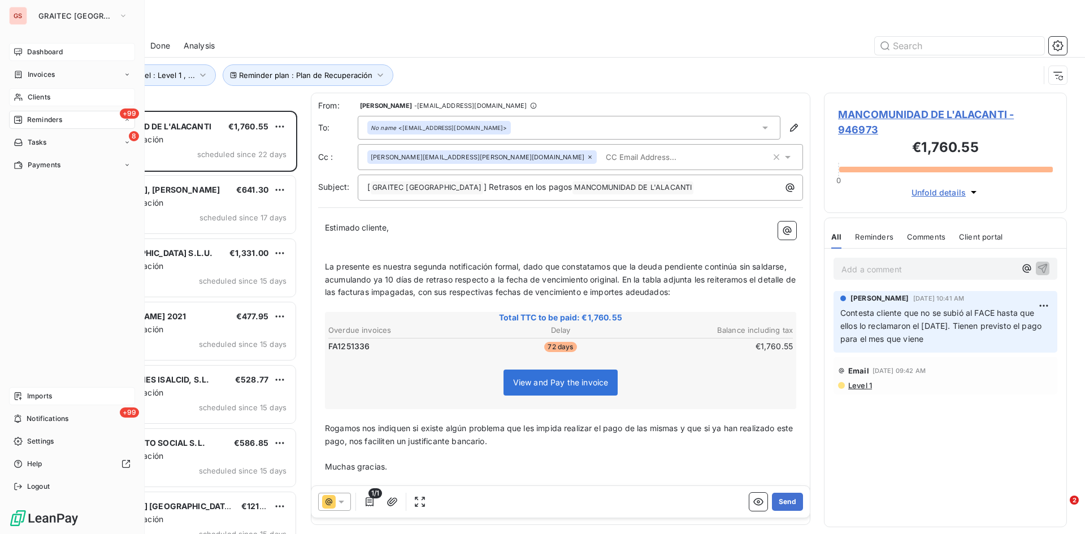
scroll to position [415, 234]
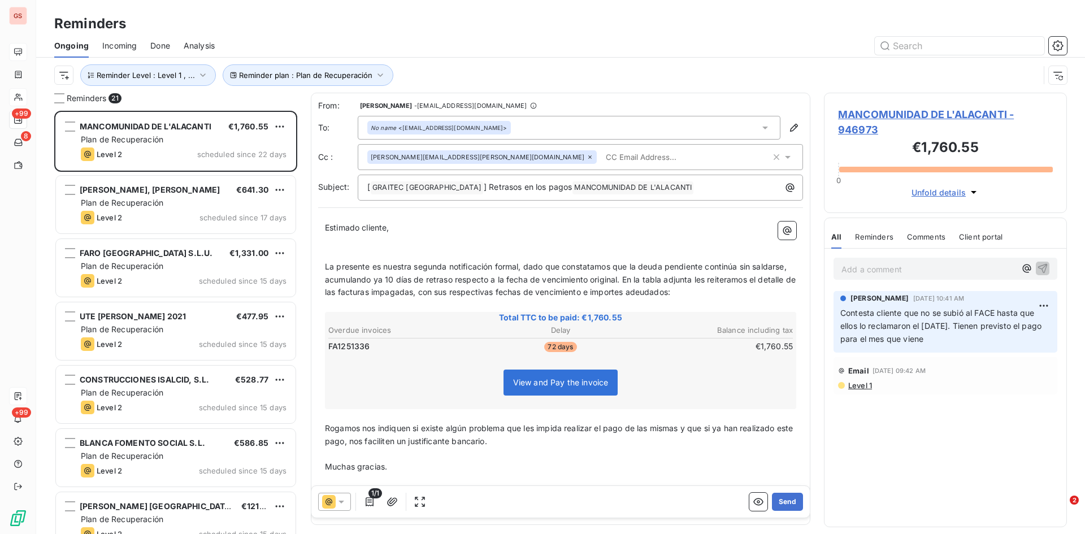
click at [157, 45] on span "Done" at bounding box center [160, 45] width 20 height 11
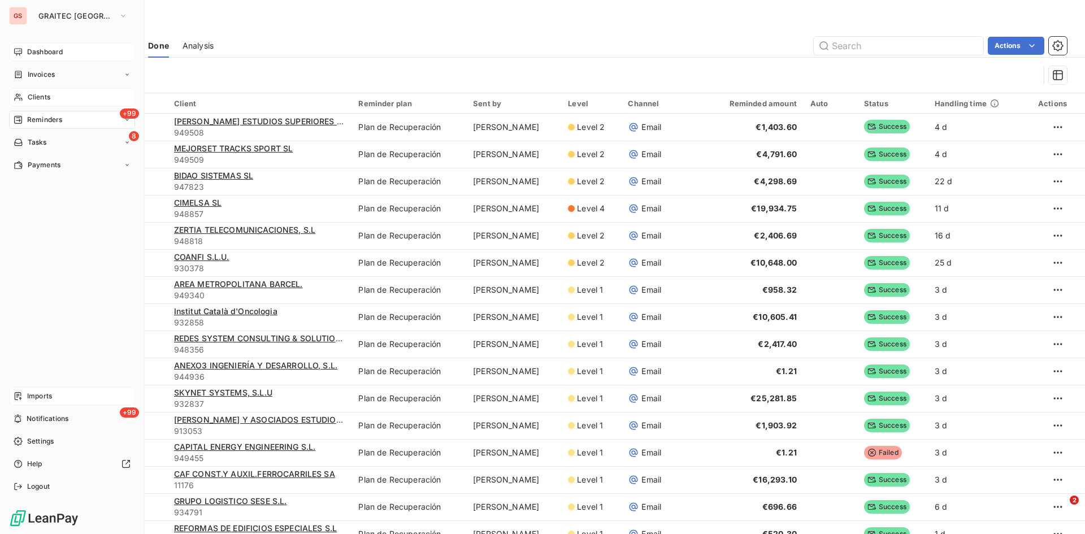
click at [47, 57] on div "Dashboard" at bounding box center [72, 52] width 126 height 18
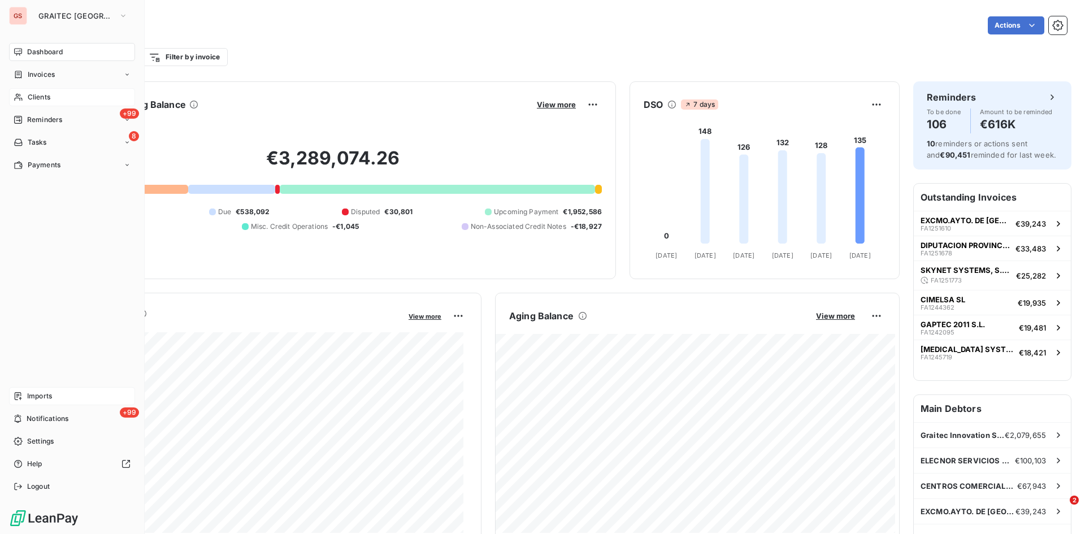
click at [33, 381] on div "Dashboard Invoices Clients +99 Reminders 8 Tasks Payments Imports +99 Notificat…" at bounding box center [72, 269] width 126 height 453
click at [42, 393] on span "Imports" at bounding box center [39, 396] width 25 height 10
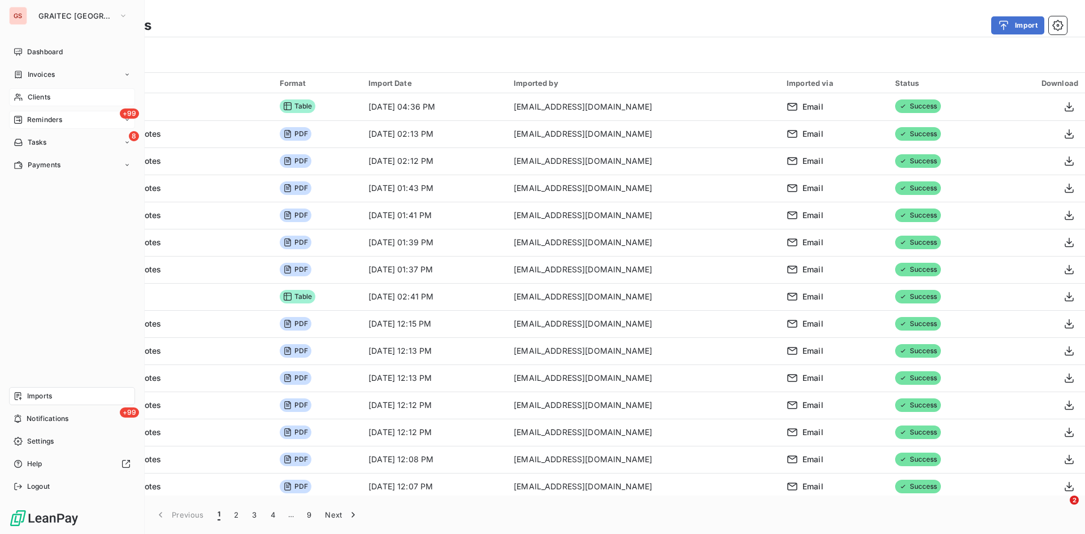
click at [48, 115] on span "Reminders" at bounding box center [44, 120] width 35 height 10
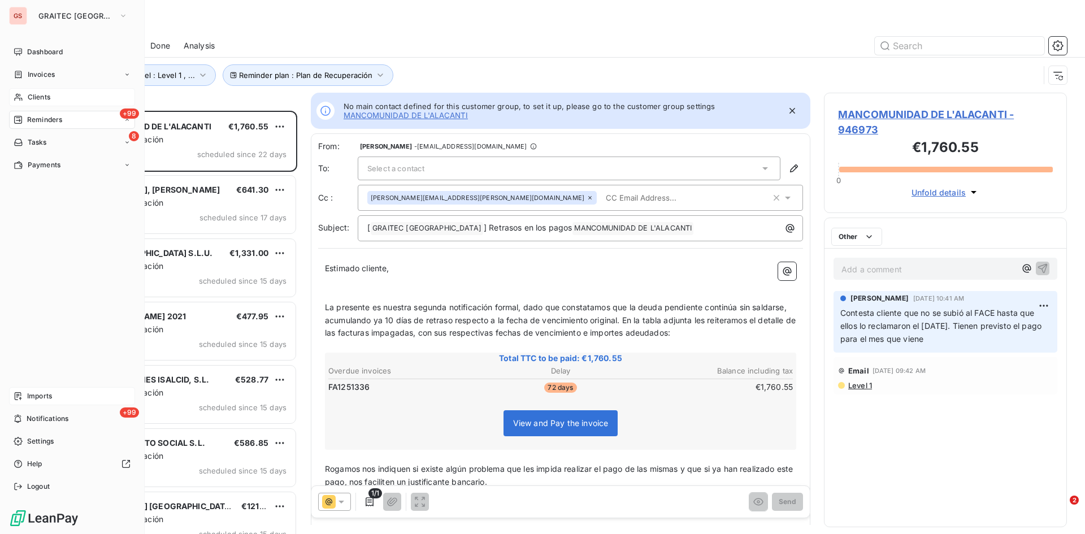
scroll to position [415, 234]
